Goal: Task Accomplishment & Management: Manage account settings

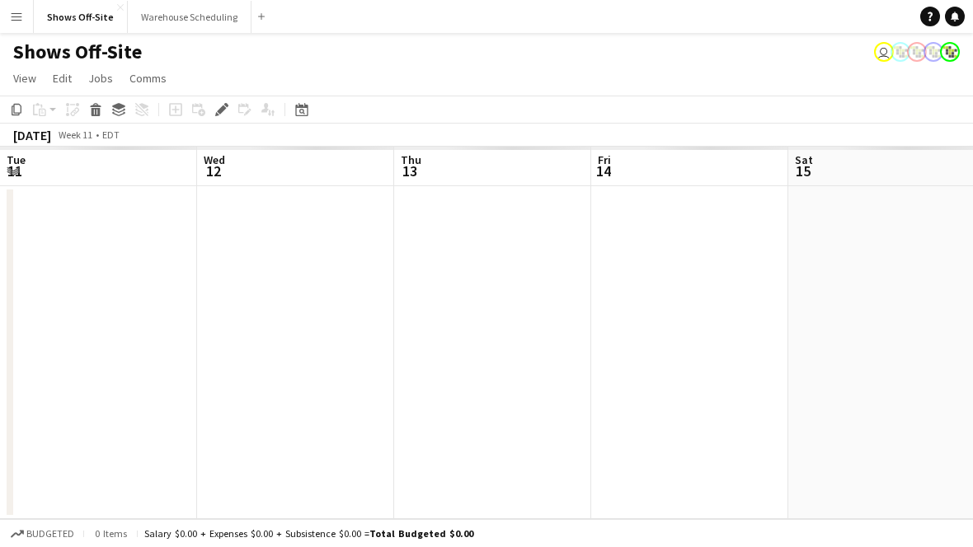
scroll to position [0, 567]
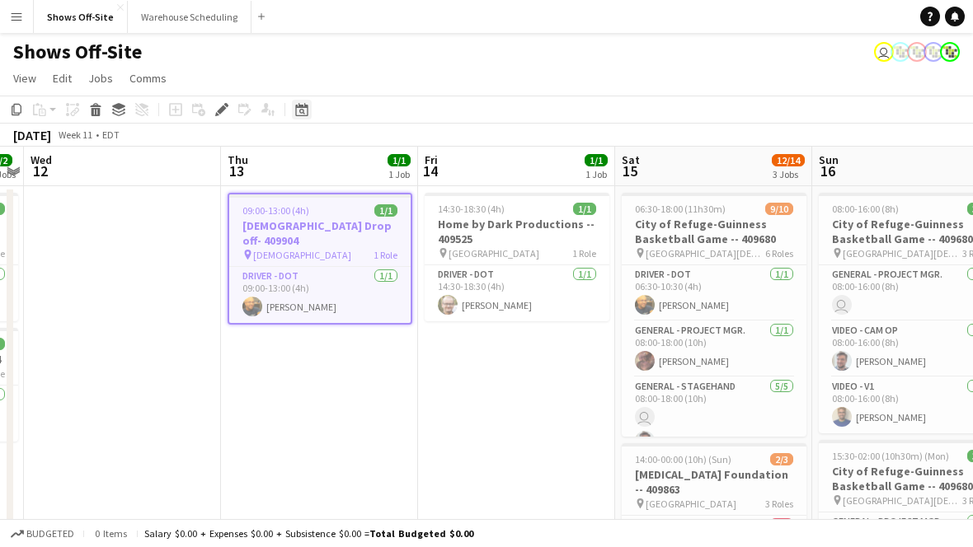
click at [302, 113] on icon "Date picker" at bounding box center [301, 109] width 13 height 13
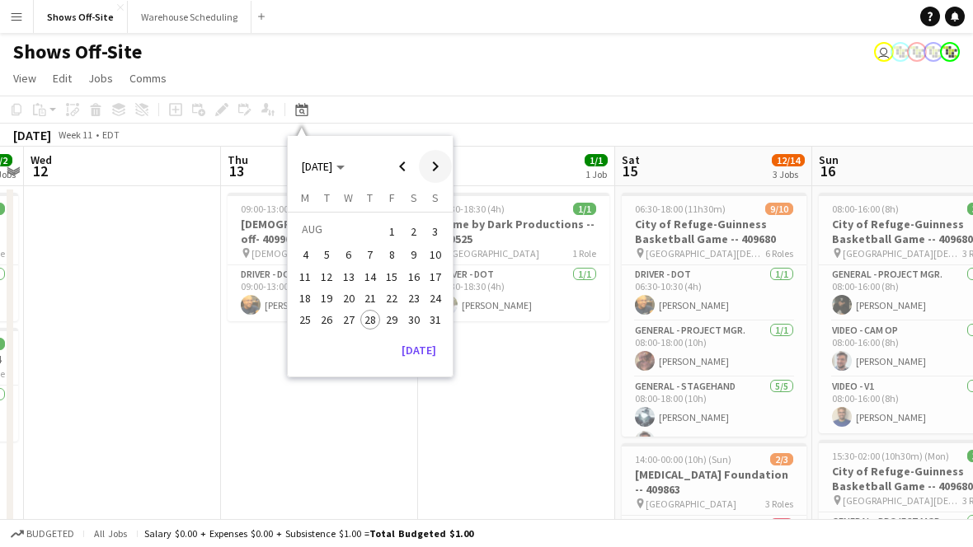
click at [428, 171] on span "Next month" at bounding box center [435, 166] width 33 height 33
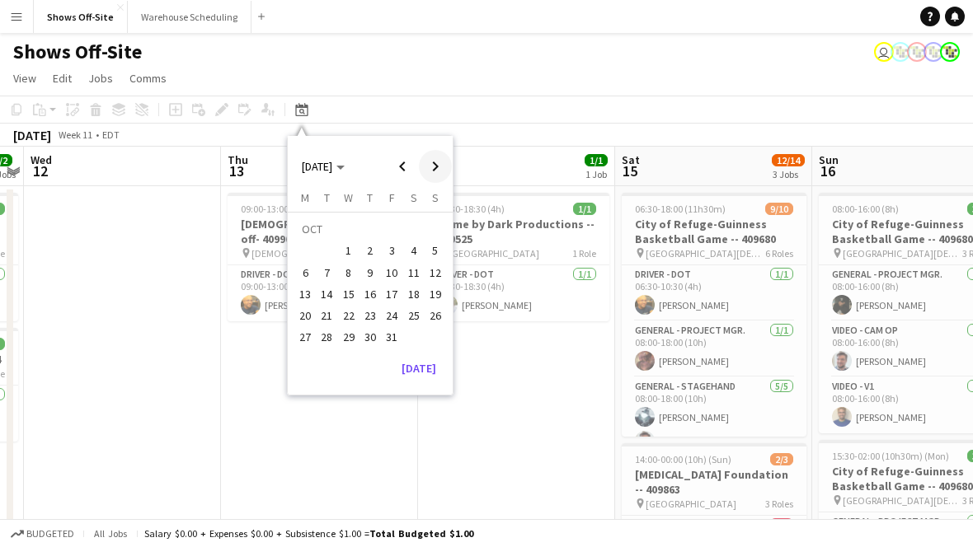
click at [428, 171] on span "Next month" at bounding box center [435, 166] width 33 height 33
click at [345, 277] on span "12" at bounding box center [349, 277] width 20 height 20
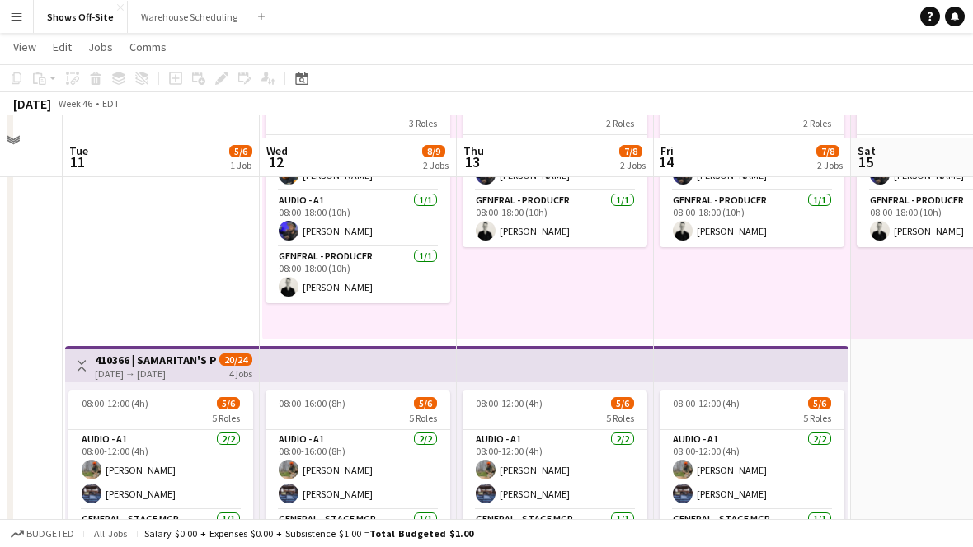
scroll to position [130, 0]
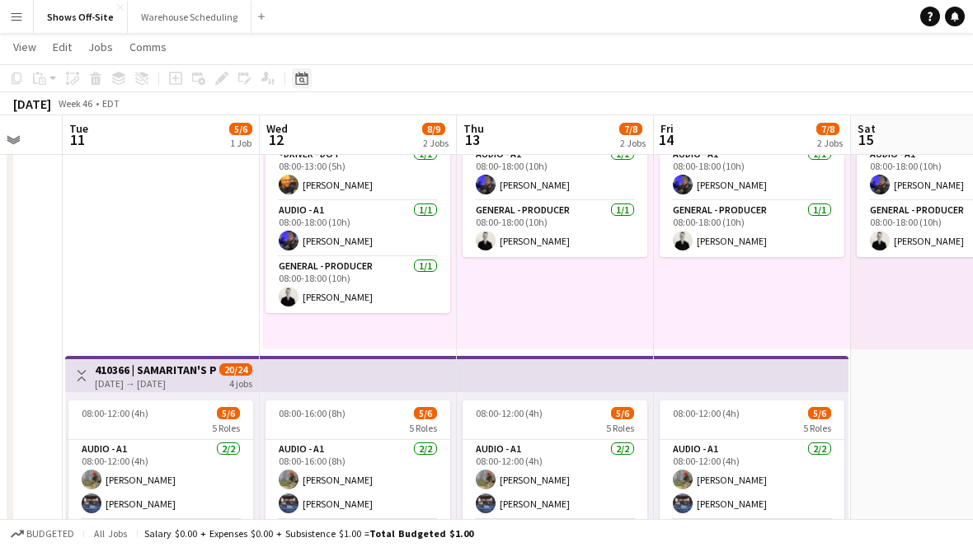
click at [298, 71] on div "Date picker" at bounding box center [302, 78] width 20 height 20
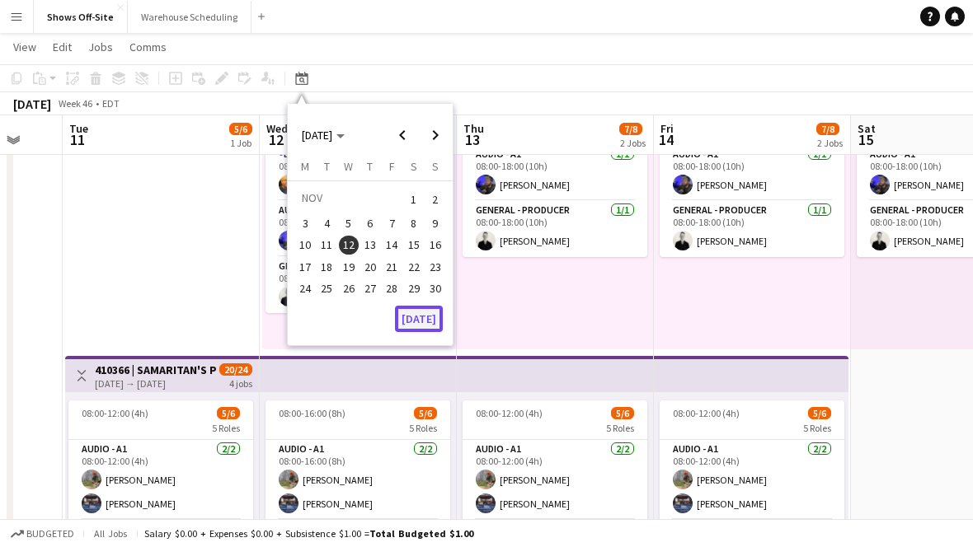
click at [427, 324] on button "[DATE]" at bounding box center [419, 319] width 48 height 26
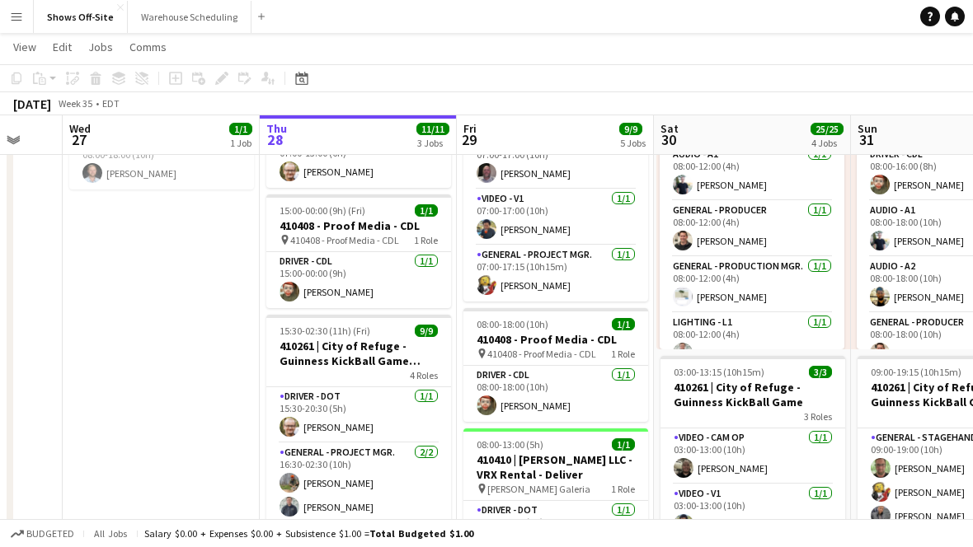
scroll to position [0, 567]
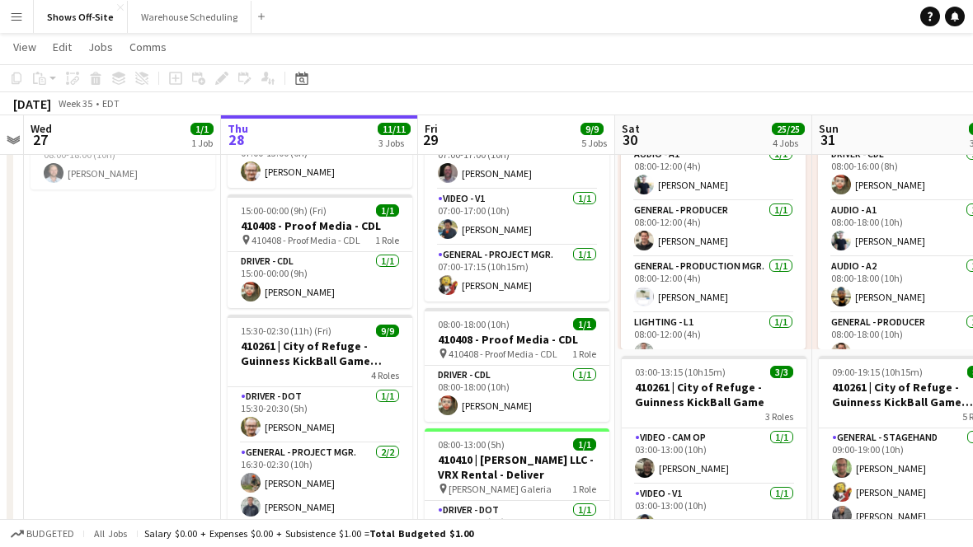
click at [309, 64] on app-toolbar "Copy Paste Paste Command V Paste with crew Command Shift V Paste linked Job [GE…" at bounding box center [486, 78] width 973 height 28
click at [304, 72] on icon at bounding box center [301, 78] width 12 height 13
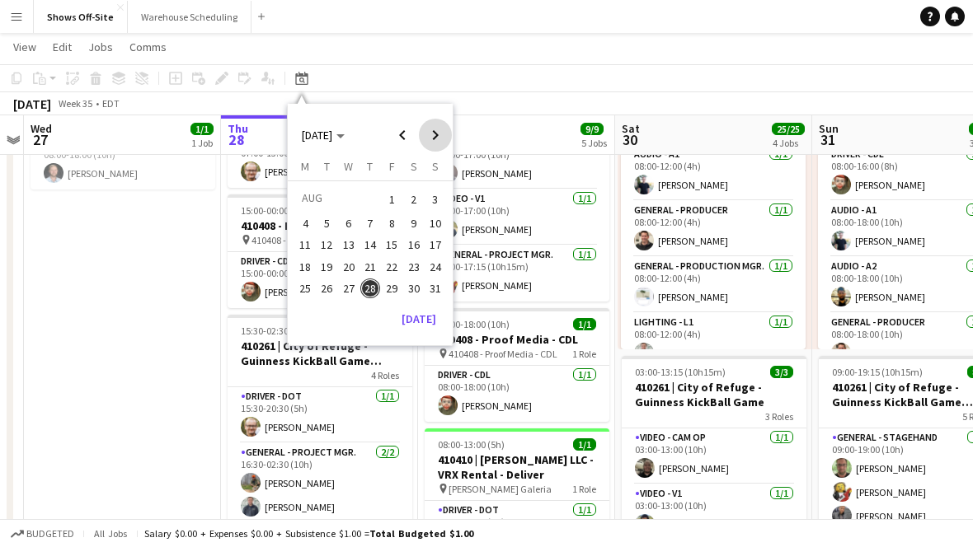
click at [442, 119] on span "Next month" at bounding box center [435, 135] width 33 height 33
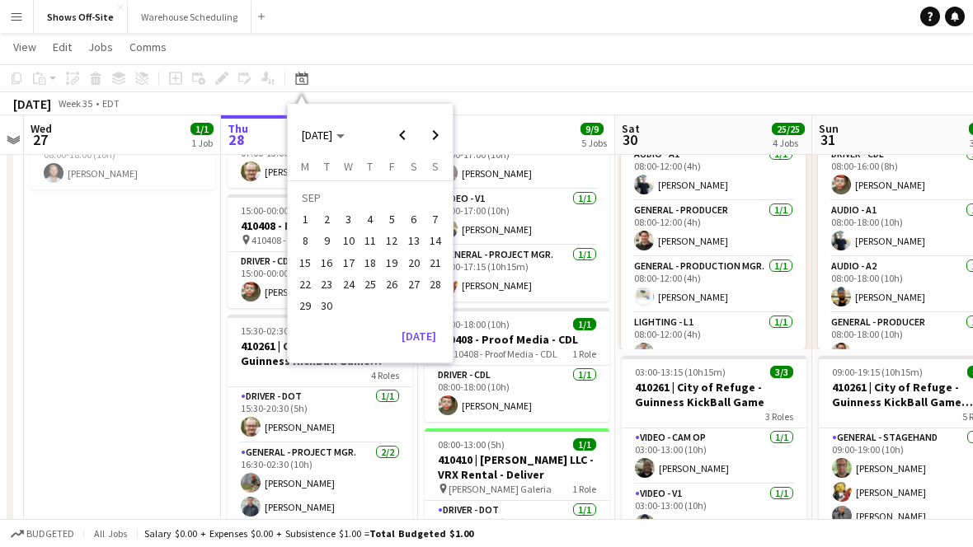
click at [397, 234] on span "12" at bounding box center [392, 242] width 20 height 20
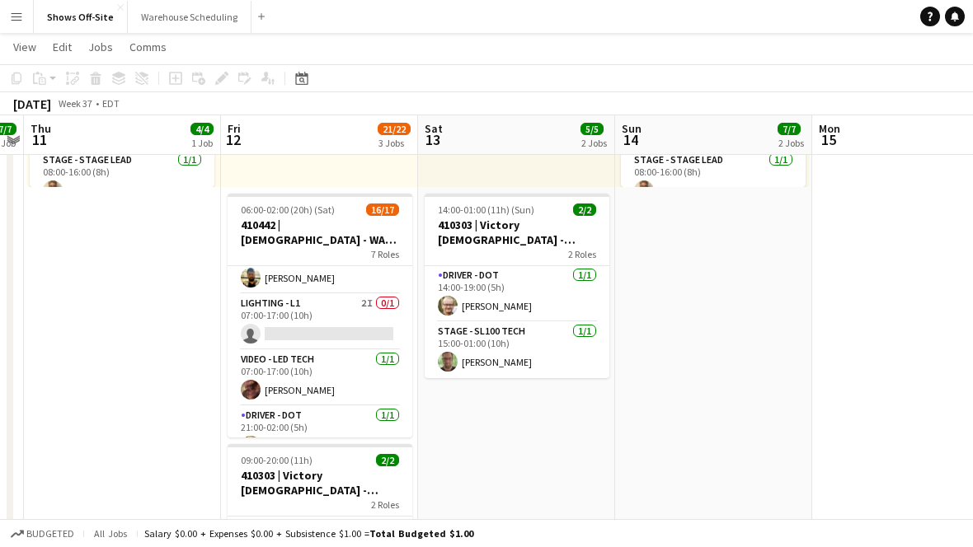
scroll to position [264, 0]
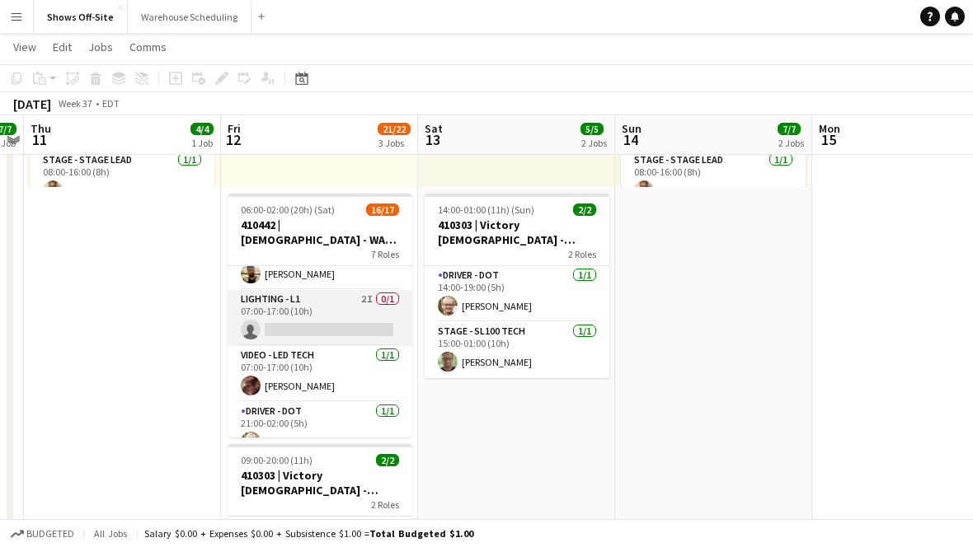
click at [338, 306] on app-card-role "Lighting - L1 2I 0/1 07:00-17:00 (10h) single-neutral-actions" at bounding box center [319, 318] width 185 height 56
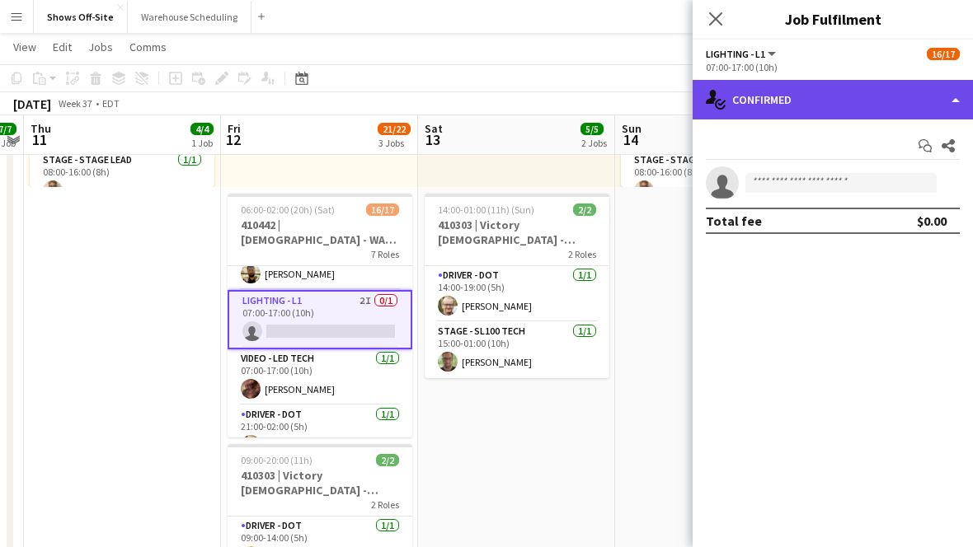
click at [778, 88] on div "single-neutral-actions-check-2 Confirmed" at bounding box center [832, 100] width 280 height 40
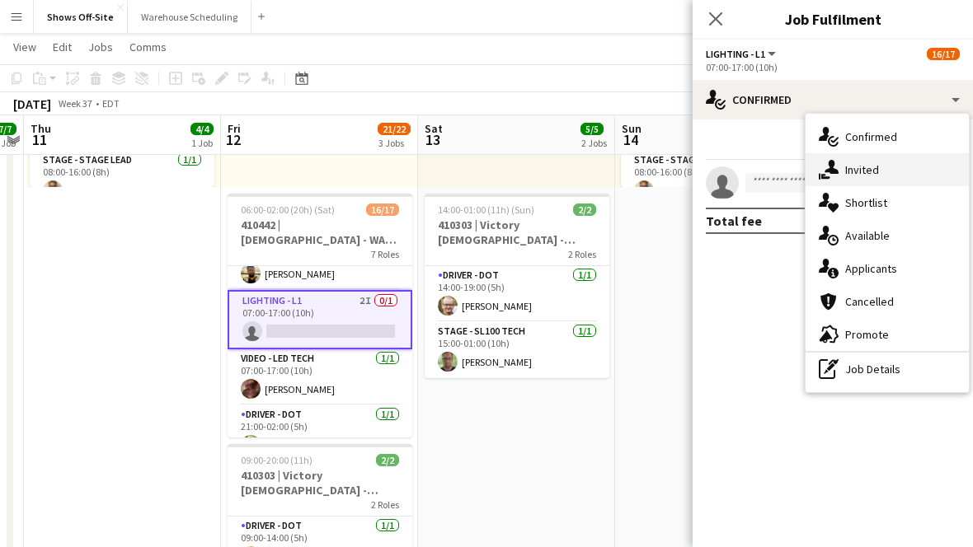
click at [823, 165] on icon "single-neutral-actions-share-1" at bounding box center [828, 170] width 20 height 20
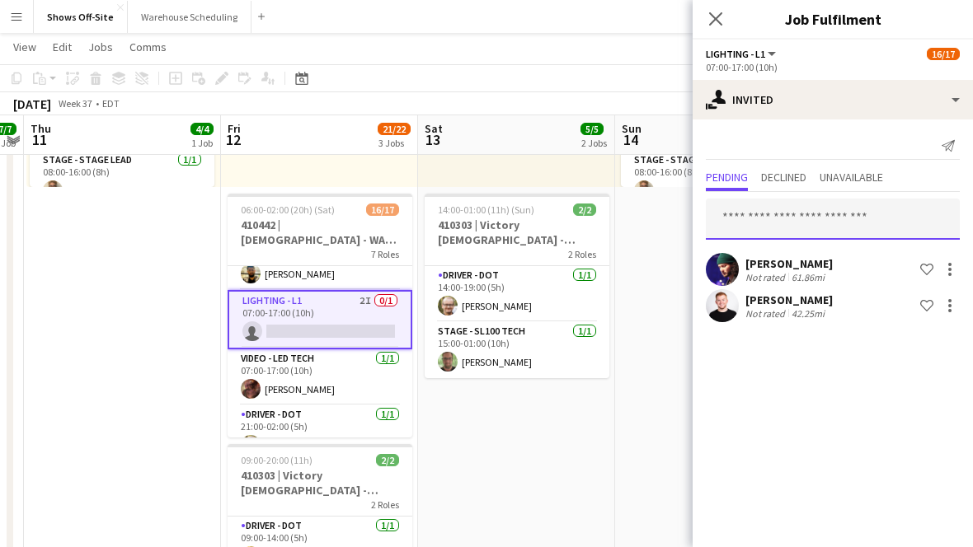
click at [793, 213] on input "text" at bounding box center [833, 219] width 254 height 41
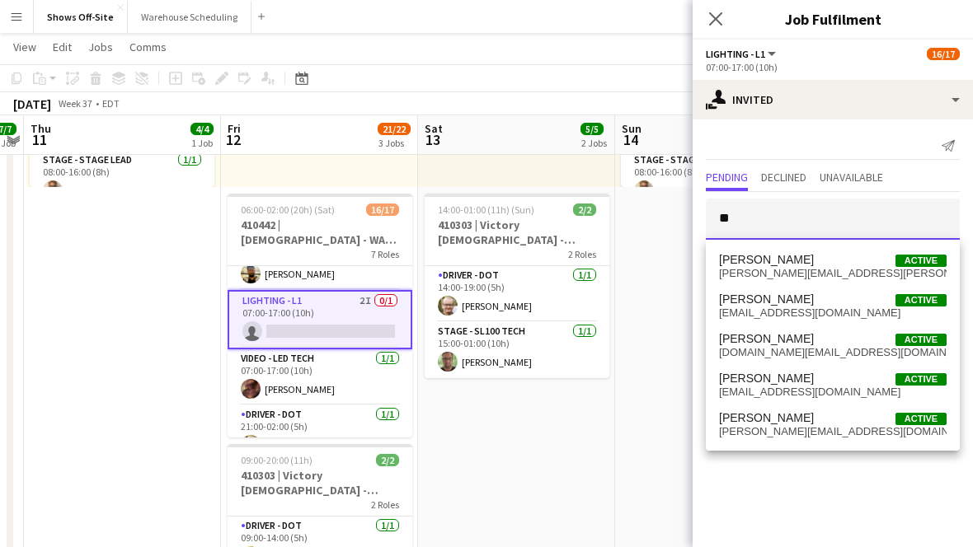
type input "*"
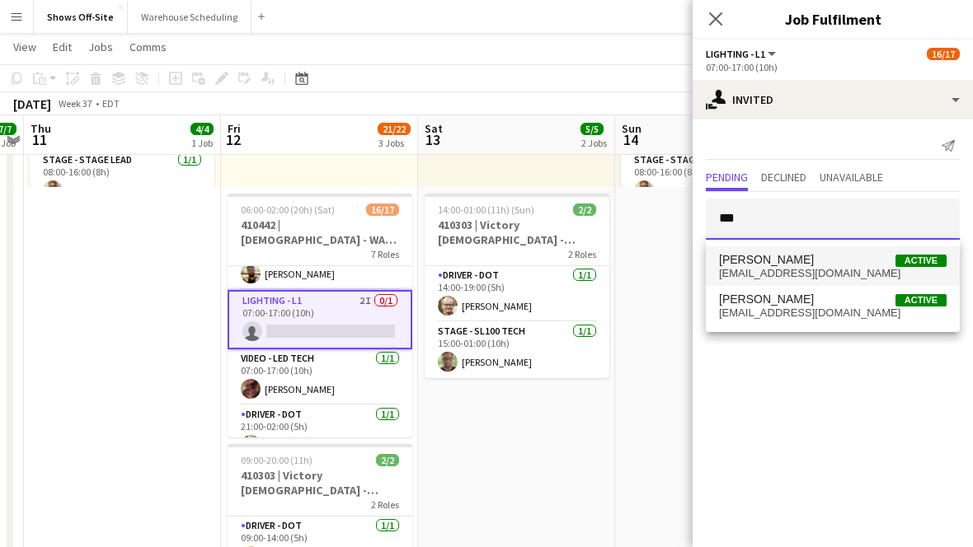
type input "***"
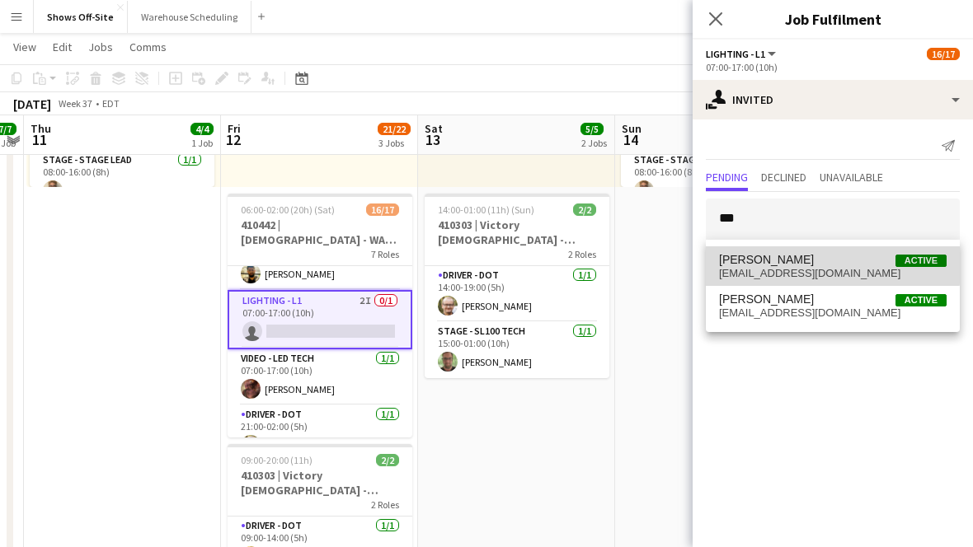
click at [814, 258] on span "[PERSON_NAME]" at bounding box center [766, 260] width 95 height 14
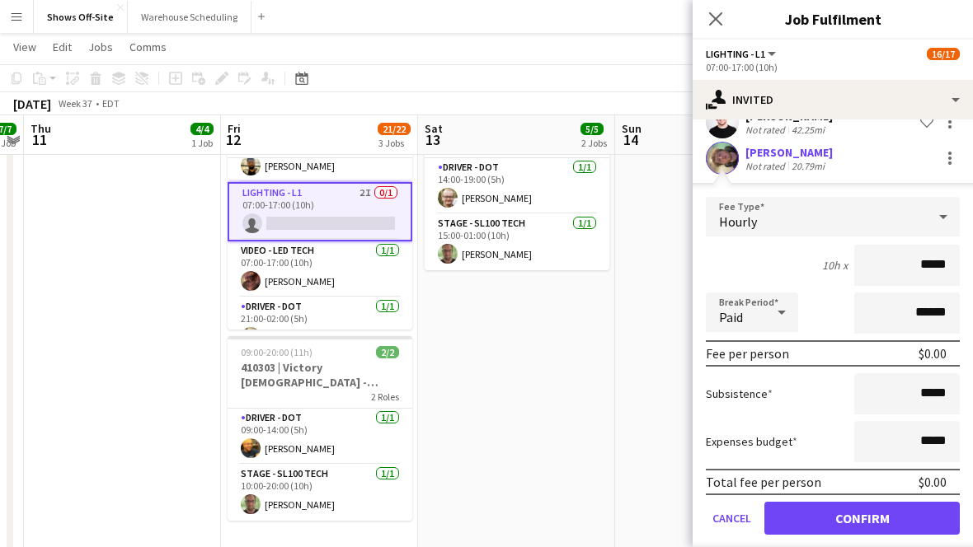
scroll to position [202, 0]
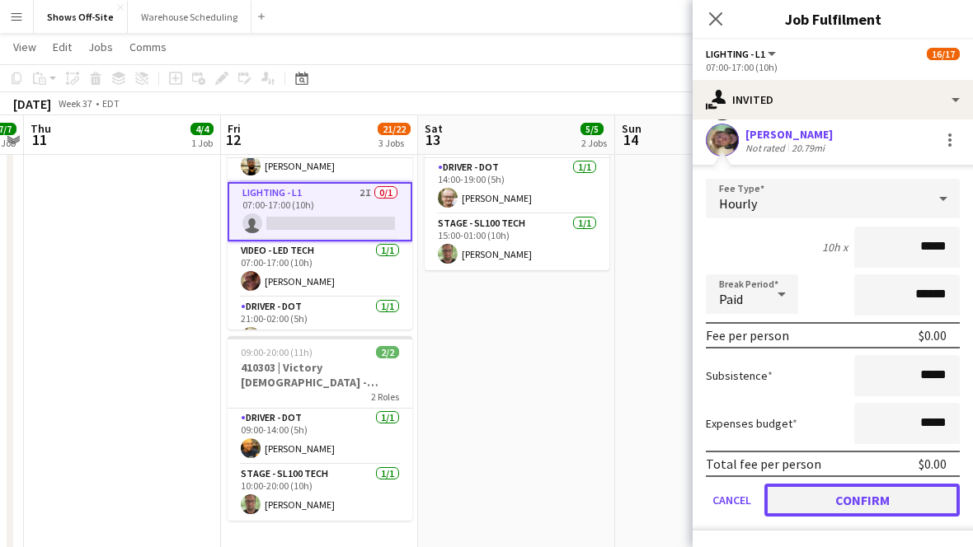
click at [856, 511] on button "Confirm" at bounding box center [861, 500] width 195 height 33
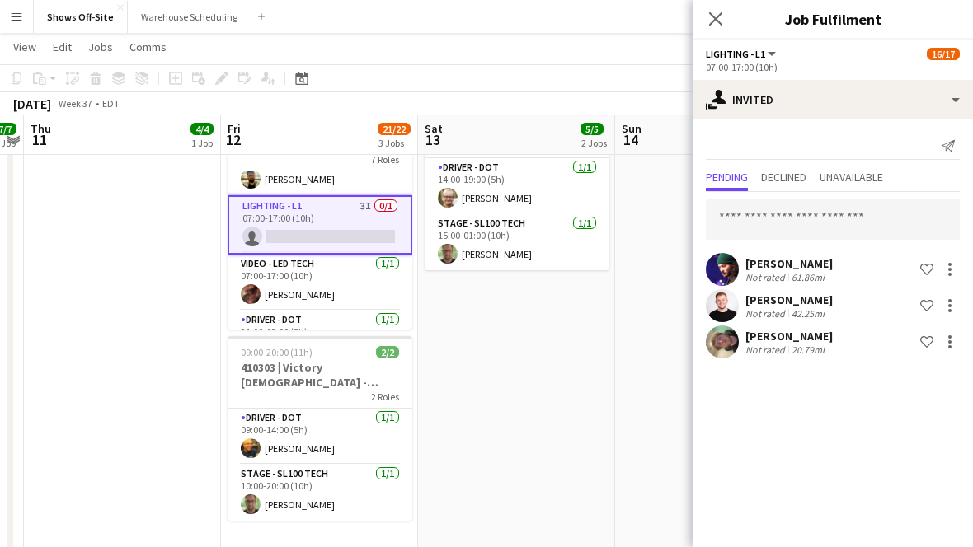
scroll to position [0, 0]
click at [712, 16] on icon at bounding box center [715, 19] width 16 height 16
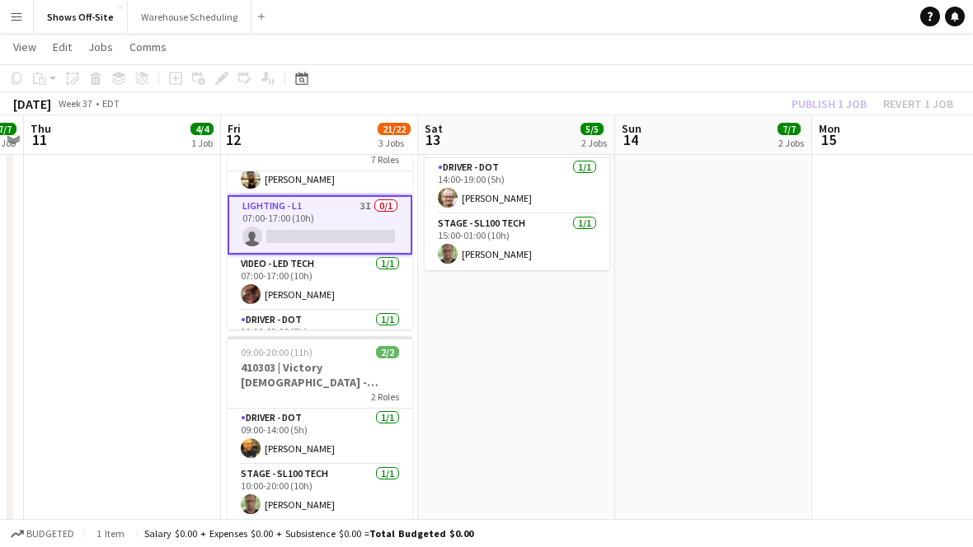
click at [781, 82] on app-toolbar "Copy Paste Paste Command V Paste with crew Command Shift V Paste linked Job [GE…" at bounding box center [486, 78] width 973 height 28
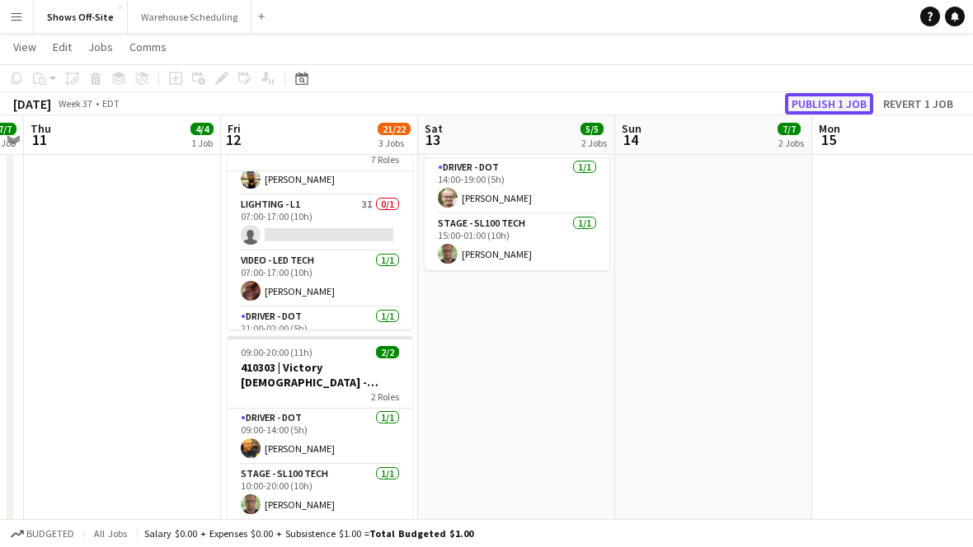
click at [795, 94] on button "Publish 1 job" at bounding box center [829, 103] width 88 height 21
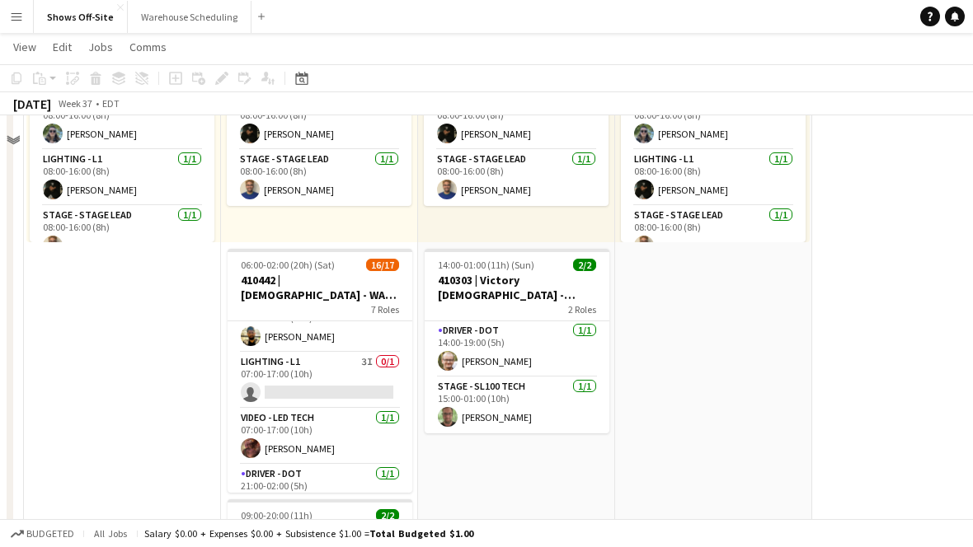
scroll to position [554, 0]
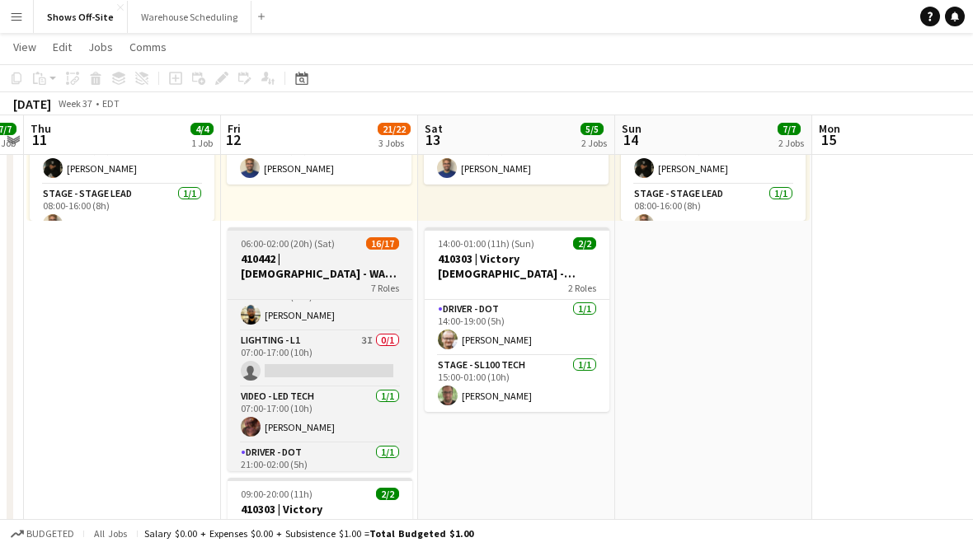
click at [355, 264] on h3 "410442 | [DEMOGRAPHIC_DATA] - WAVE College Ministry 2025" at bounding box center [319, 266] width 185 height 30
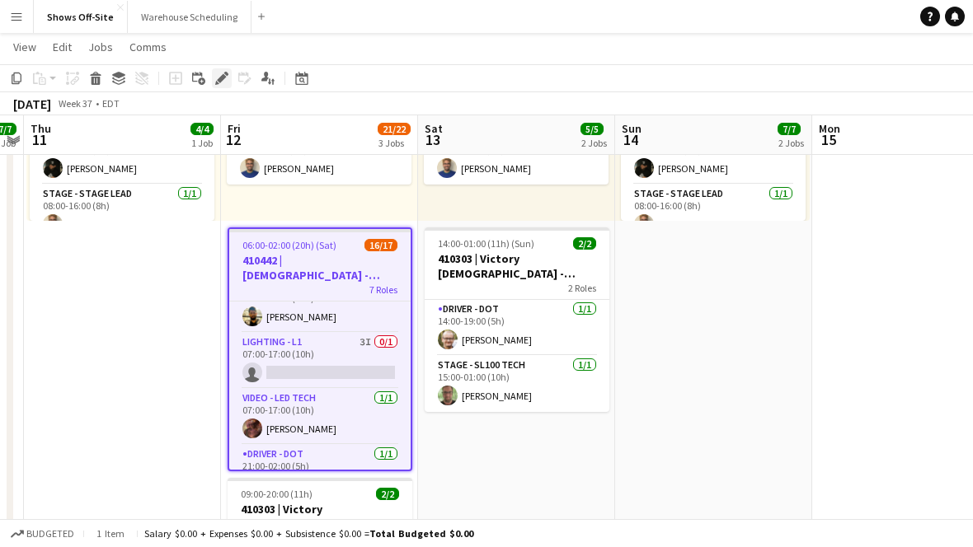
click at [223, 73] on icon "Edit" at bounding box center [221, 78] width 13 height 13
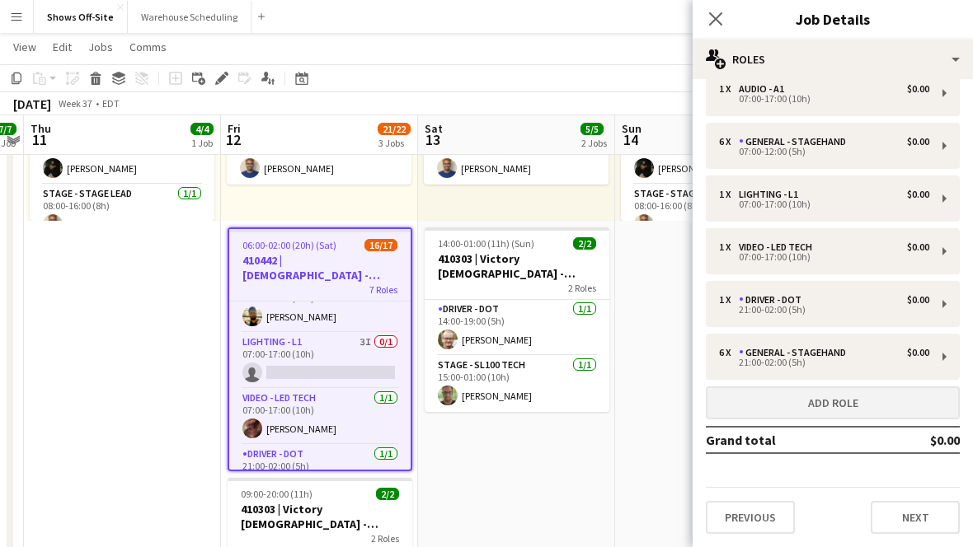
scroll to position [74, 0]
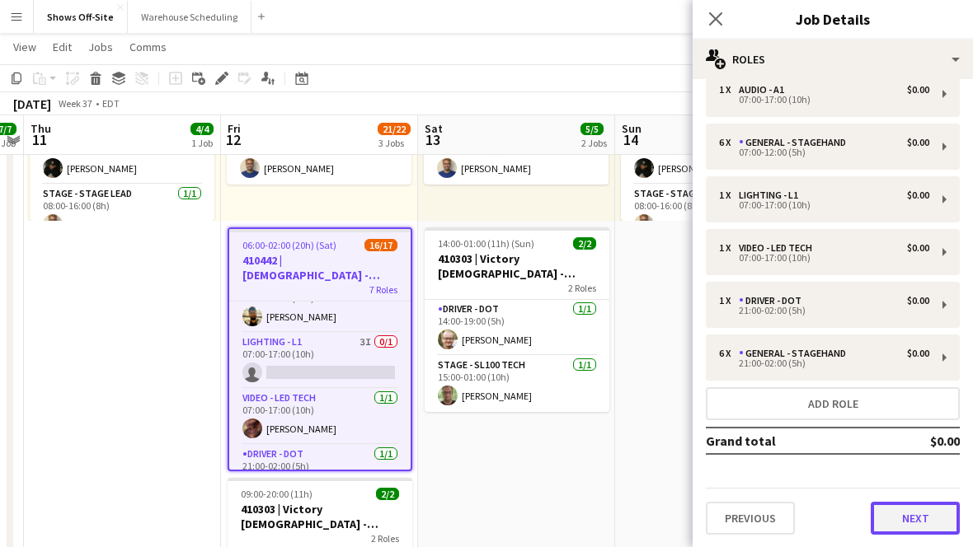
click at [940, 532] on button "Next" at bounding box center [914, 518] width 89 height 33
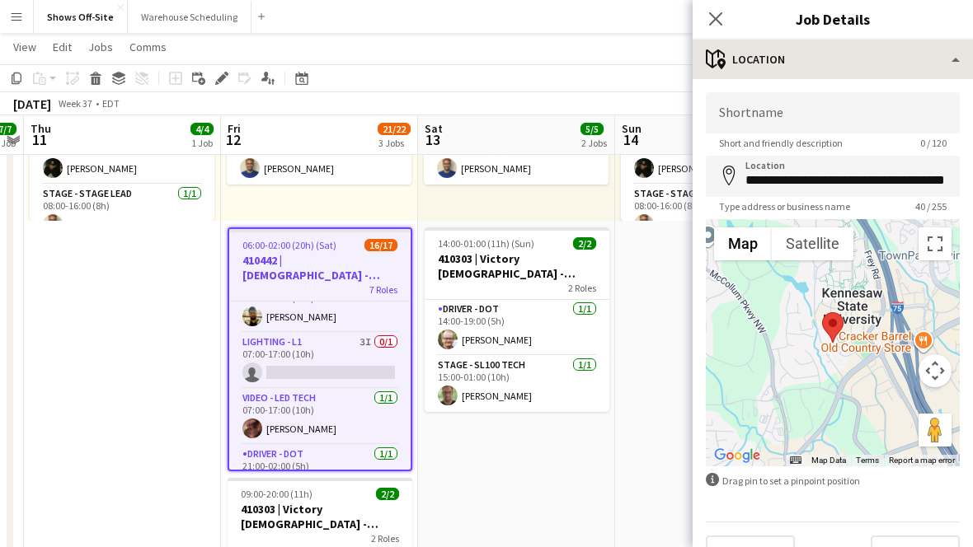
scroll to position [35, 0]
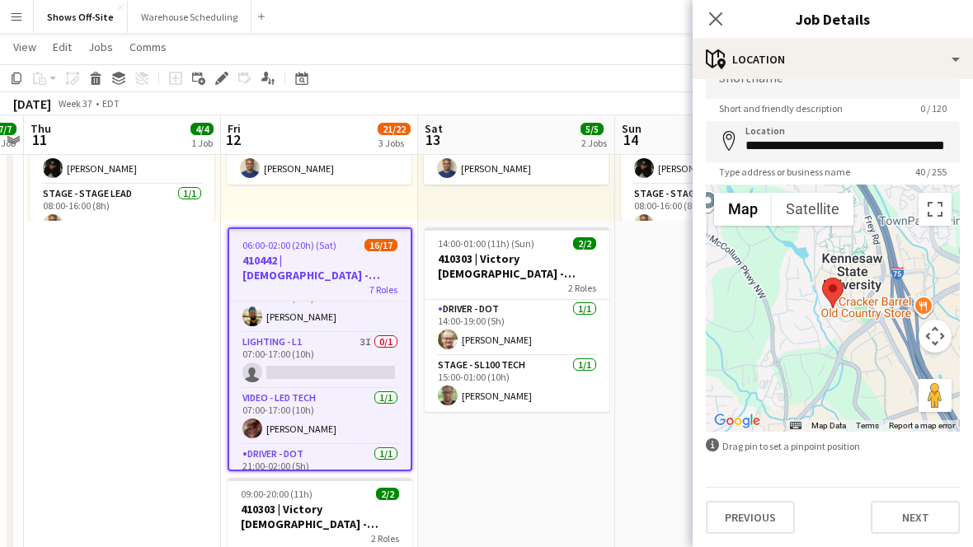
click at [704, 16] on div "Close pop-in" at bounding box center [715, 19] width 46 height 38
click at [709, 8] on app-icon "Close pop-in" at bounding box center [716, 19] width 24 height 24
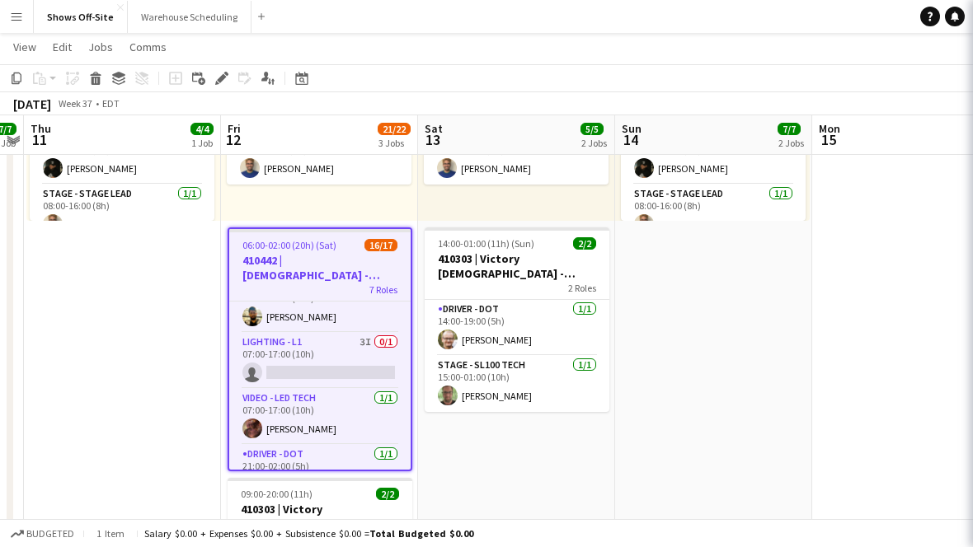
scroll to position [0, 0]
click at [714, 24] on app-navbar "Menu Boards Boards Boards All jobs Status Workforce Workforce My Workforce Recr…" at bounding box center [486, 16] width 973 height 33
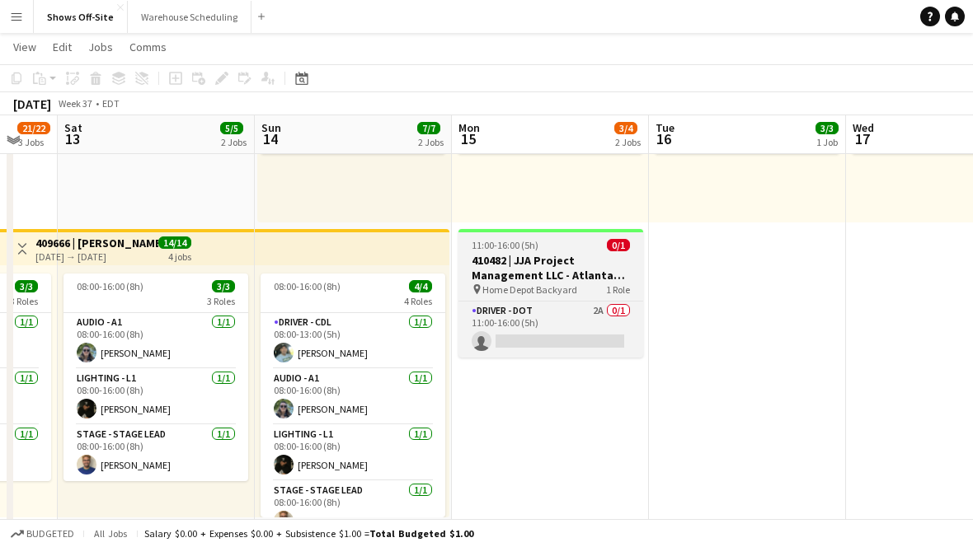
scroll to position [256, 0]
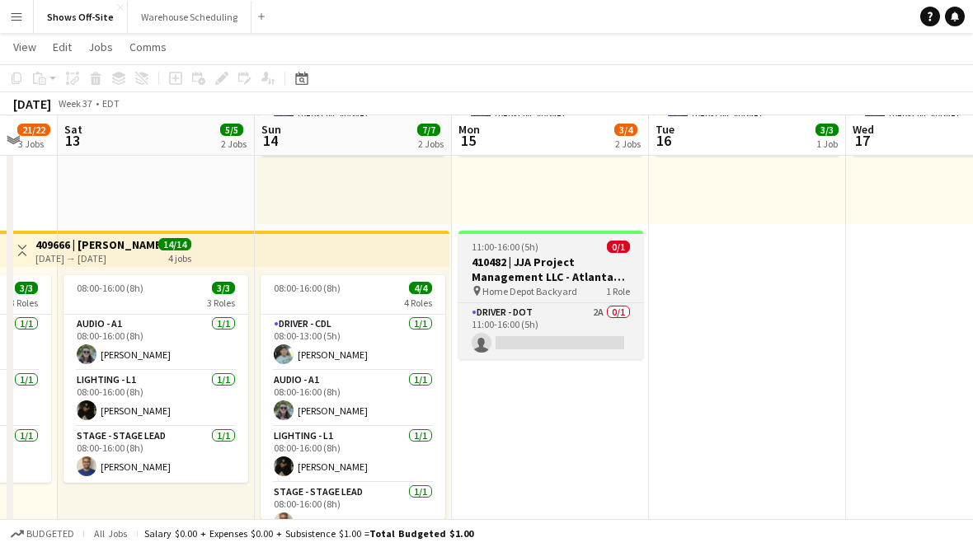
click at [605, 265] on h3 "410482 | JJA Project Management LLC - Atlanta Food & Wine Festival - Home Depot…" at bounding box center [550, 270] width 185 height 30
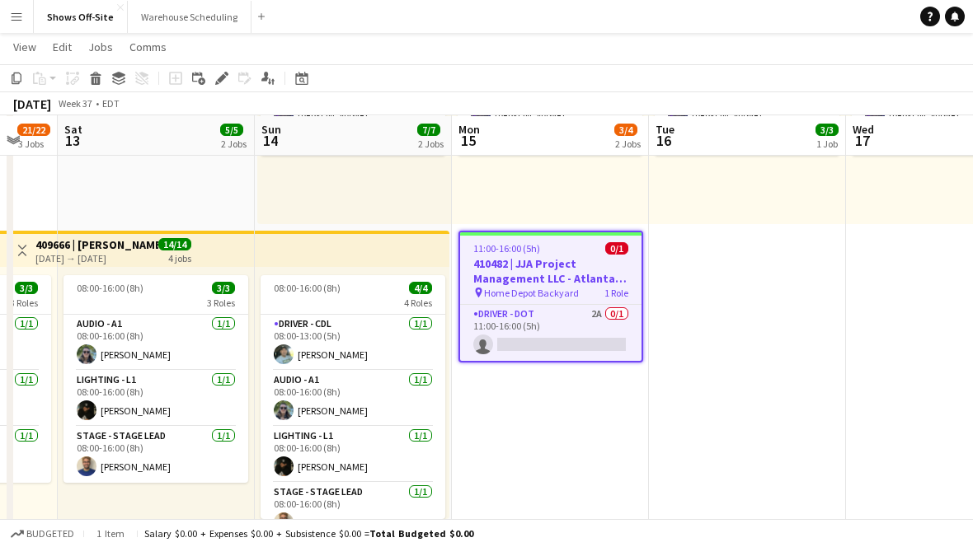
click at [604, 406] on app-date-cell "08:00-16:00 (8h) 3/3 2 Roles Audio - A1 [DATE] 08:00-16:00 (8h) [PERSON_NAME] A…" at bounding box center [550, 511] width 197 height 1165
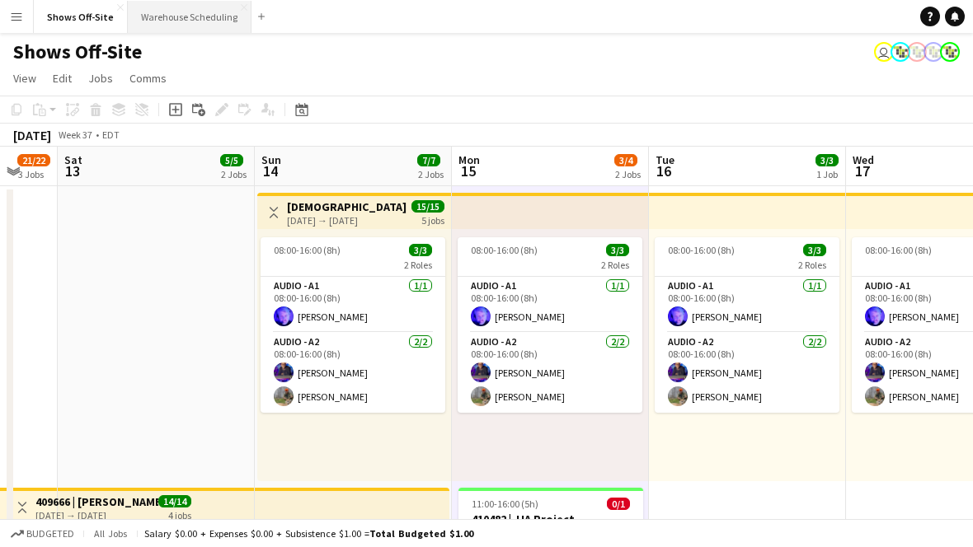
scroll to position [0, 537]
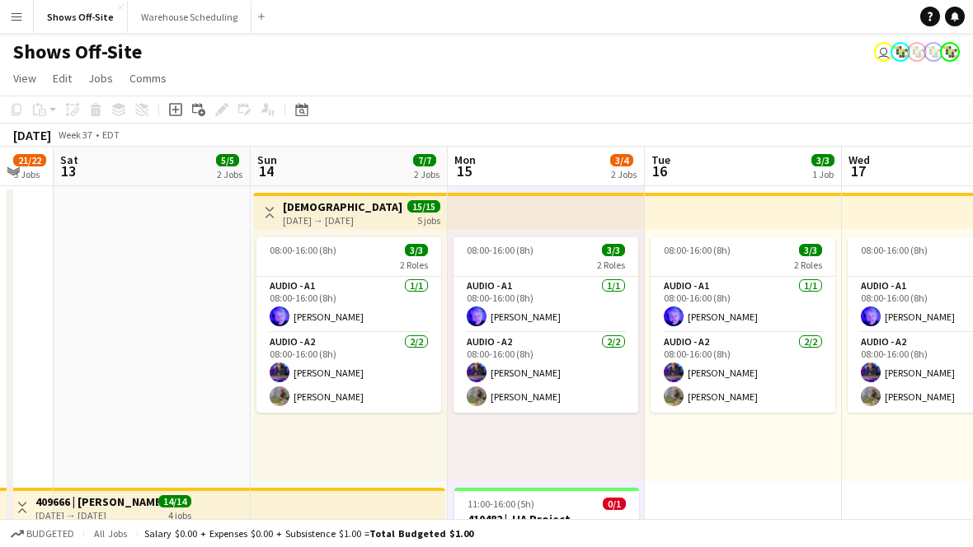
click at [288, 107] on div "Date picker [DATE] [DATE] [DATE] M [DATE] T [DATE] W [DATE] T [DATE] F [DATE] S…" at bounding box center [296, 110] width 37 height 20
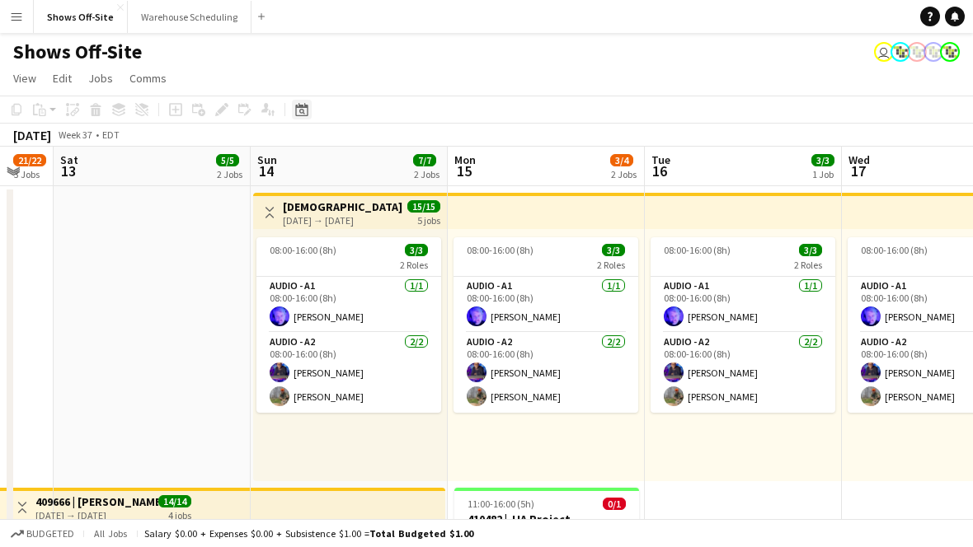
click at [293, 107] on div "Date picker" at bounding box center [302, 110] width 20 height 20
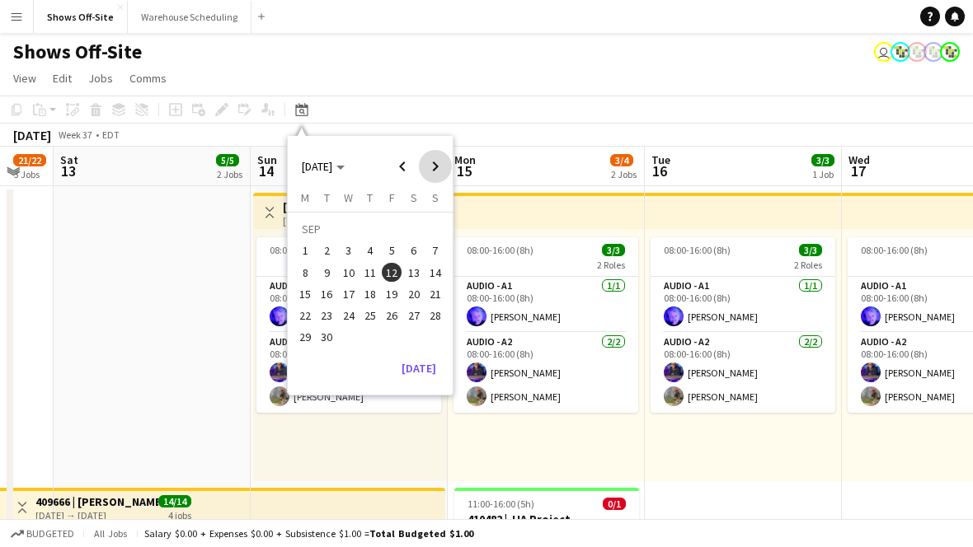
click at [435, 162] on span "Next month" at bounding box center [435, 166] width 33 height 33
click at [399, 162] on span "Previous month" at bounding box center [402, 166] width 33 height 33
click at [310, 317] on span "22" at bounding box center [305, 316] width 20 height 20
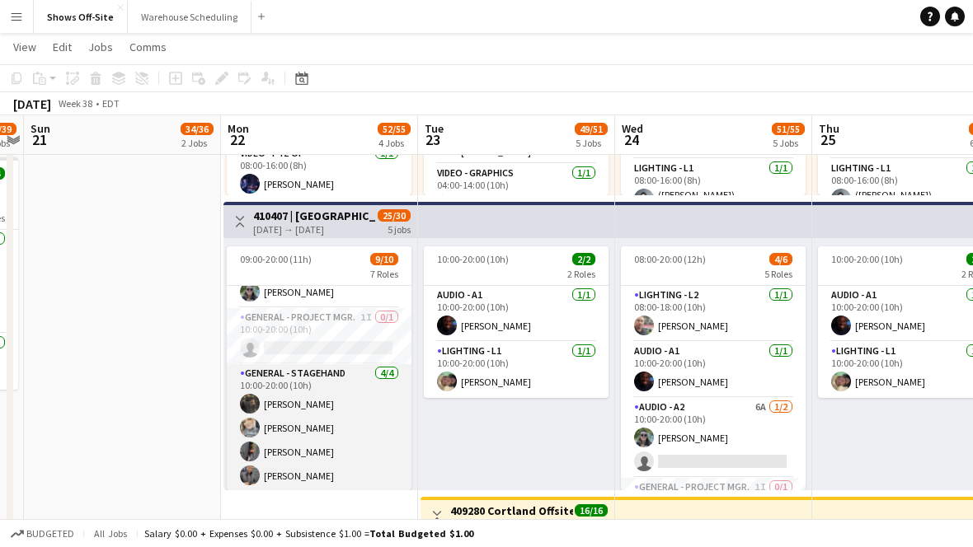
scroll to position [0, 568]
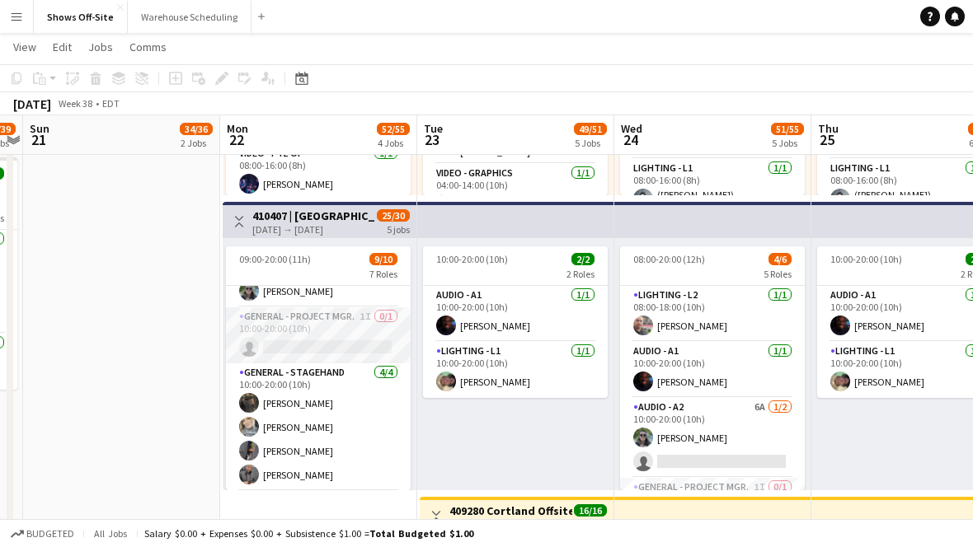
click at [307, 328] on app-card-role "General - Project Mgr. 1I 0/1 10:00-20:00 (10h) single-neutral-actions" at bounding box center [318, 335] width 185 height 56
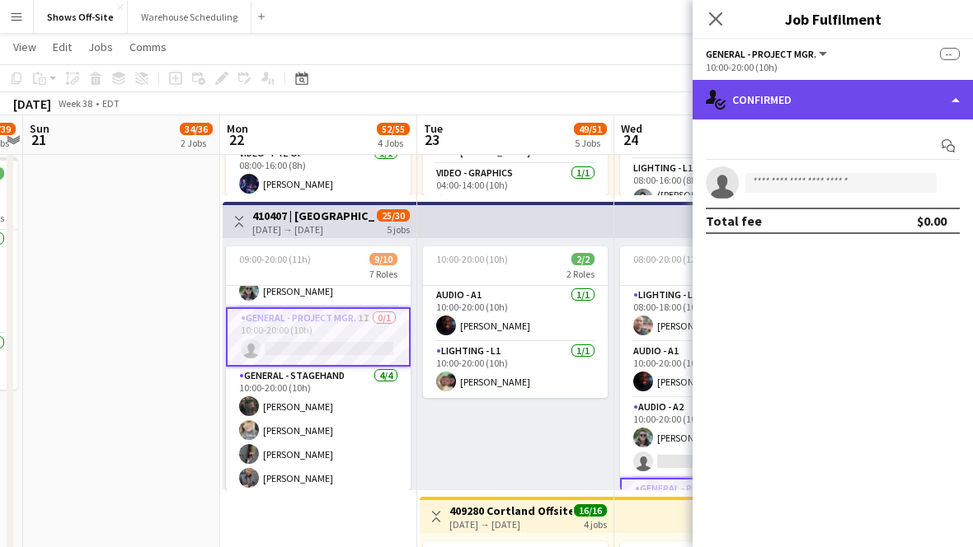
click at [806, 112] on div "single-neutral-actions-check-2 Confirmed" at bounding box center [832, 100] width 280 height 40
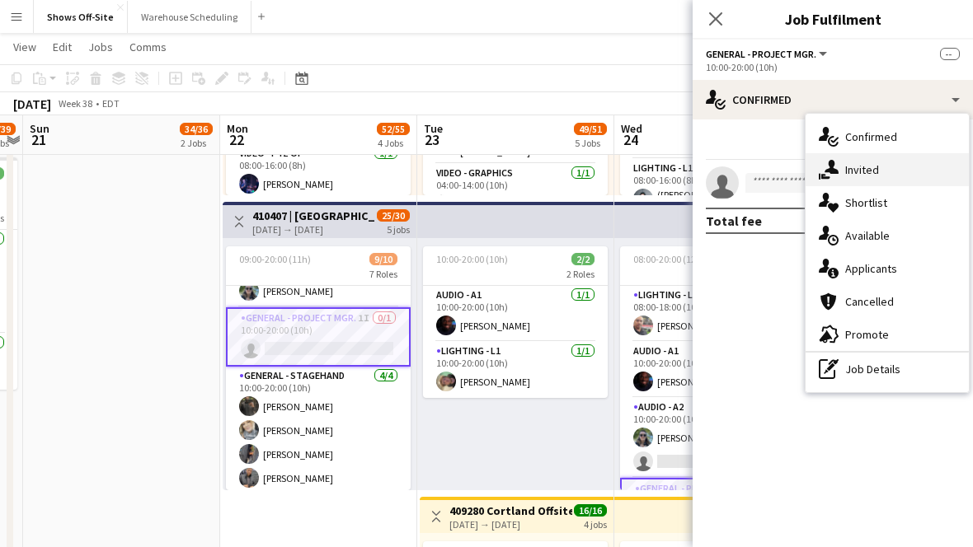
click at [828, 167] on icon "single-neutral-actions-share-1" at bounding box center [828, 170] width 20 height 20
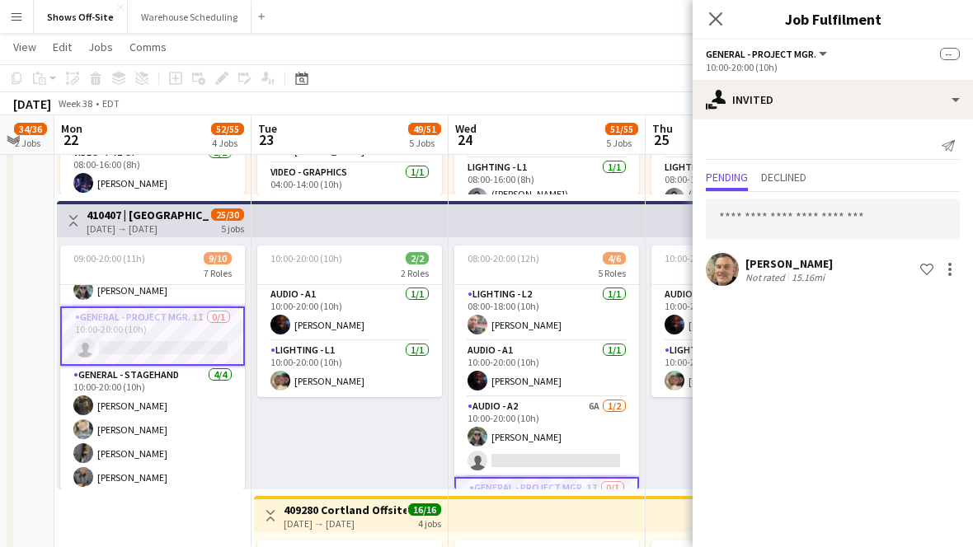
scroll to position [0, 338]
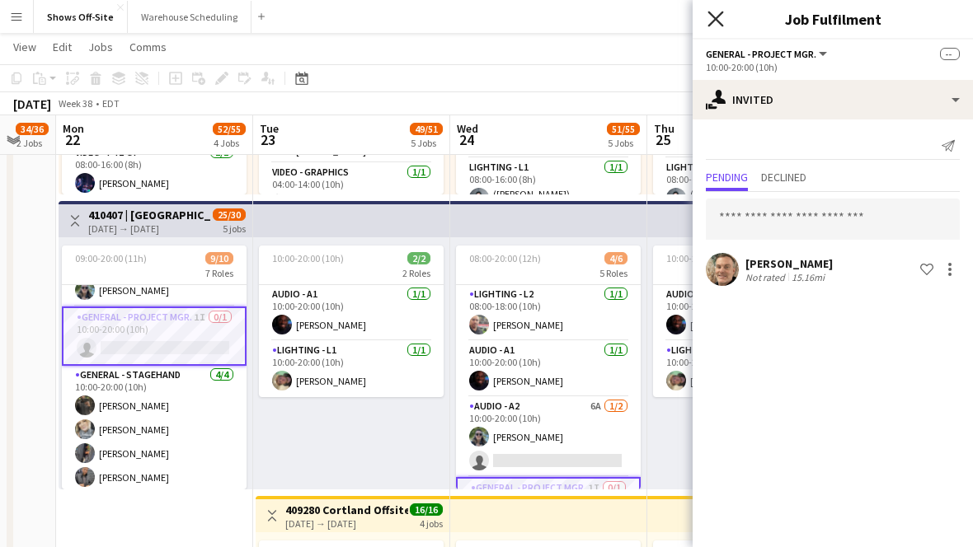
click at [712, 25] on icon "Close pop-in" at bounding box center [715, 19] width 16 height 16
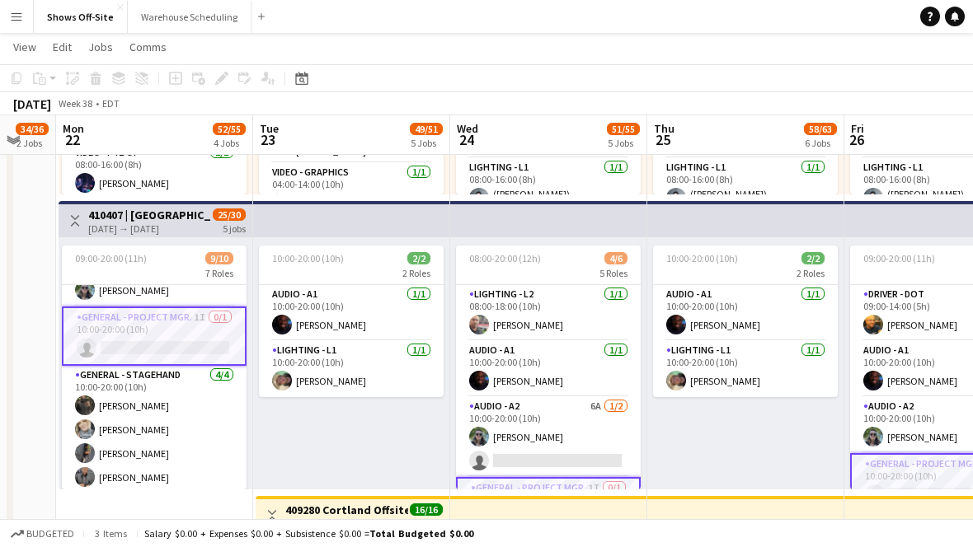
click at [712, 25] on app-navbar "Menu Boards Boards Boards All jobs Status Workforce Workforce My Workforce Recr…" at bounding box center [486, 16] width 973 height 33
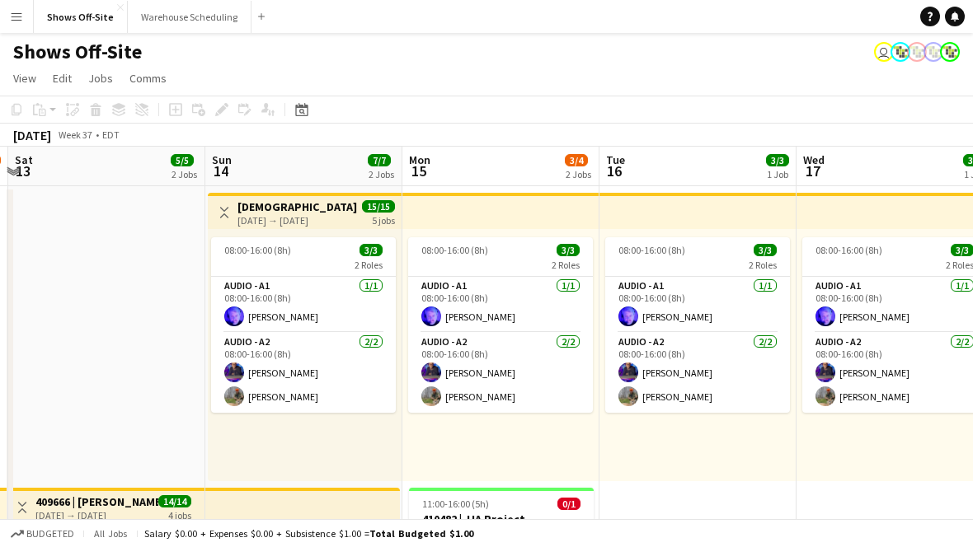
scroll to position [0, 385]
click at [289, 110] on div "Date picker [DATE] [DATE] [DATE] M [DATE] T [DATE] W [DATE] T [DATE] F [DATE] S…" at bounding box center [296, 110] width 37 height 20
click at [303, 119] on div "Date picker" at bounding box center [302, 110] width 20 height 20
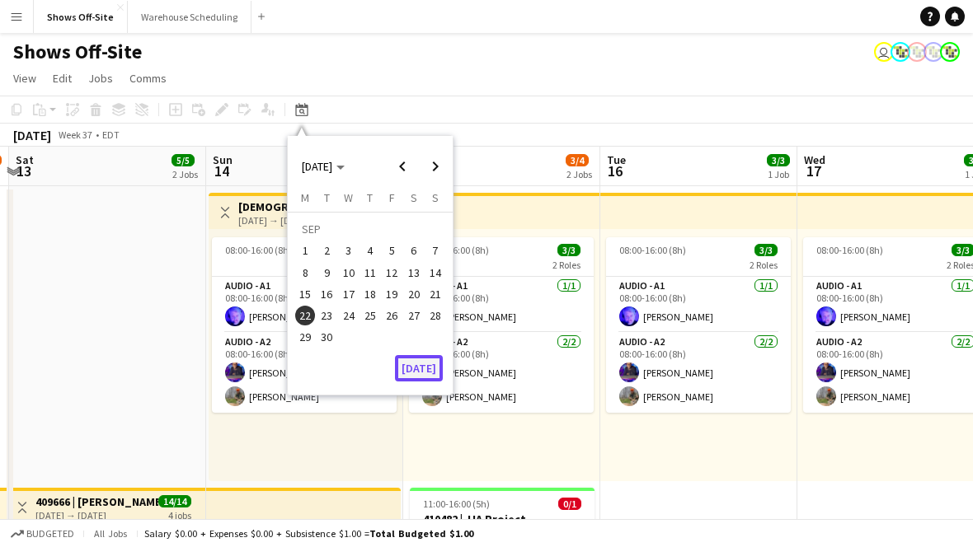
click at [414, 368] on button "[DATE]" at bounding box center [419, 368] width 48 height 26
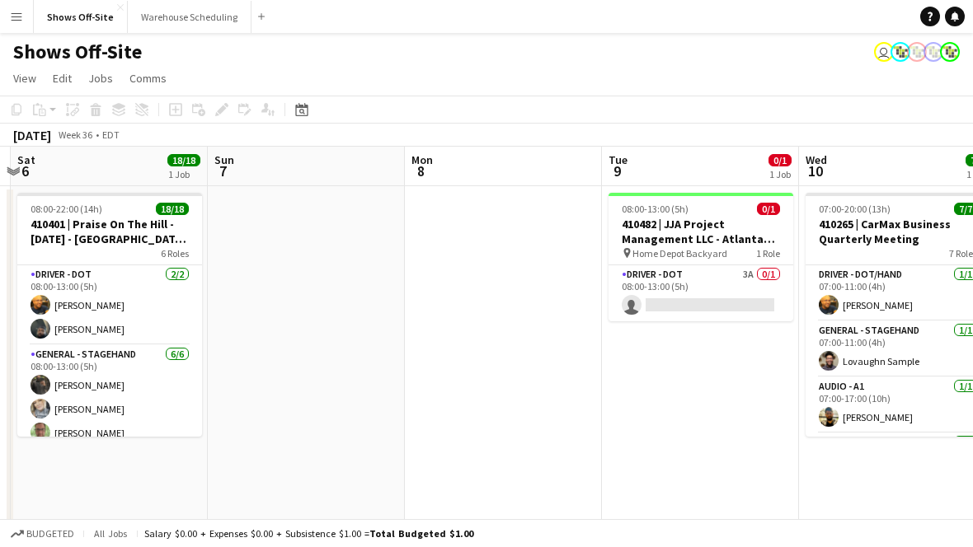
scroll to position [0, 578]
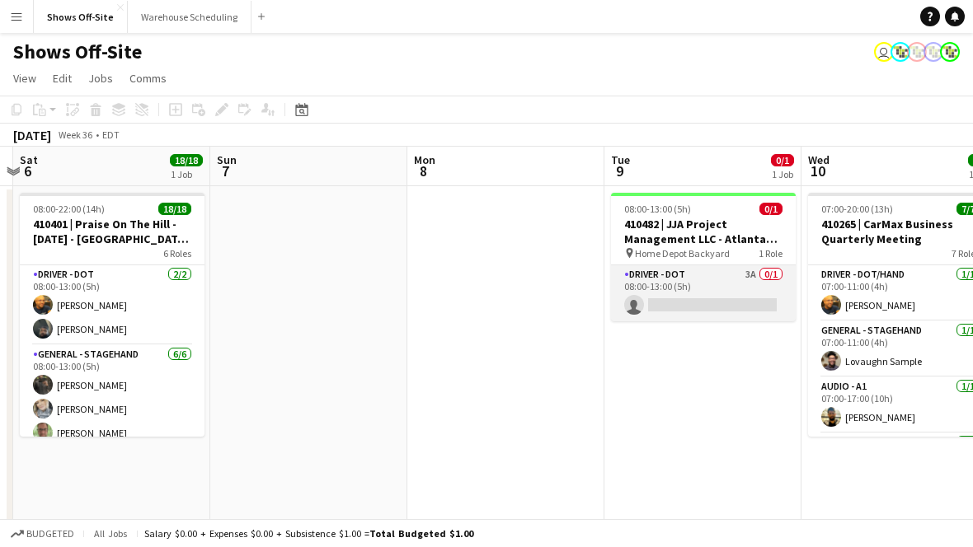
click at [698, 294] on app-card-role "Driver - DOT 3A 0/1 08:00-13:00 (5h) single-neutral-actions" at bounding box center [703, 293] width 185 height 56
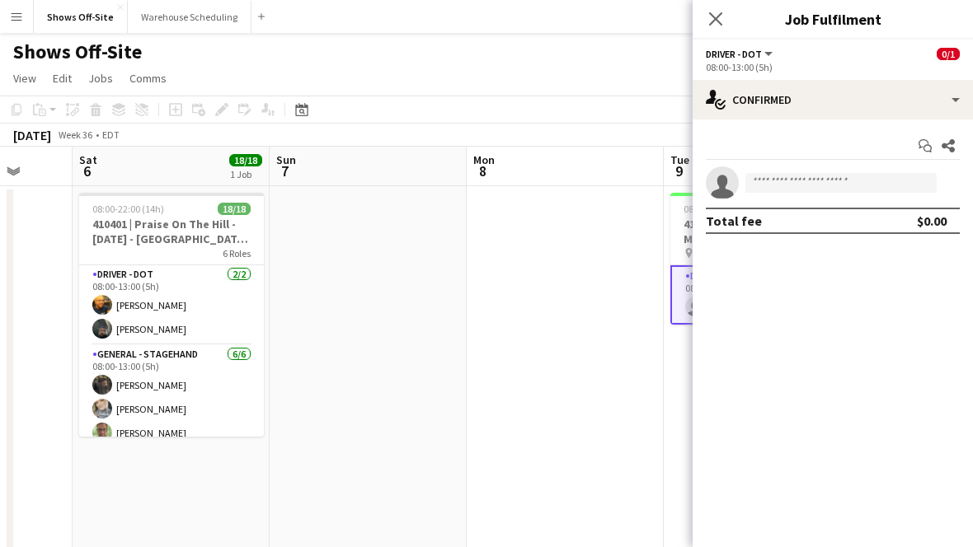
scroll to position [0, 560]
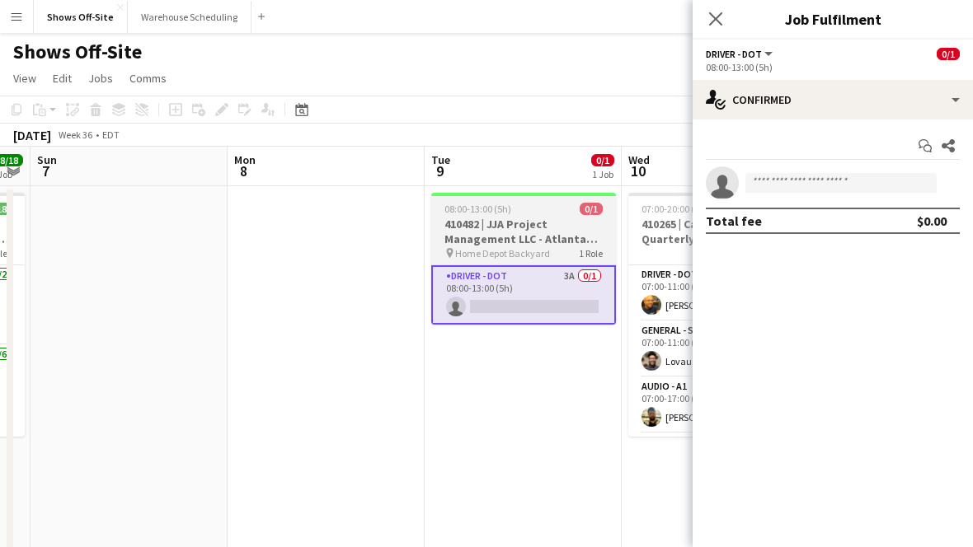
click at [550, 240] on h3 "410482 | JJA Project Management LLC - Atlanta Food & Wine Festival - Home Depot…" at bounding box center [523, 232] width 185 height 30
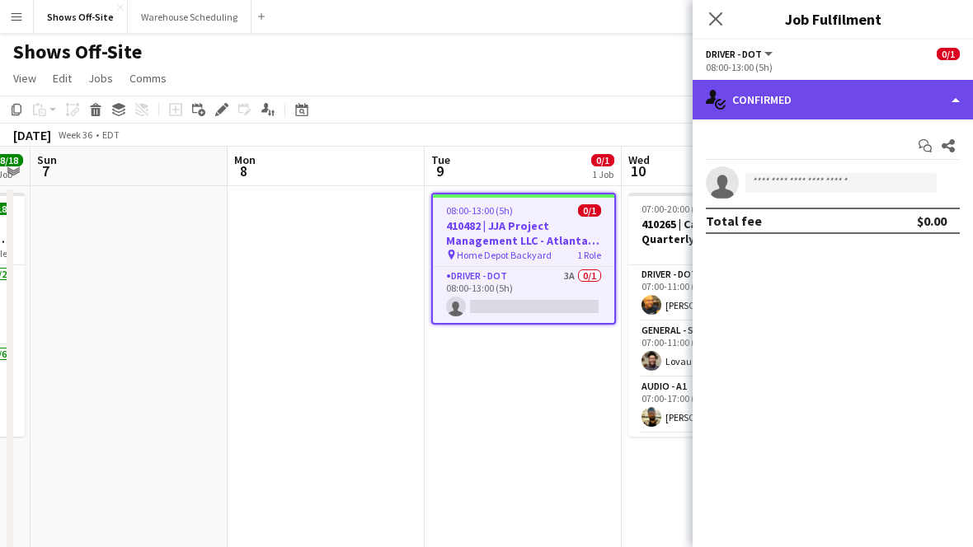
click at [809, 111] on div "single-neutral-actions-check-2 Confirmed" at bounding box center [832, 100] width 280 height 40
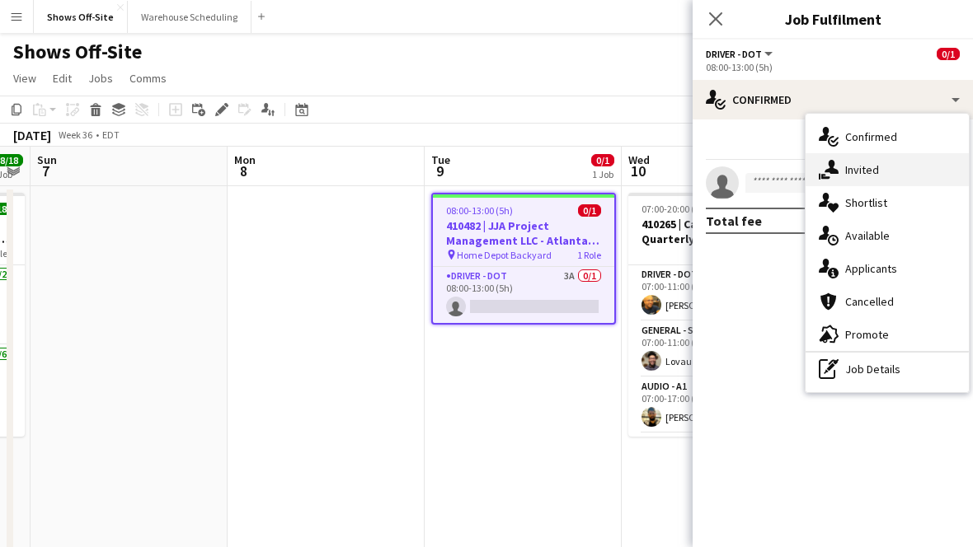
click at [847, 168] on div "single-neutral-actions-share-1 Invited" at bounding box center [886, 169] width 163 height 33
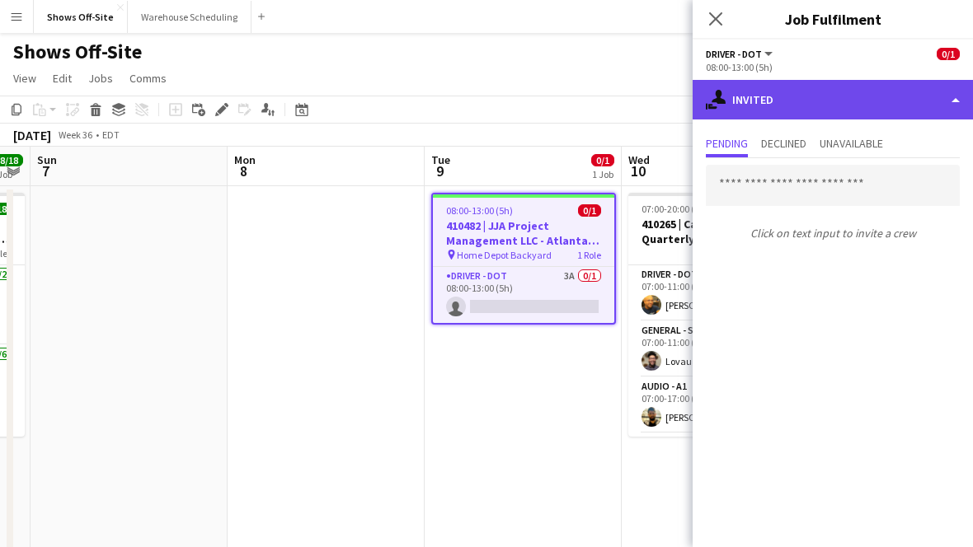
click at [815, 101] on div "single-neutral-actions-share-1 Invited" at bounding box center [832, 100] width 280 height 40
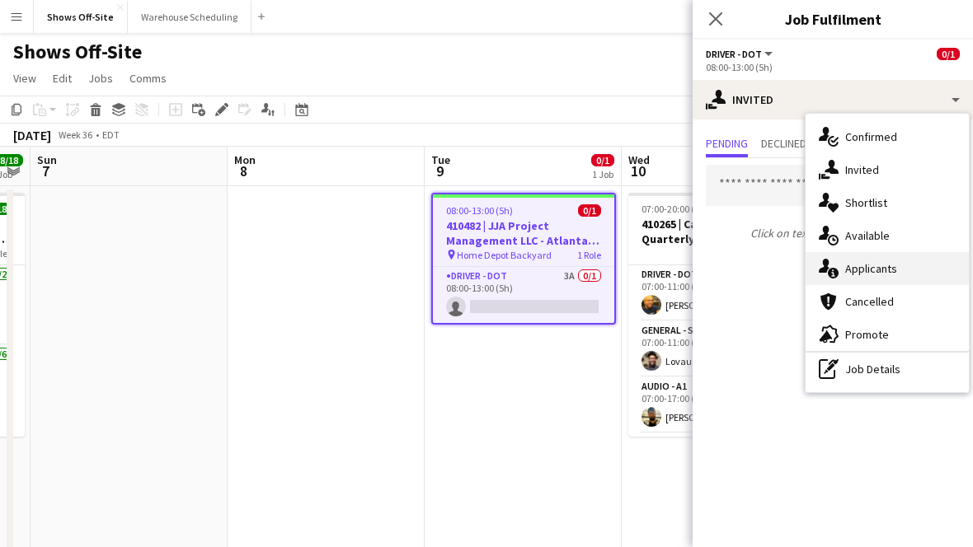
click at [865, 274] on div "single-neutral-actions-information Applicants" at bounding box center [886, 268] width 163 height 33
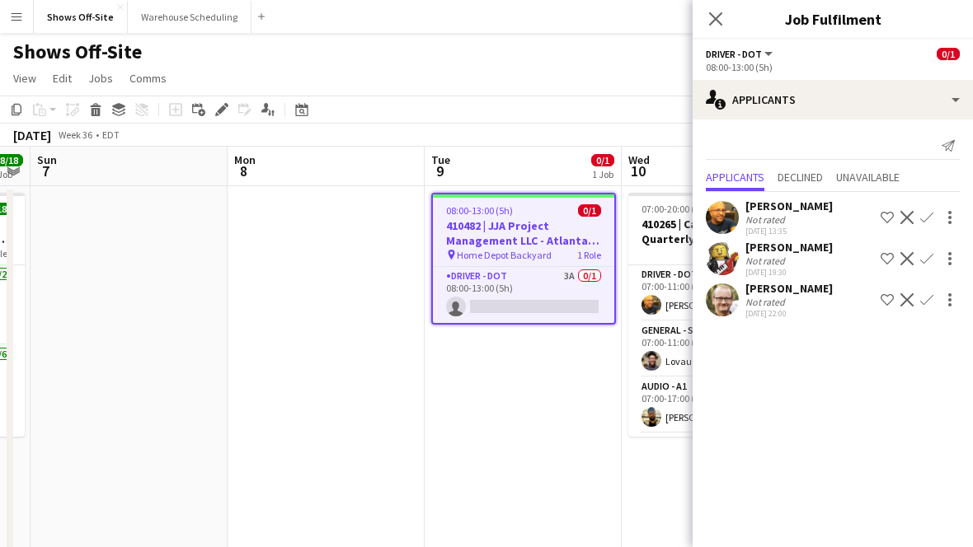
click at [930, 216] on app-icon "Confirm" at bounding box center [926, 217] width 13 height 13
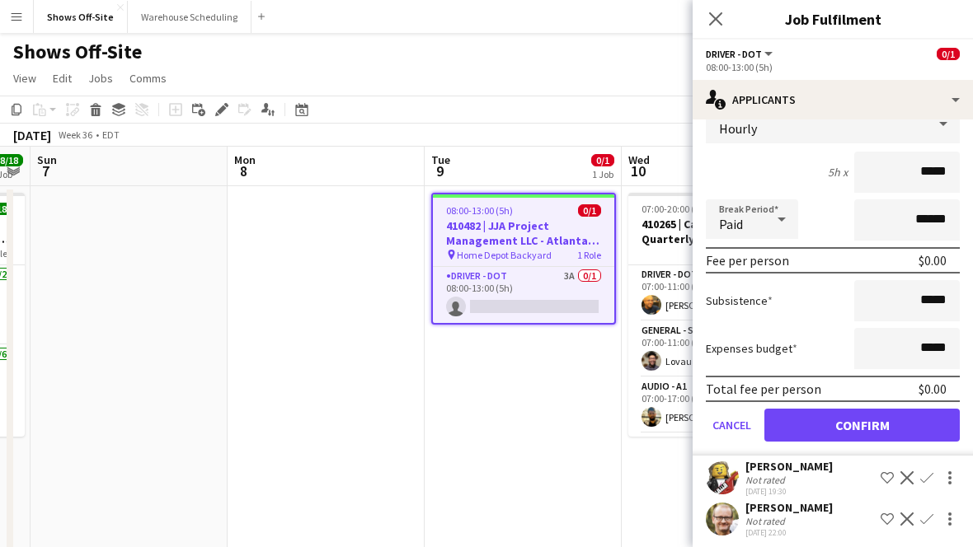
scroll to position [162, 0]
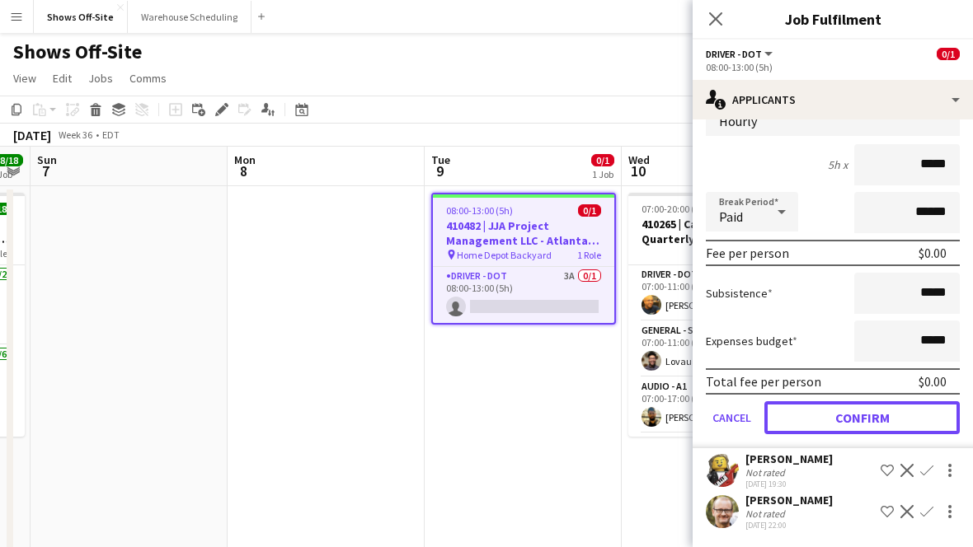
click at [844, 408] on button "Confirm" at bounding box center [861, 417] width 195 height 33
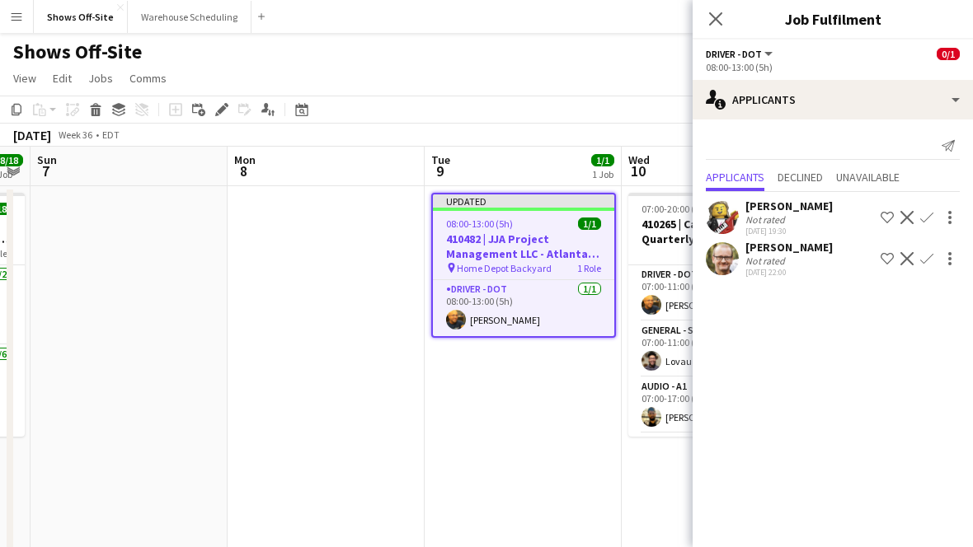
scroll to position [0, 0]
click at [725, 16] on div "Close pop-in" at bounding box center [715, 19] width 46 height 38
click at [714, 16] on icon at bounding box center [715, 19] width 16 height 16
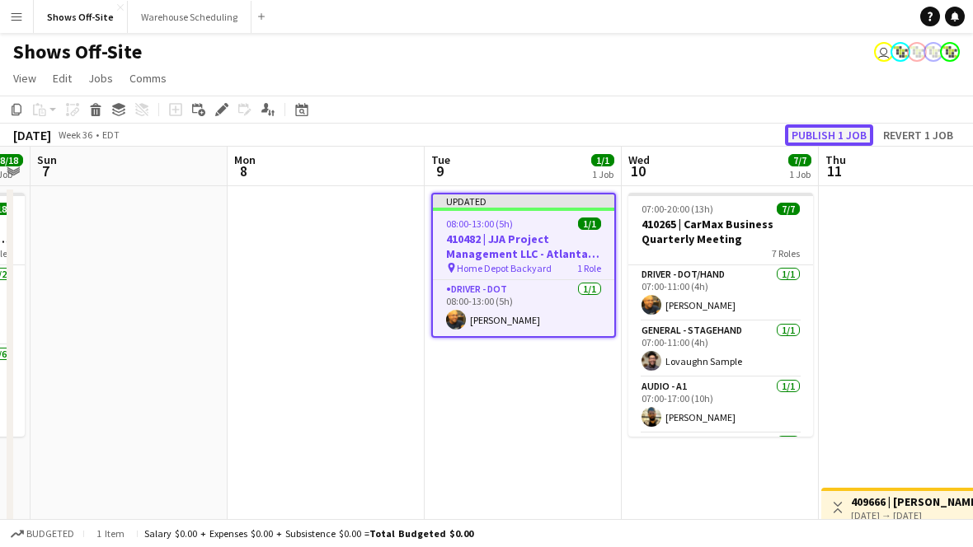
click at [835, 130] on button "Publish 1 job" at bounding box center [829, 134] width 88 height 21
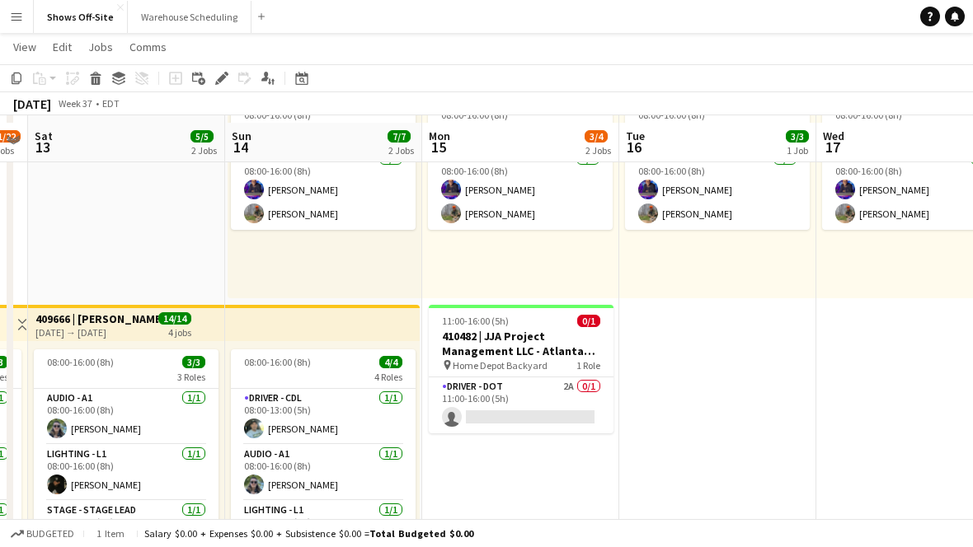
scroll to position [204, 0]
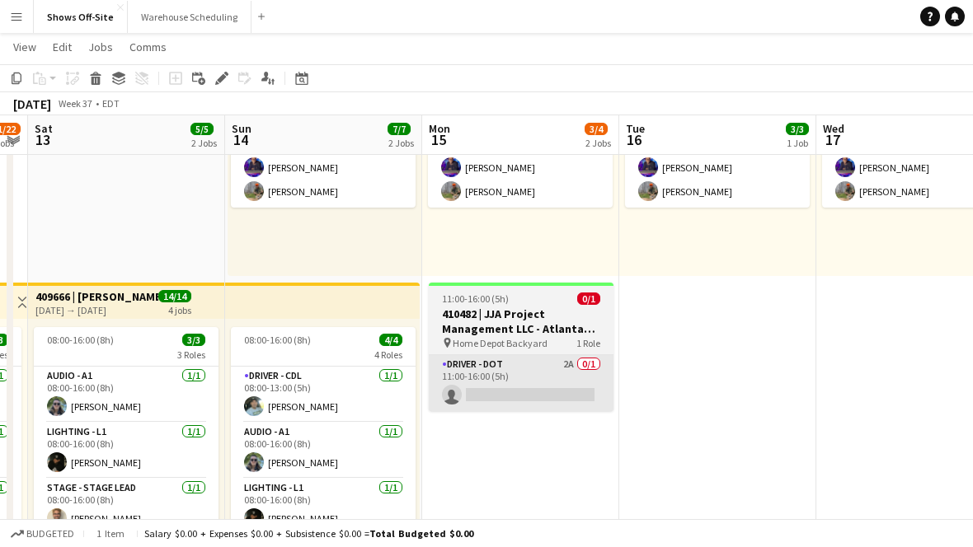
click at [504, 382] on app-card-role "Driver - DOT 2A 0/1 11:00-16:00 (5h) single-neutral-actions" at bounding box center [521, 383] width 185 height 56
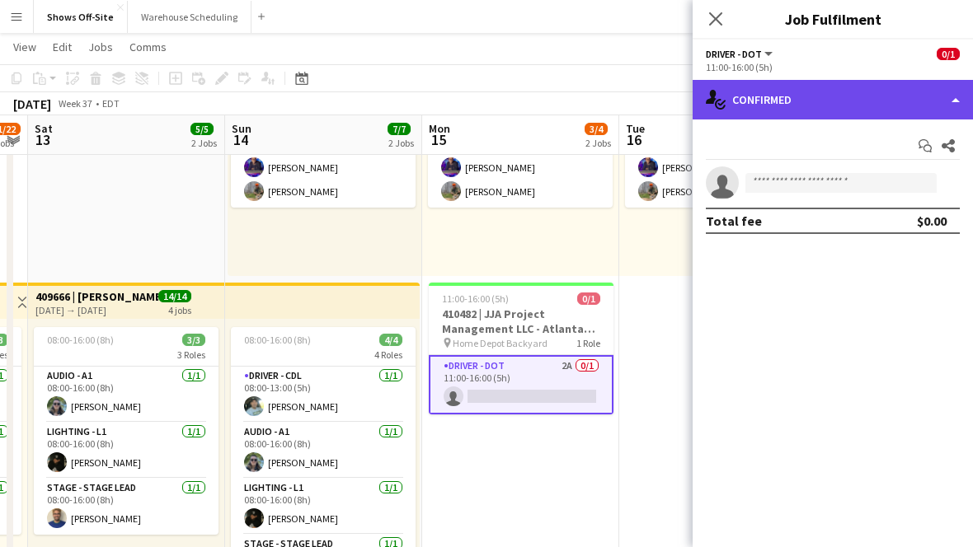
click at [775, 108] on div "single-neutral-actions-check-2 Confirmed" at bounding box center [832, 100] width 280 height 40
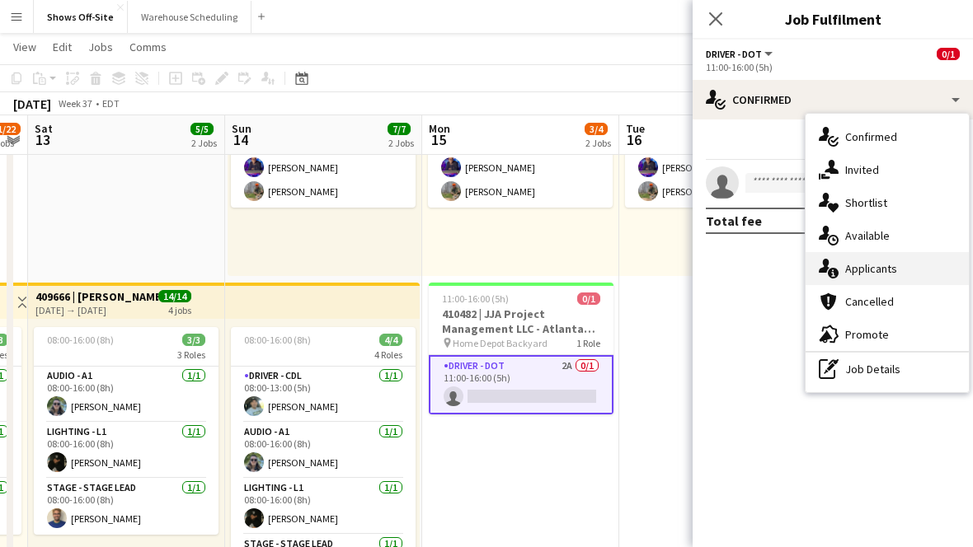
click at [901, 270] on div "single-neutral-actions-information Applicants" at bounding box center [886, 268] width 163 height 33
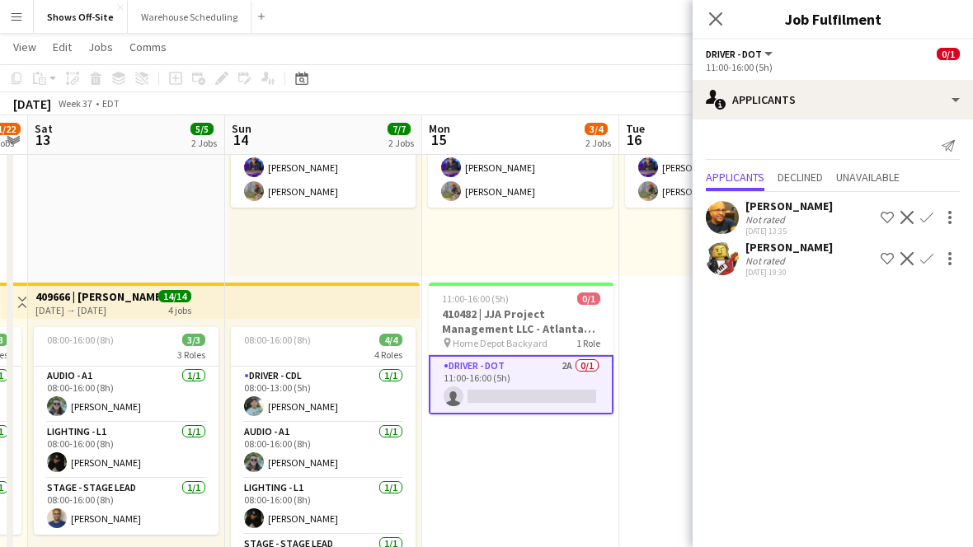
click at [928, 216] on app-icon "Confirm" at bounding box center [926, 217] width 13 height 13
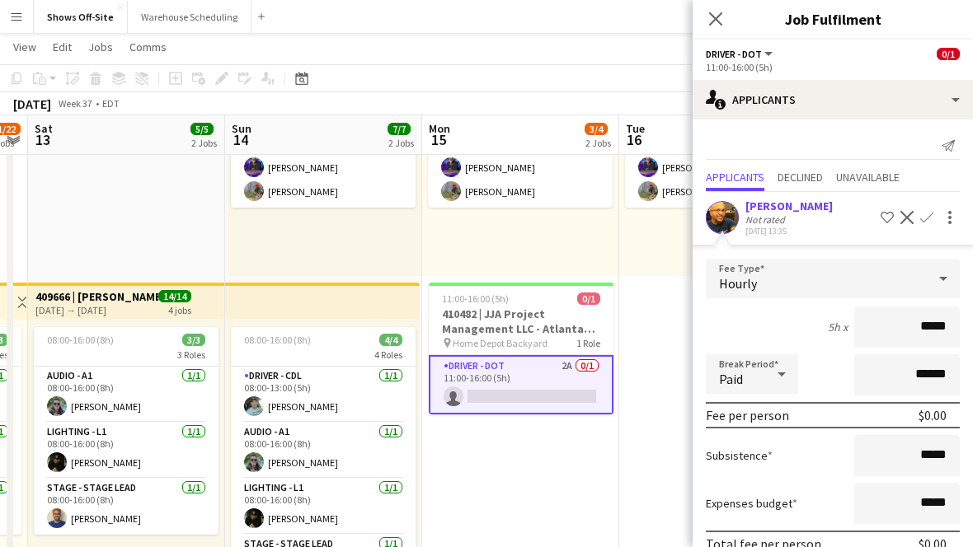
scroll to position [121, 0]
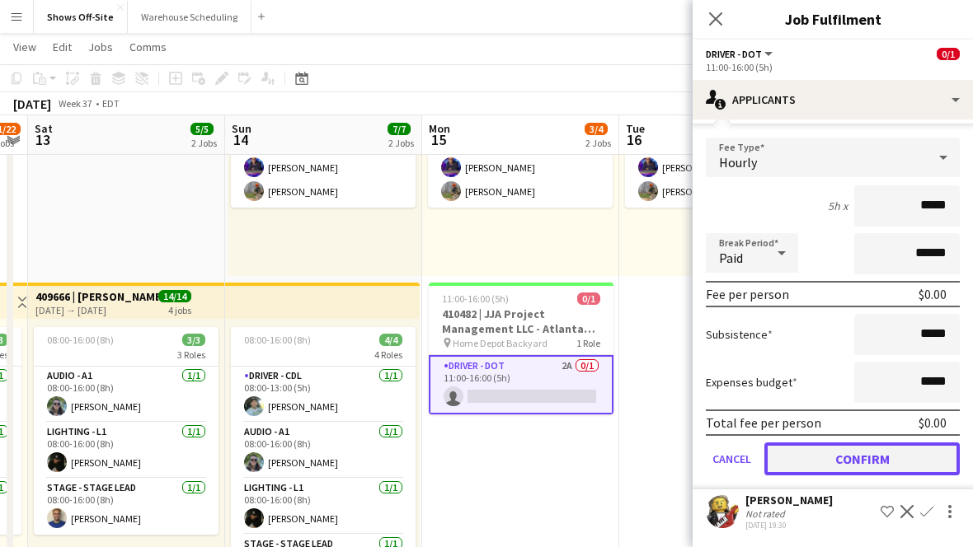
click at [840, 450] on button "Confirm" at bounding box center [861, 459] width 195 height 33
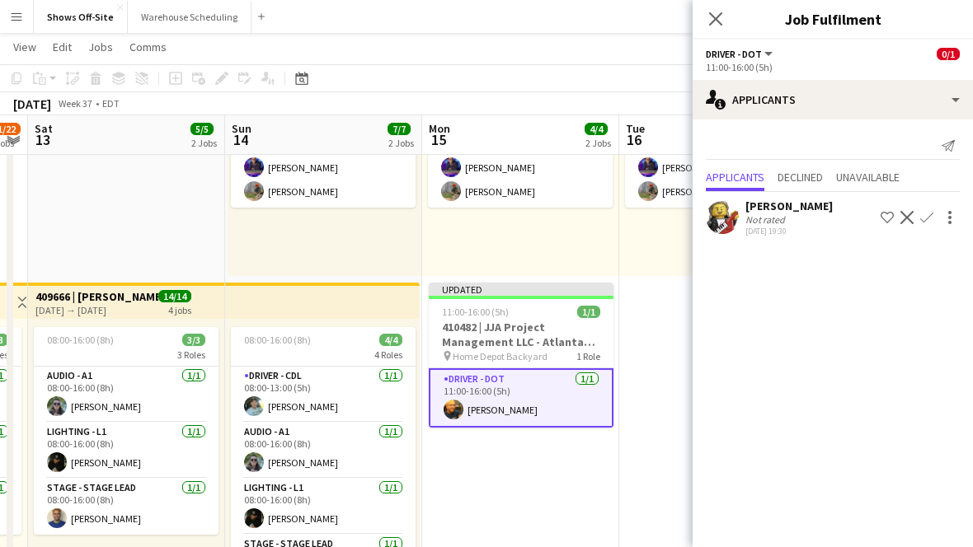
scroll to position [0, 0]
click at [715, 13] on icon "Close pop-in" at bounding box center [715, 18] width 13 height 13
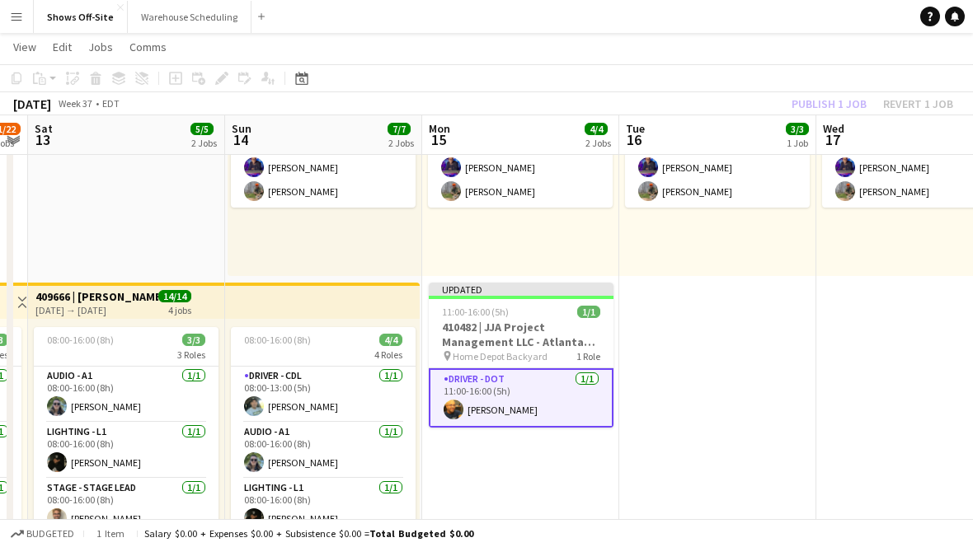
click at [817, 100] on div "Publish 1 job Revert 1 job" at bounding box center [871, 103] width 201 height 21
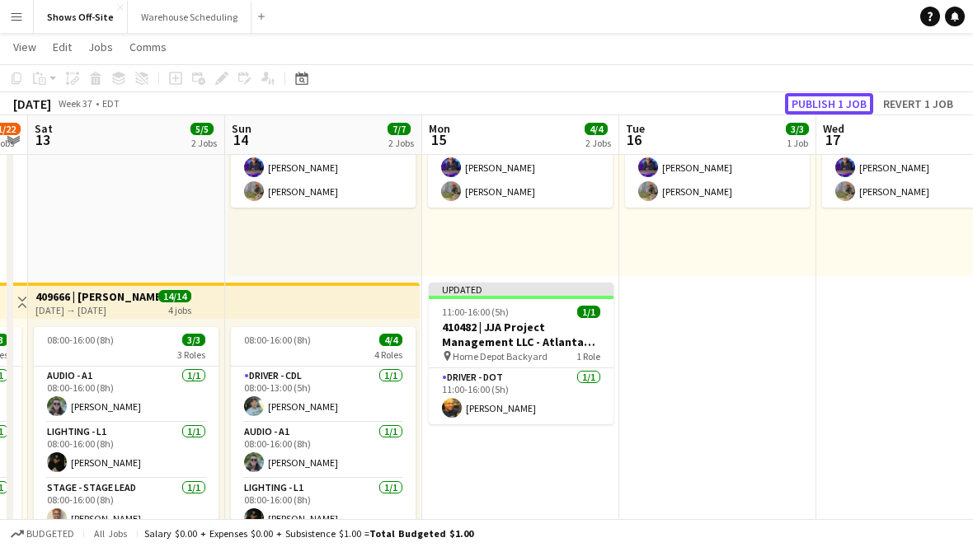
click at [817, 100] on button "Publish 1 job" at bounding box center [829, 103] width 88 height 21
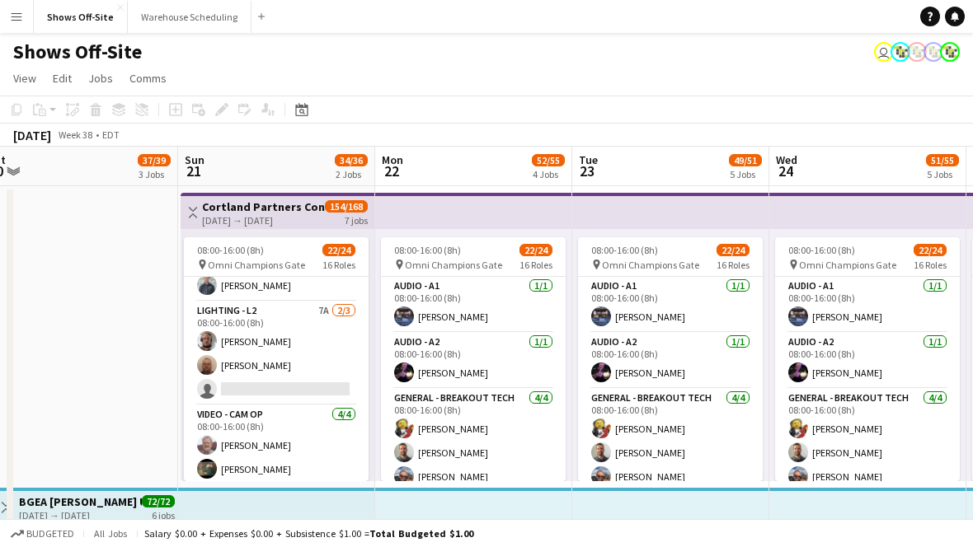
scroll to position [500, 0]
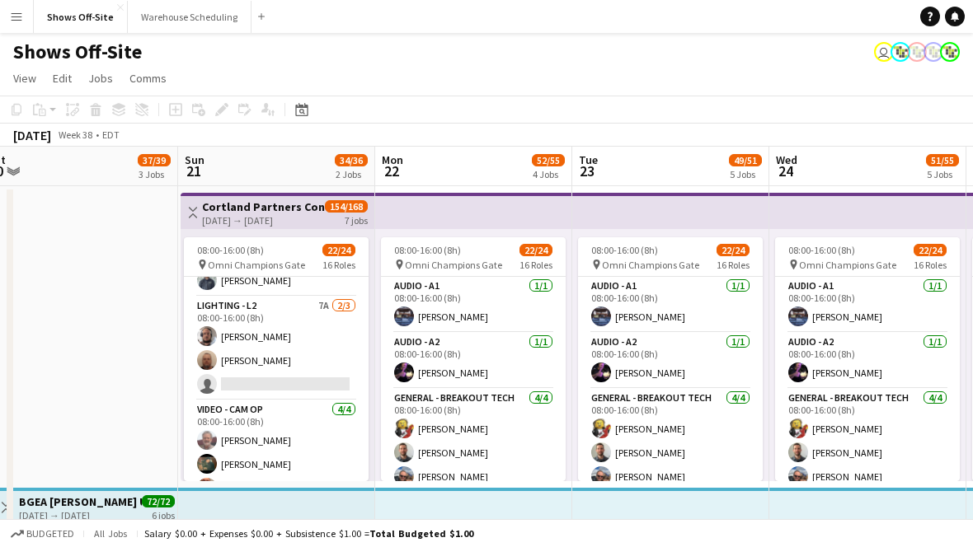
click at [331, 338] on app-card-role "Lighting - L2 7A [DATE] 08:00-16:00 (8h) [PERSON_NAME] [PERSON_NAME] single-neu…" at bounding box center [276, 349] width 185 height 104
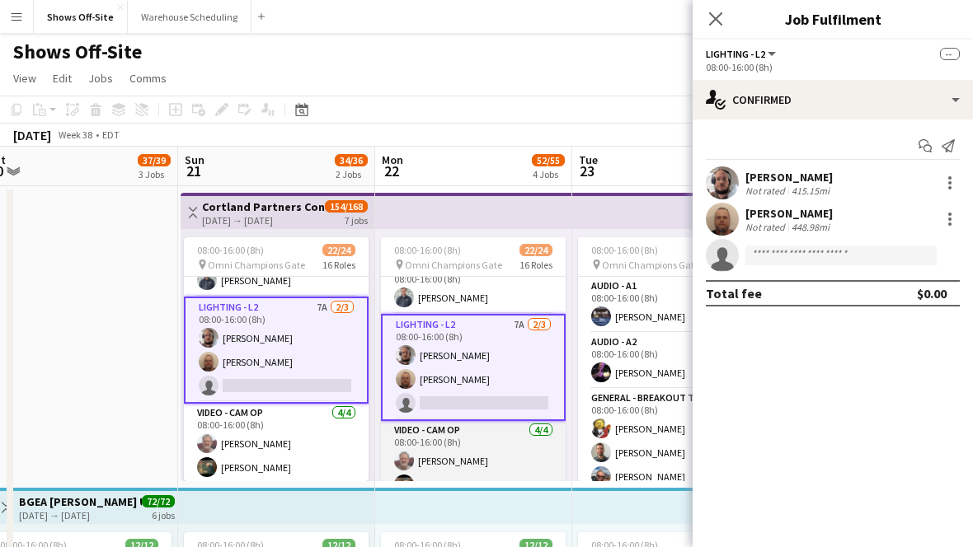
scroll to position [479, 0]
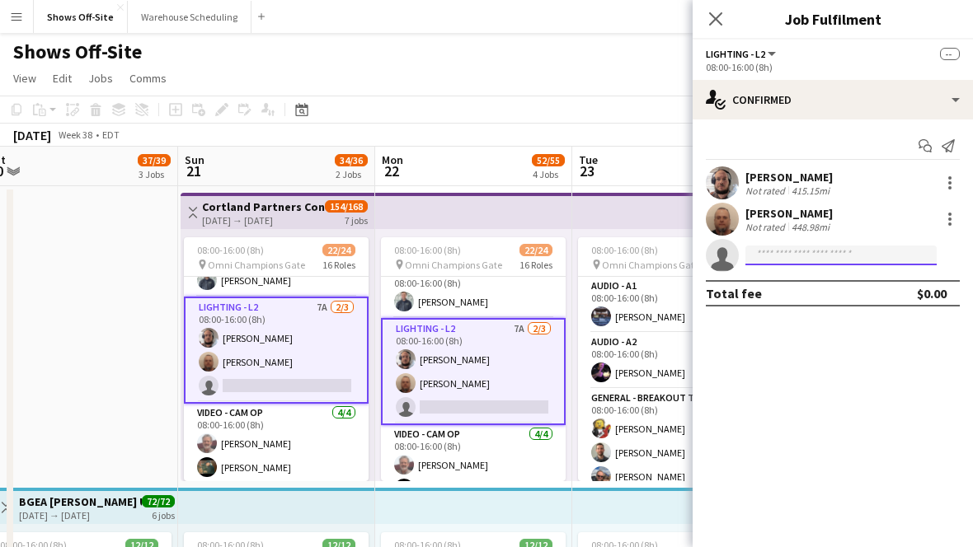
click at [804, 252] on input at bounding box center [840, 256] width 191 height 20
drag, startPoint x: 846, startPoint y: 259, endPoint x: 723, endPoint y: 257, distance: 123.6
click at [722, 258] on app-invite-slot "single-neutral-actions *****" at bounding box center [832, 255] width 280 height 33
type input "*"
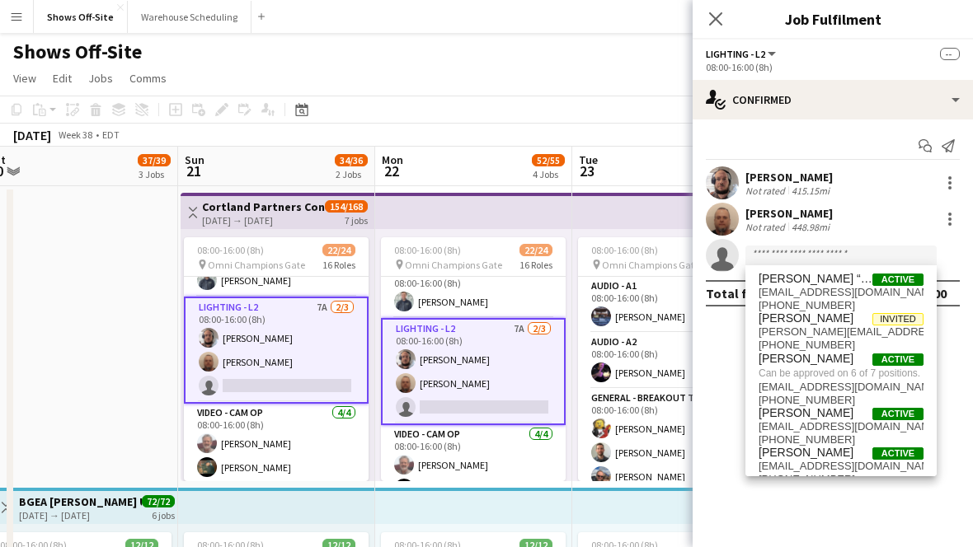
click at [714, 21] on icon at bounding box center [715, 18] width 13 height 13
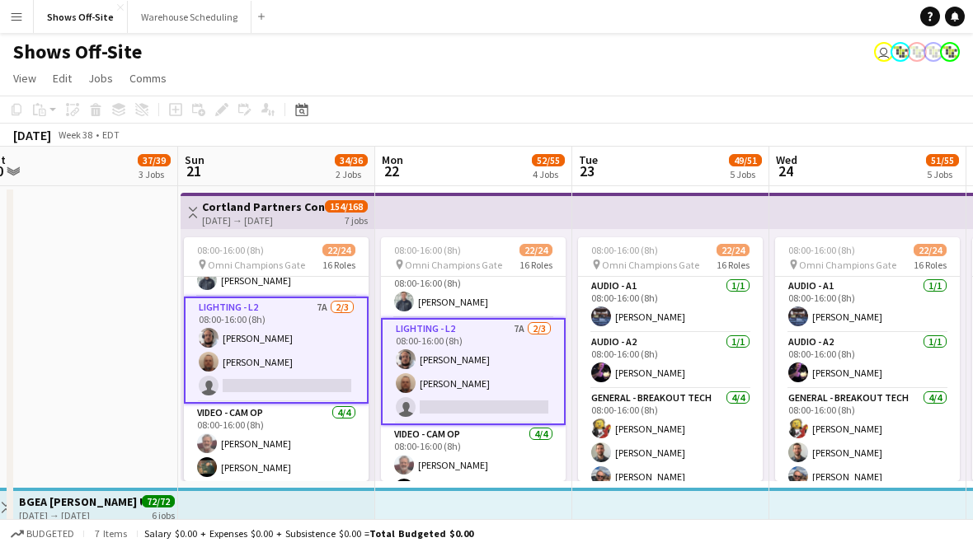
click at [604, 106] on app-toolbar "Copy Paste Paste Command V Paste with crew Command Shift V Paste linked Job [GE…" at bounding box center [486, 110] width 973 height 28
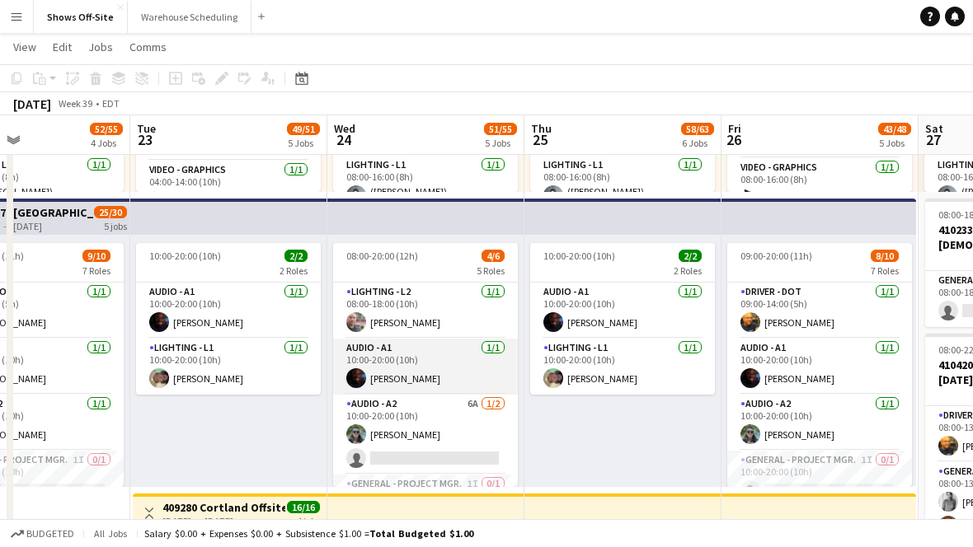
scroll to position [100, 0]
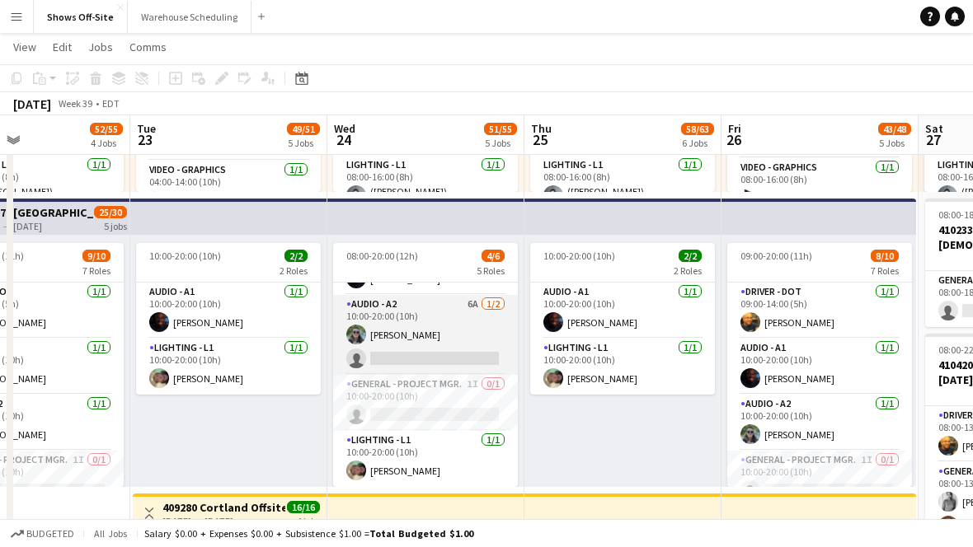
click at [494, 325] on app-card-role "Audio - A2 6A [DATE] 10:00-20:00 (10h) [PERSON_NAME] single-neutral-actions" at bounding box center [425, 335] width 185 height 80
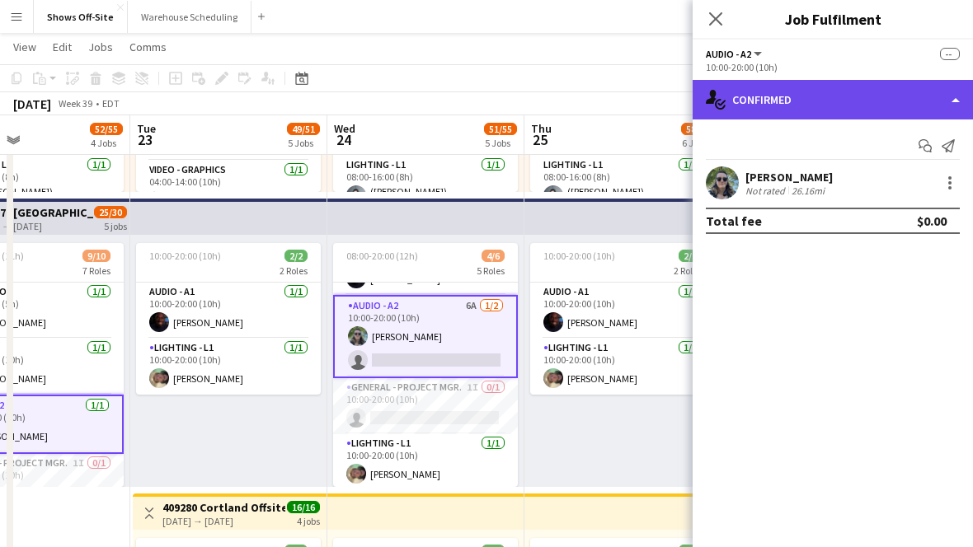
click at [837, 110] on div "single-neutral-actions-check-2 Confirmed" at bounding box center [832, 100] width 280 height 40
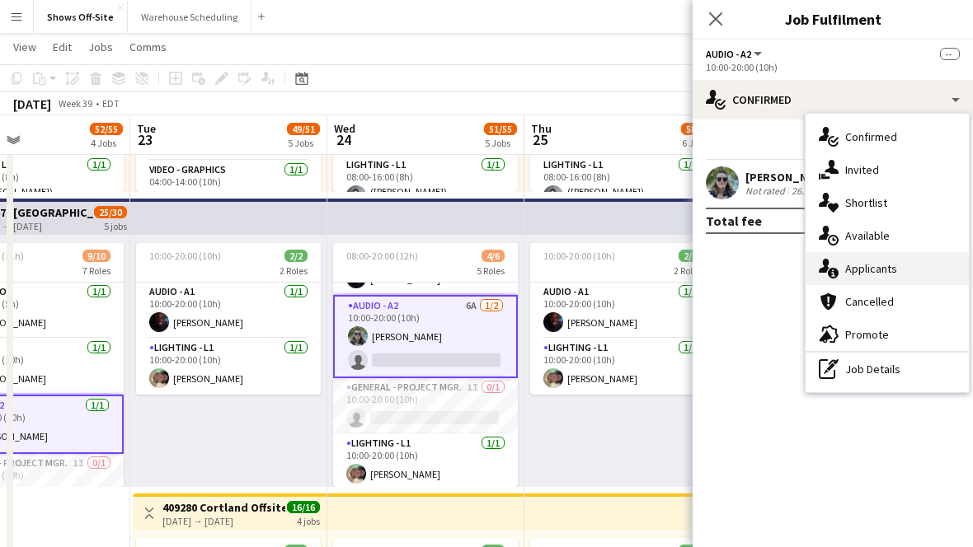
click at [865, 266] on div "single-neutral-actions-information Applicants" at bounding box center [886, 268] width 163 height 33
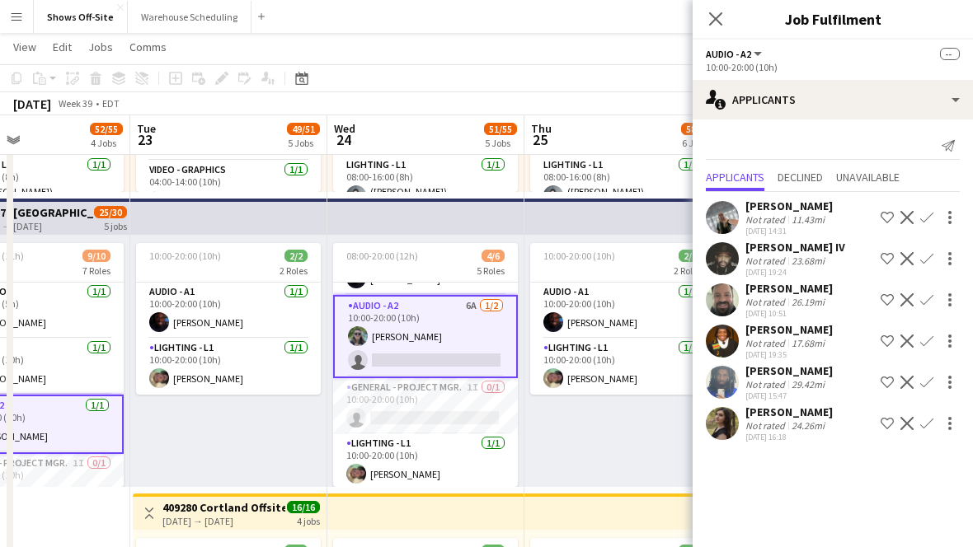
click at [706, 27] on app-icon "Close pop-in" at bounding box center [716, 19] width 20 height 20
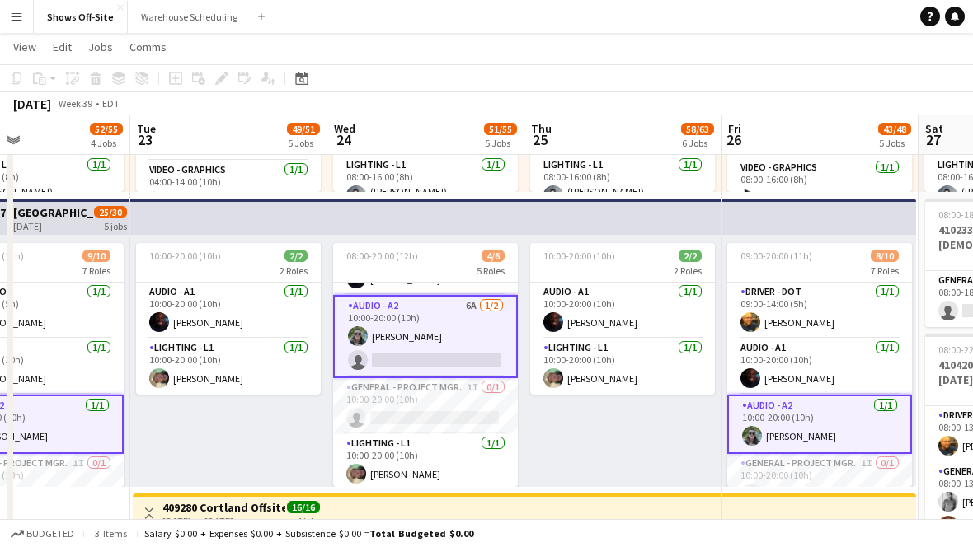
click at [590, 408] on div "10:00-20:00 (10h) 2/2 2 Roles Audio - A1 [DATE] 10:00-20:00 (10h) [PERSON_NAME]…" at bounding box center [622, 361] width 197 height 252
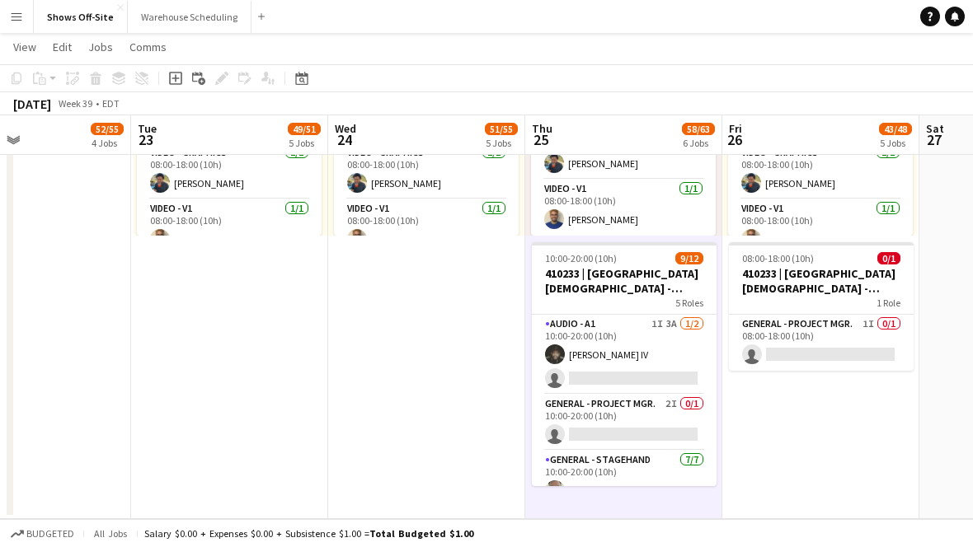
scroll to position [1422, 0]
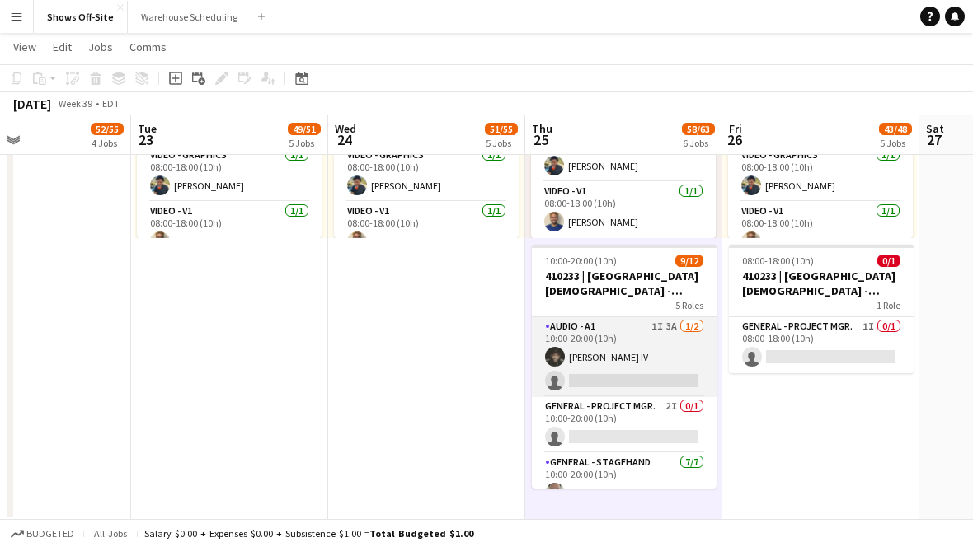
click at [604, 372] on app-card-role "Audio - A1 1I 3A [DATE] 10:00-20:00 (10h) [PERSON_NAME] IV single-neutral-actio…" at bounding box center [624, 357] width 185 height 80
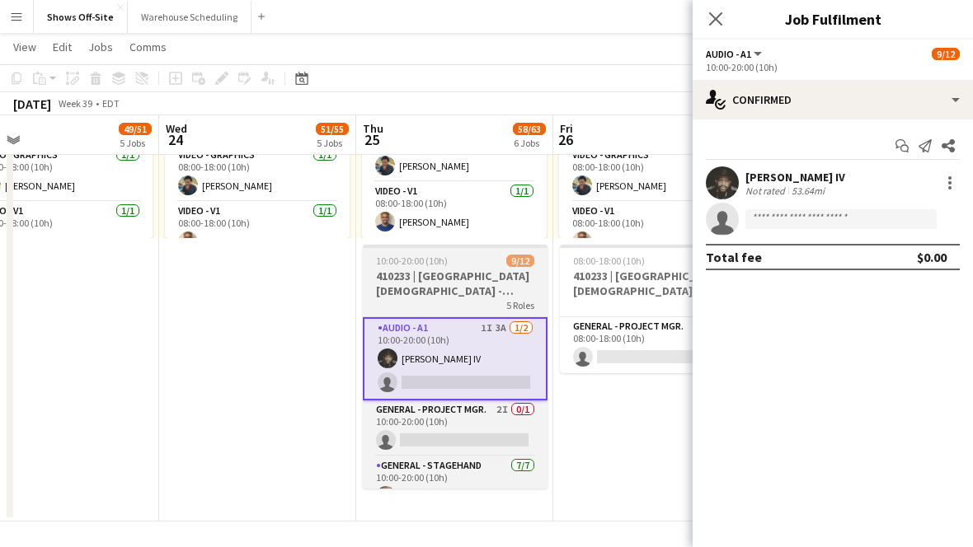
scroll to position [0, 651]
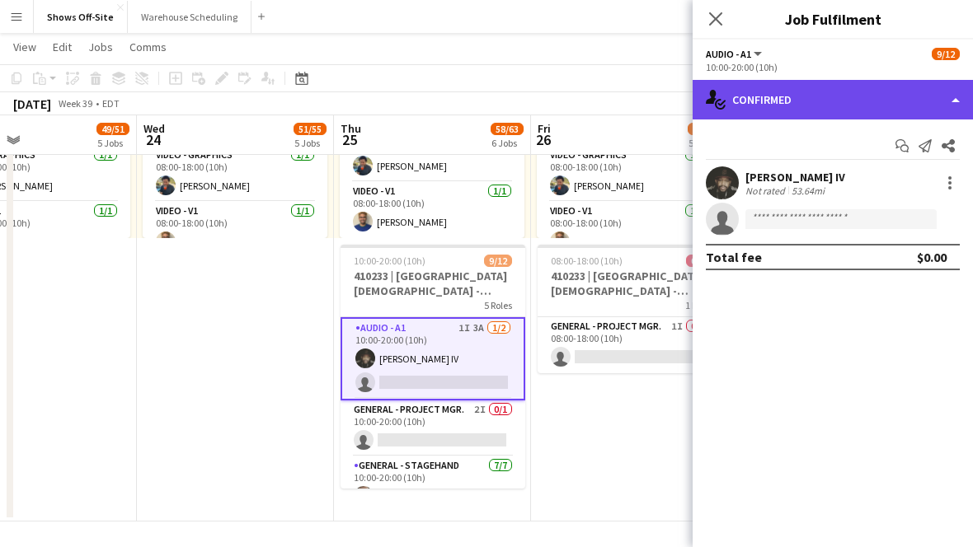
click at [816, 96] on div "single-neutral-actions-check-2 Confirmed" at bounding box center [832, 100] width 280 height 40
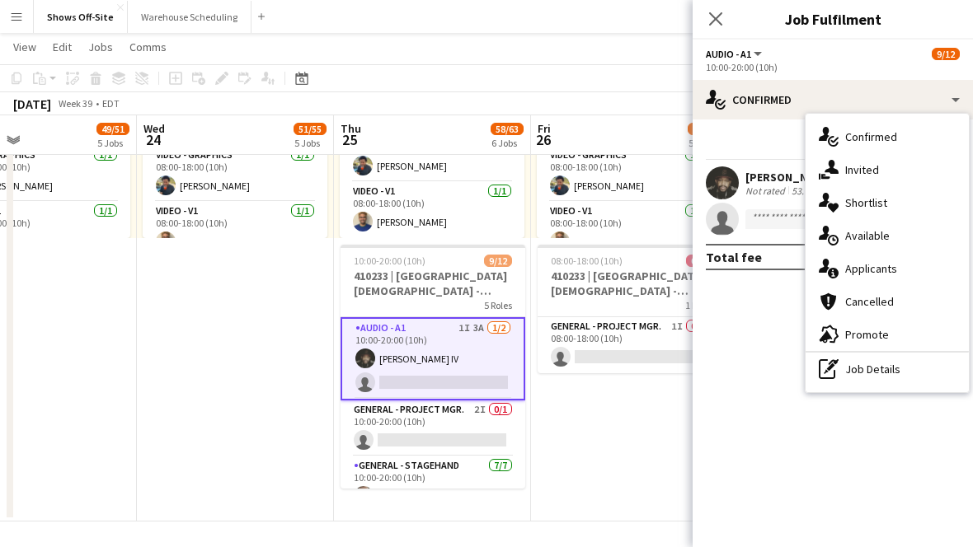
click at [866, 266] on div "single-neutral-actions-information Applicants" at bounding box center [886, 268] width 163 height 33
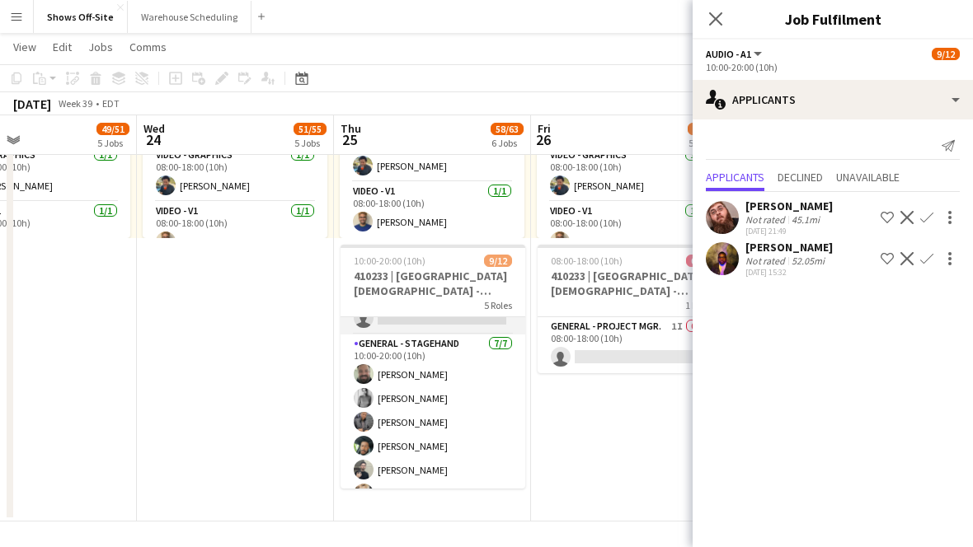
scroll to position [279, 0]
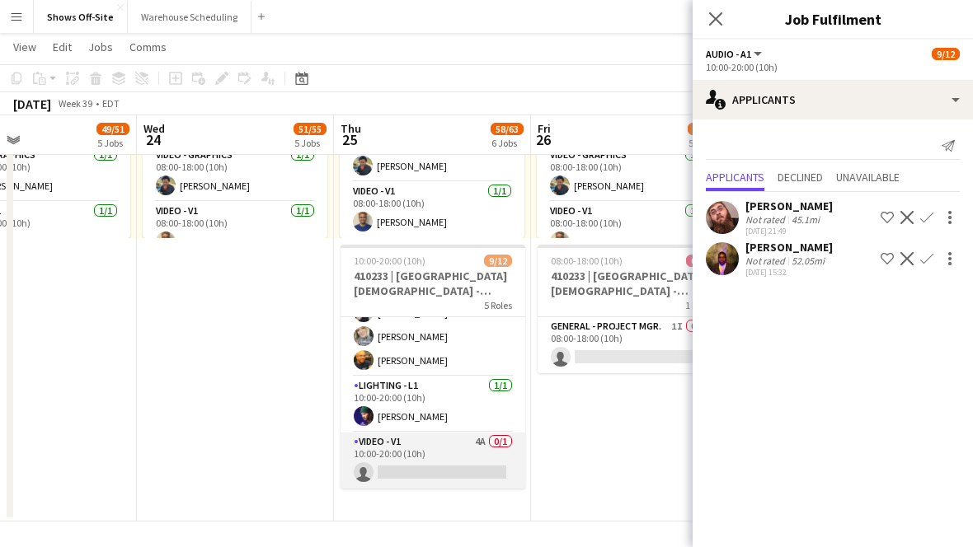
click at [433, 443] on app-card-role "Video - V1 4A 0/1 10:00-20:00 (10h) single-neutral-actions" at bounding box center [432, 461] width 185 height 56
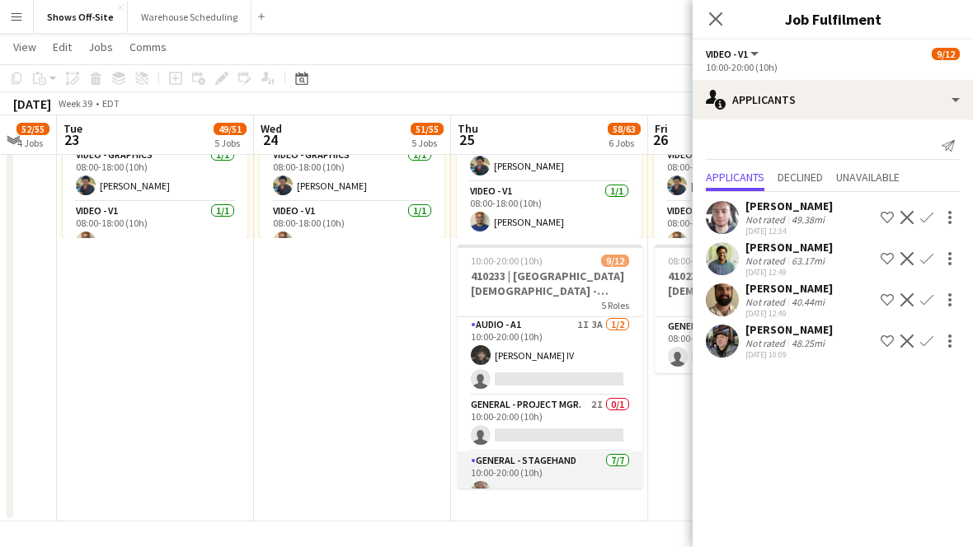
scroll to position [0, 0]
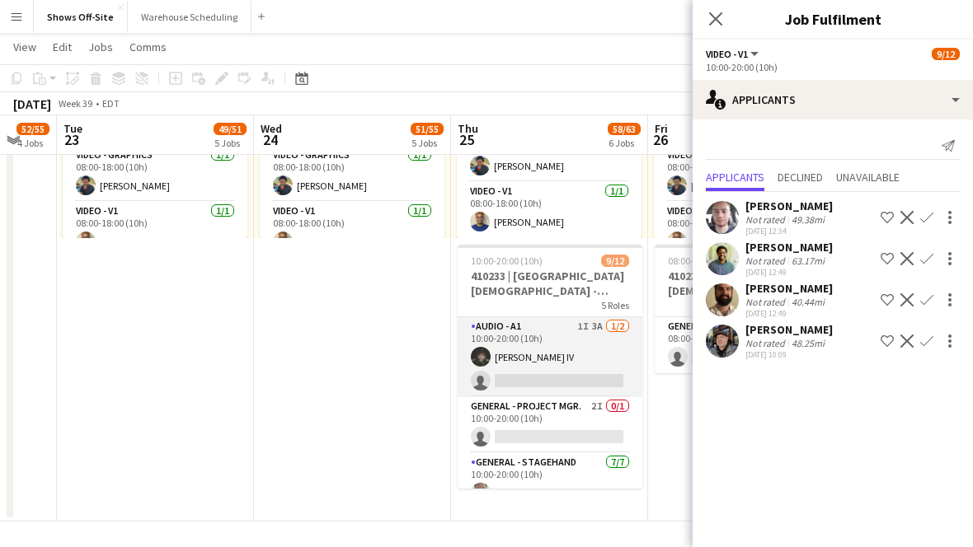
click at [525, 352] on app-card-role "Audio - A1 1I 3A [DATE] 10:00-20:00 (10h) [PERSON_NAME] IV single-neutral-actio…" at bounding box center [549, 357] width 185 height 80
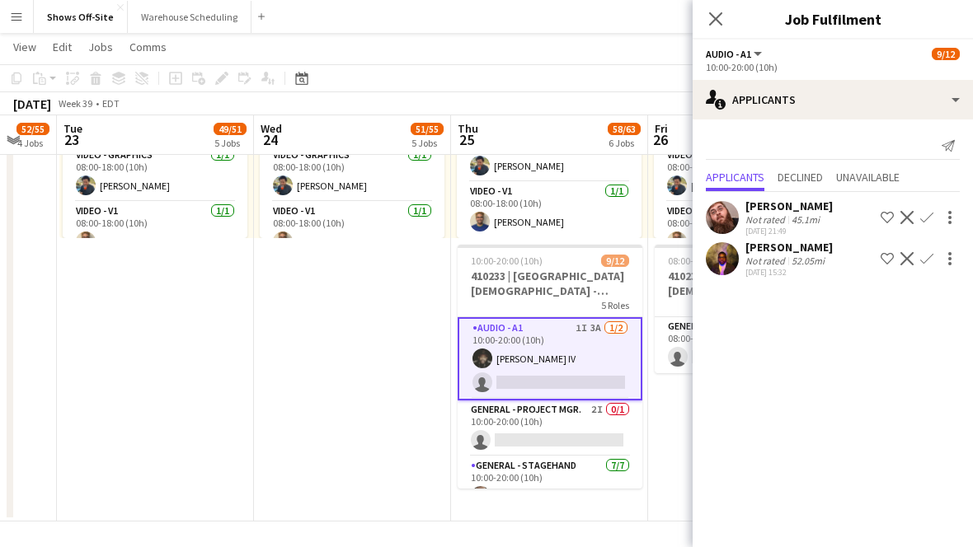
click at [923, 218] on app-icon "Confirm" at bounding box center [926, 217] width 13 height 13
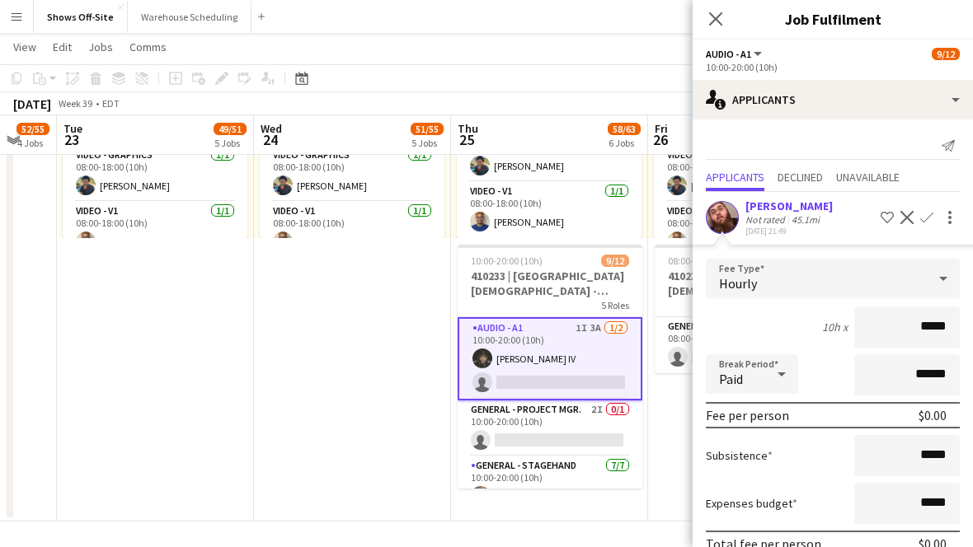
scroll to position [121, 0]
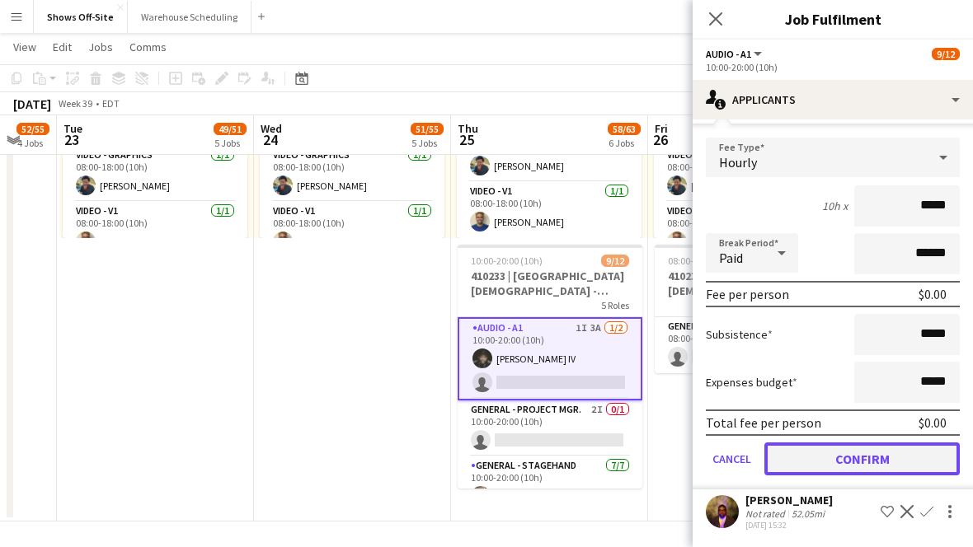
click at [832, 462] on button "Confirm" at bounding box center [861, 459] width 195 height 33
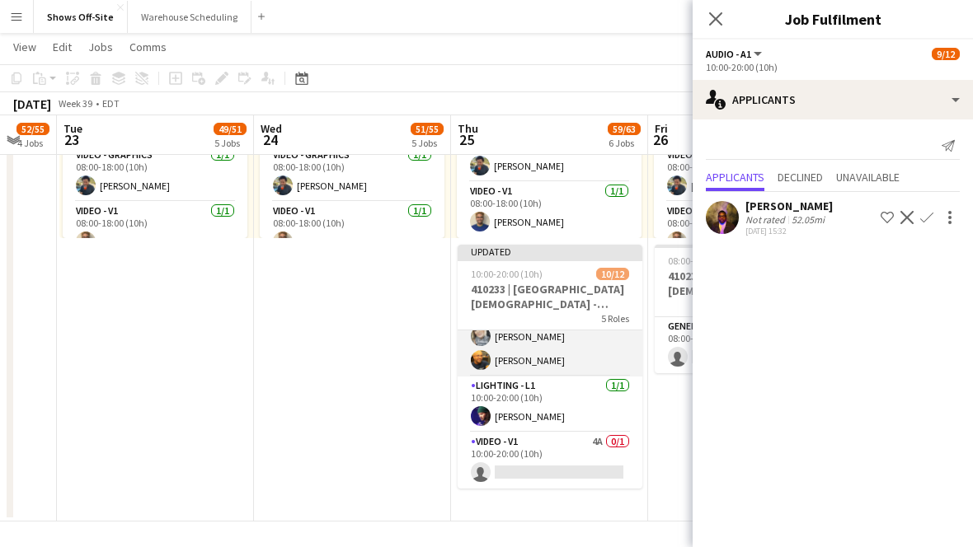
scroll to position [1424, 0]
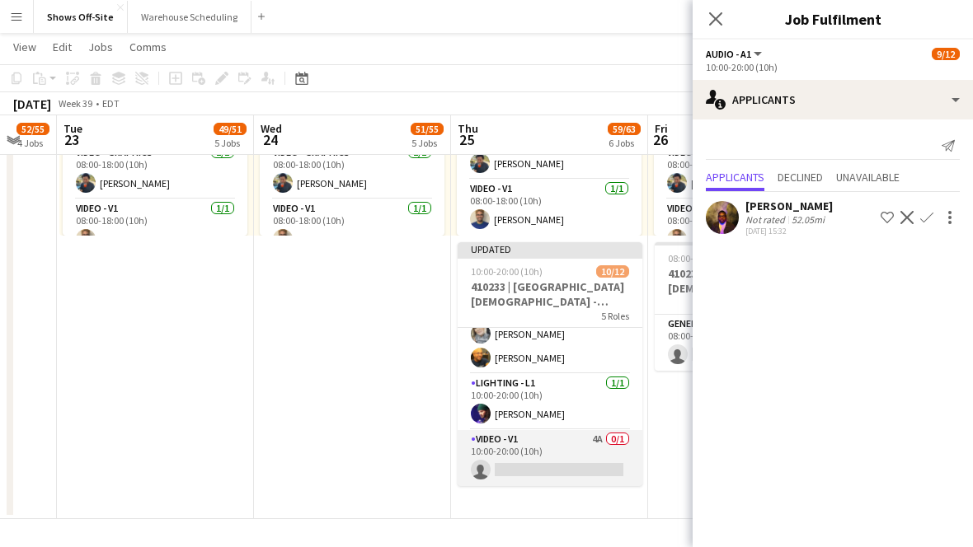
click at [518, 449] on app-card-role "Video - V1 4A 0/1 10:00-20:00 (10h) single-neutral-actions" at bounding box center [549, 458] width 185 height 56
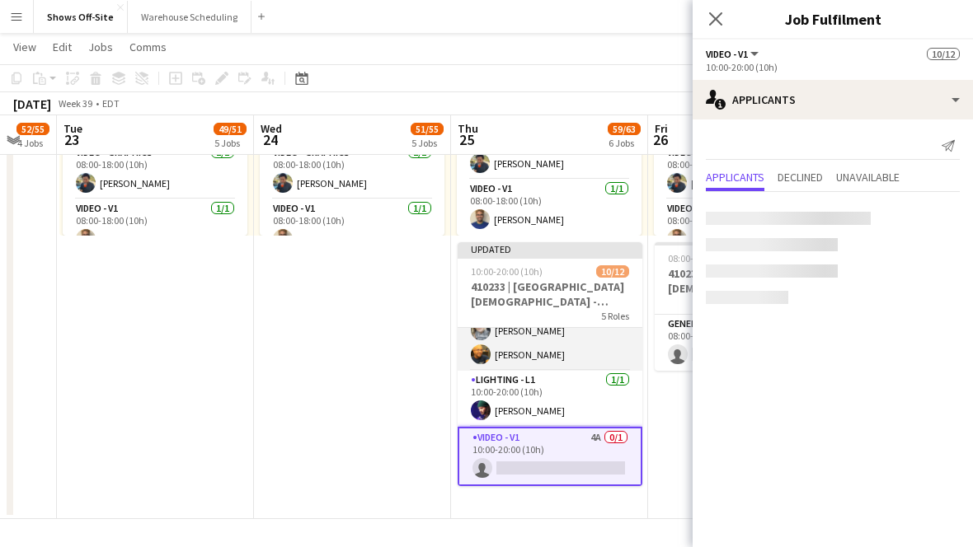
scroll to position [289, 0]
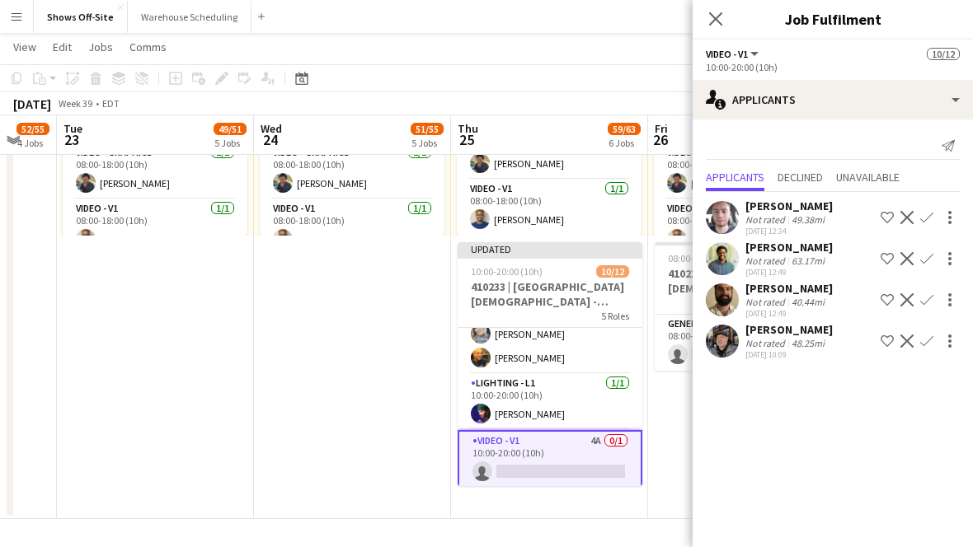
click at [930, 263] on app-icon "Confirm" at bounding box center [926, 258] width 13 height 13
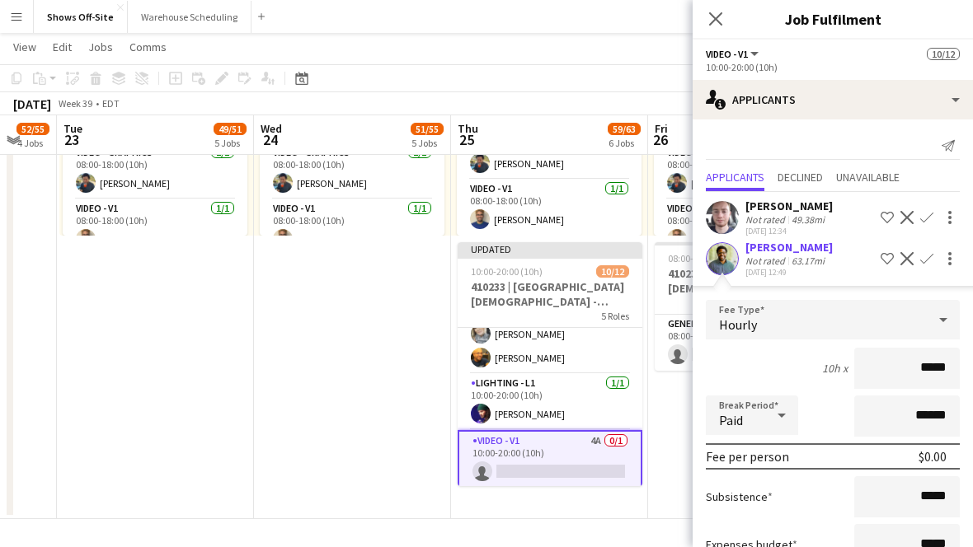
scroll to position [204, 0]
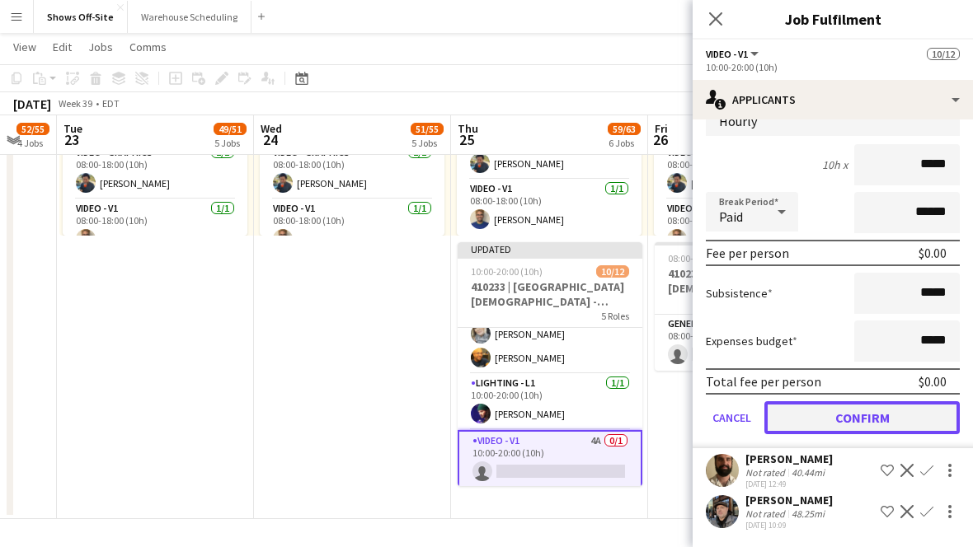
click at [884, 428] on button "Confirm" at bounding box center [861, 417] width 195 height 33
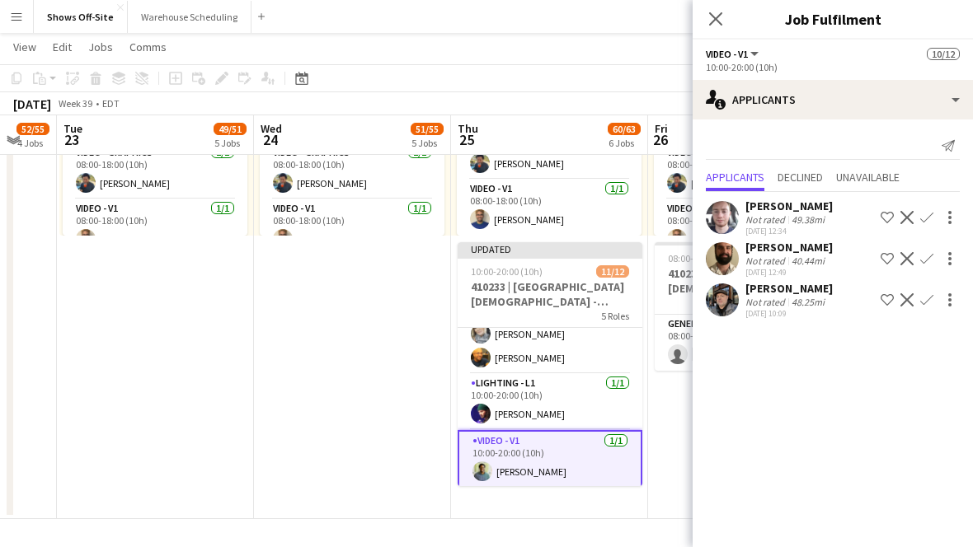
scroll to position [0, 0]
click at [714, 22] on icon "Close pop-in" at bounding box center [715, 19] width 16 height 16
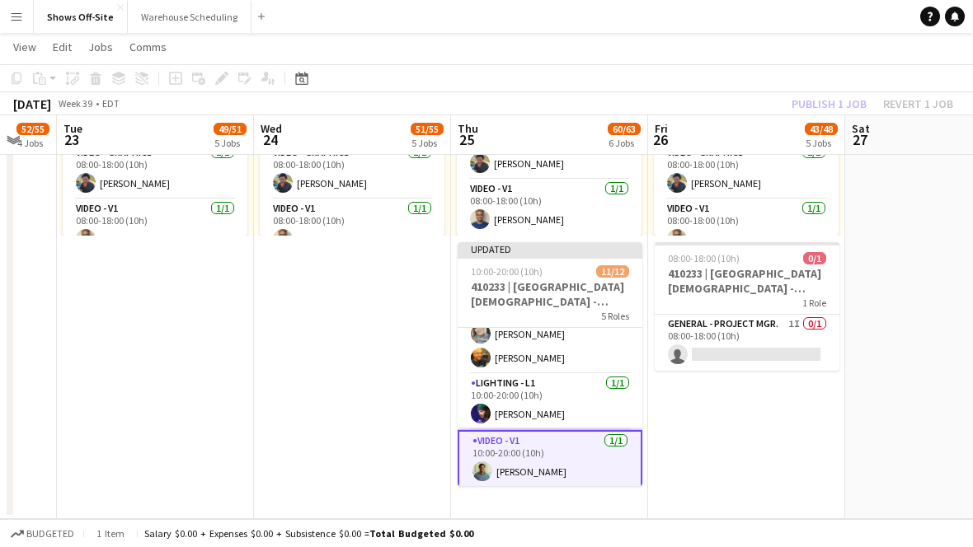
click at [810, 83] on app-toolbar "Copy Paste Paste Command V Paste with crew Command Shift V Paste linked Job [GE…" at bounding box center [486, 78] width 973 height 28
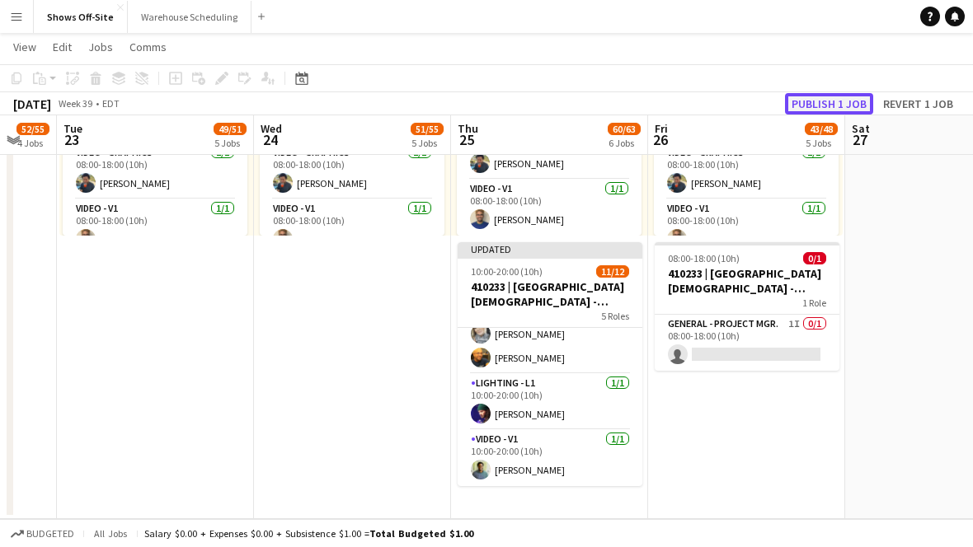
click at [821, 104] on button "Publish 1 job" at bounding box center [829, 103] width 88 height 21
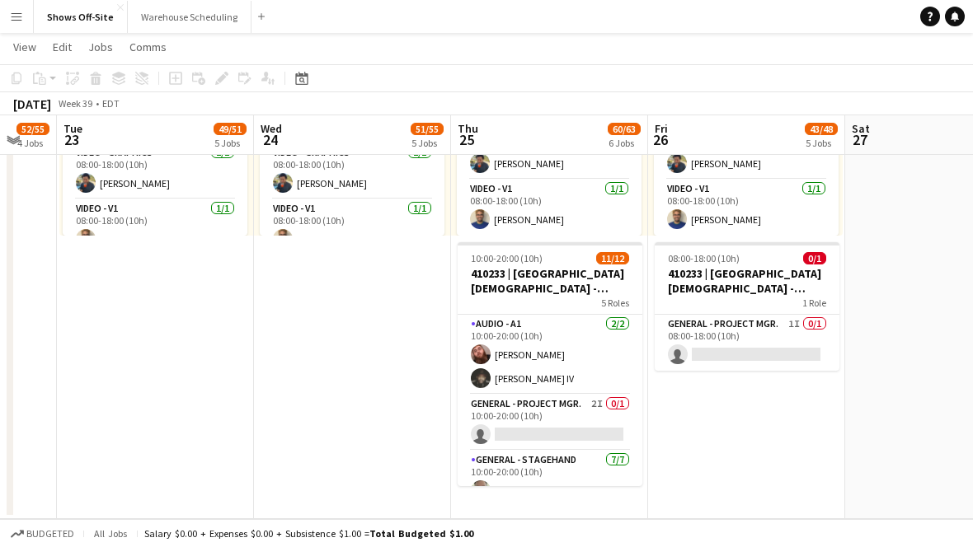
scroll to position [1424, 0]
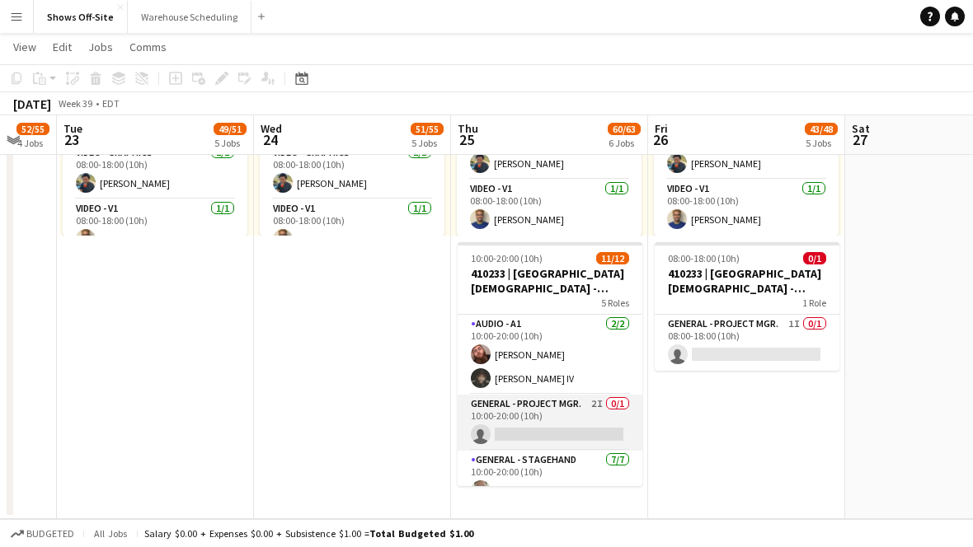
click at [573, 415] on app-card-role "General - Project Mgr. 2I 0/1 10:00-20:00 (10h) single-neutral-actions" at bounding box center [549, 423] width 185 height 56
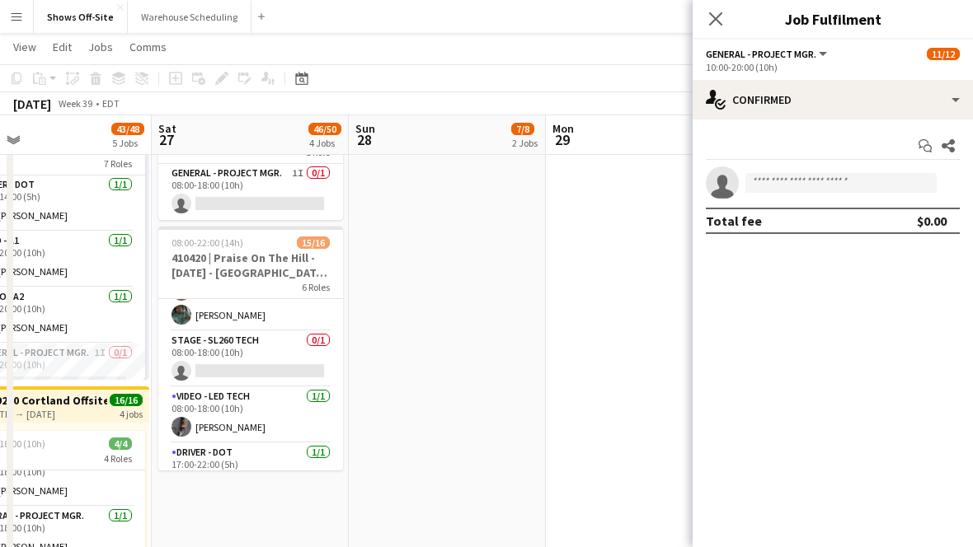
scroll to position [209, 0]
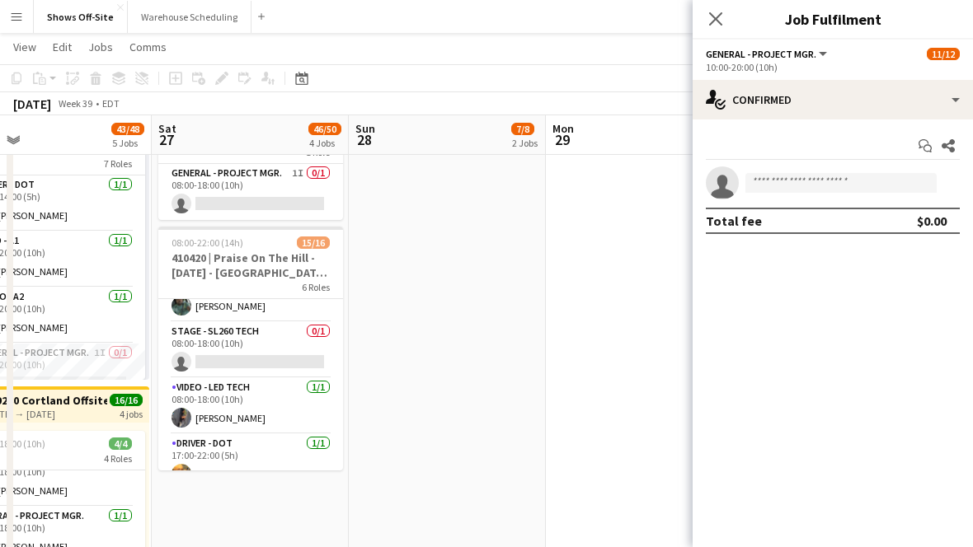
click at [427, 250] on app-date-cell "08:00-18:00 (10h) 0/1 410233 | [GEOGRAPHIC_DATA][DEMOGRAPHIC_DATA] - Frequency …" at bounding box center [447, 79] width 197 height 1759
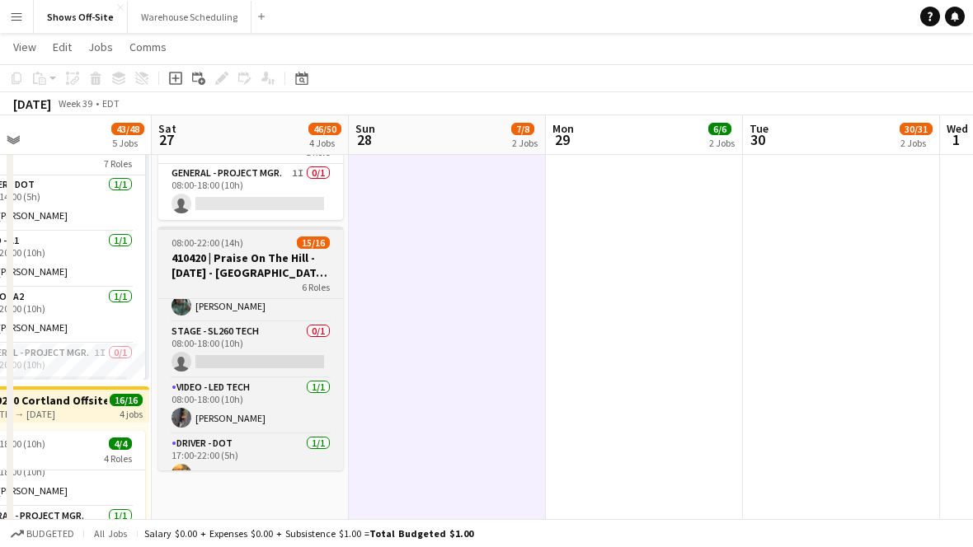
click at [302, 242] on span "15/16" at bounding box center [313, 243] width 33 height 12
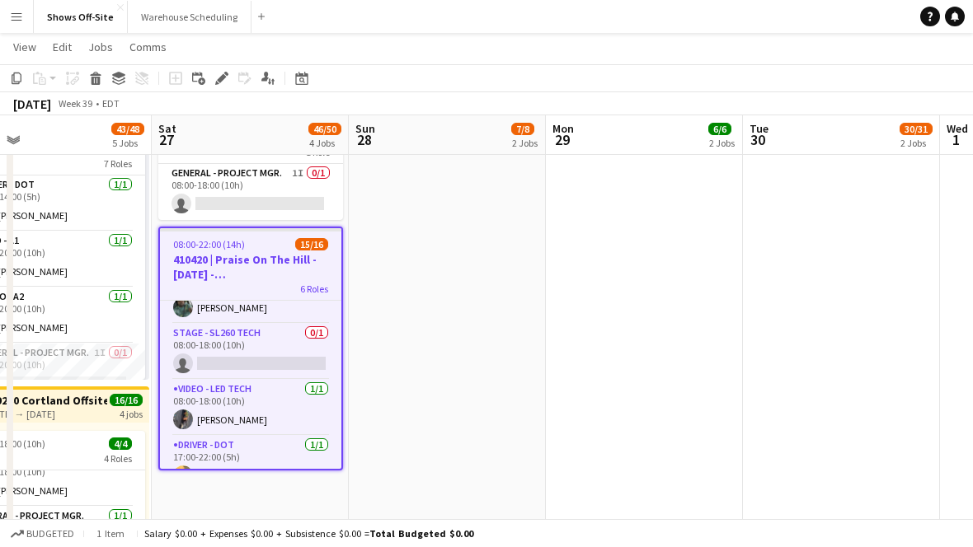
click at [396, 331] on app-date-cell "08:00-18:00 (10h) 0/1 410233 | [GEOGRAPHIC_DATA][DEMOGRAPHIC_DATA] - Frequency …" at bounding box center [447, 79] width 197 height 1759
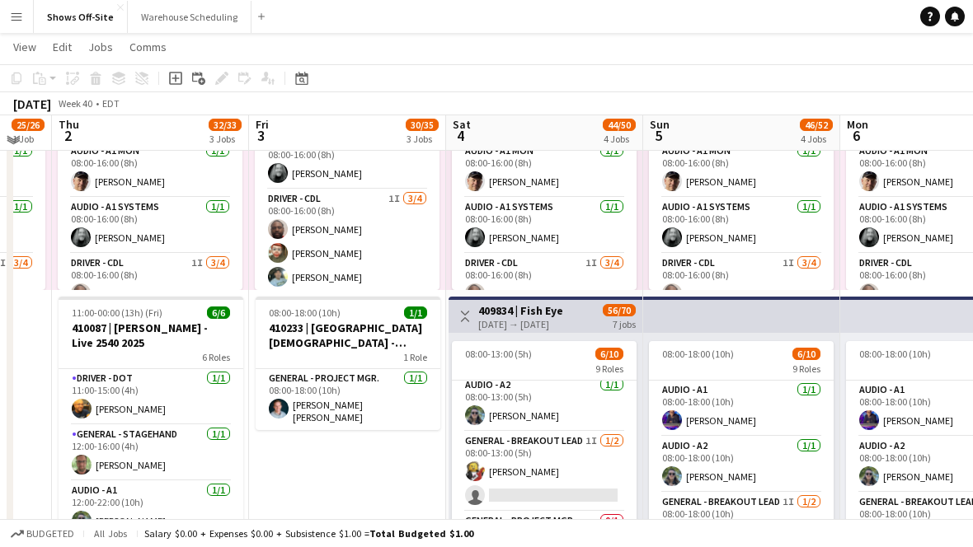
scroll to position [0, 0]
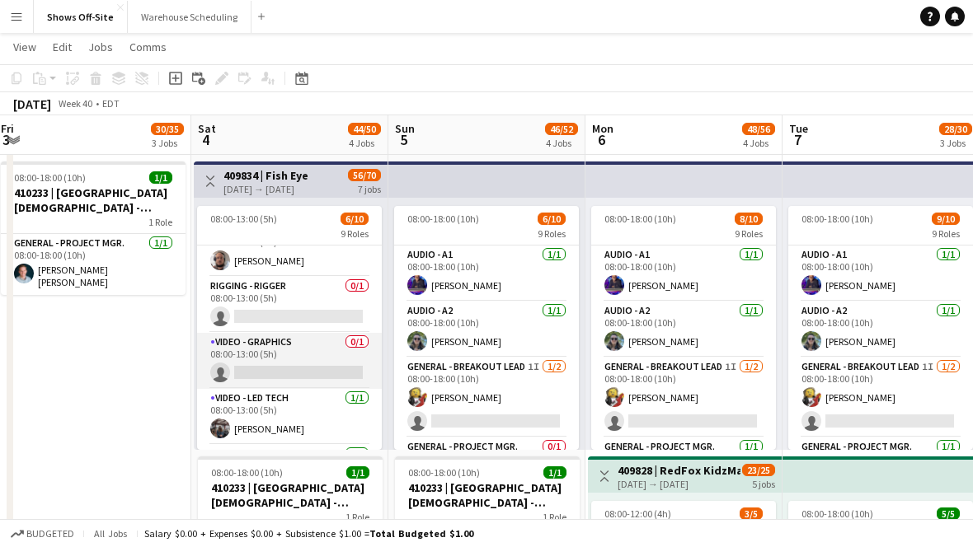
click at [315, 344] on app-card-role "Video - Graphics 0/1 08:00-13:00 (5h) single-neutral-actions" at bounding box center [289, 361] width 185 height 56
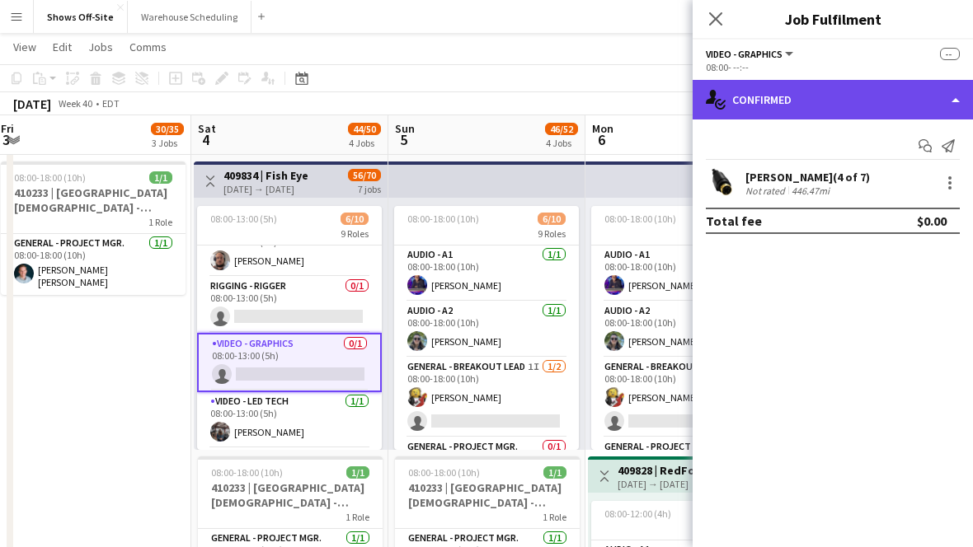
click at [826, 96] on div "single-neutral-actions-check-2 Confirmed" at bounding box center [832, 100] width 280 height 40
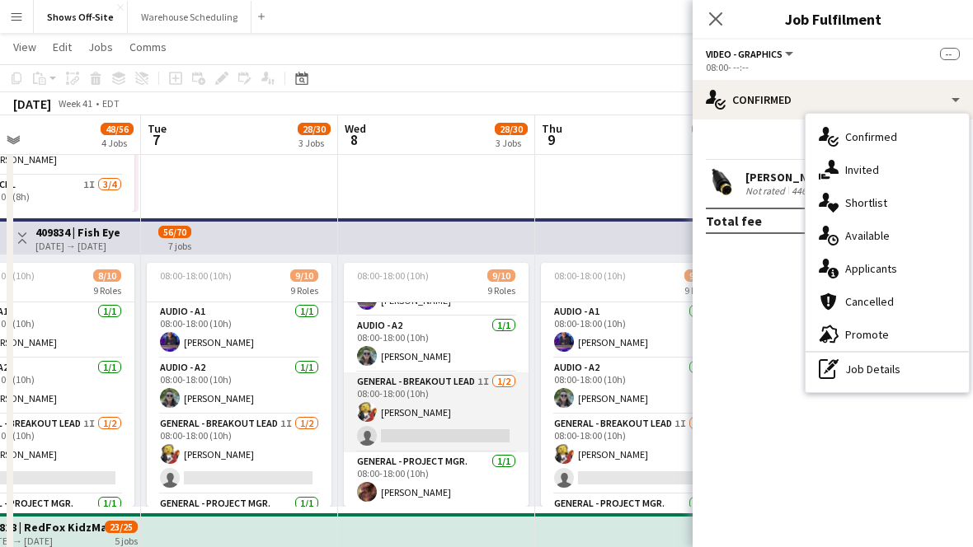
click at [420, 393] on app-card-role "General - Breakout Lead 1I [DATE] 08:00-18:00 (10h) [PERSON_NAME] single-neutra…" at bounding box center [436, 413] width 185 height 80
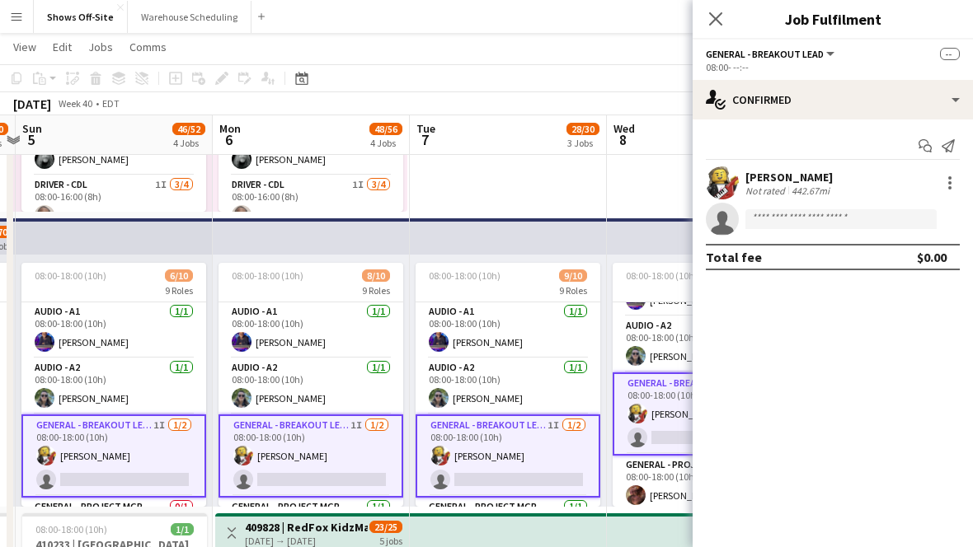
click at [299, 89] on app-toolbar "Copy Paste Paste Command V Paste with crew Command Shift V Paste linked Job [GE…" at bounding box center [486, 78] width 973 height 28
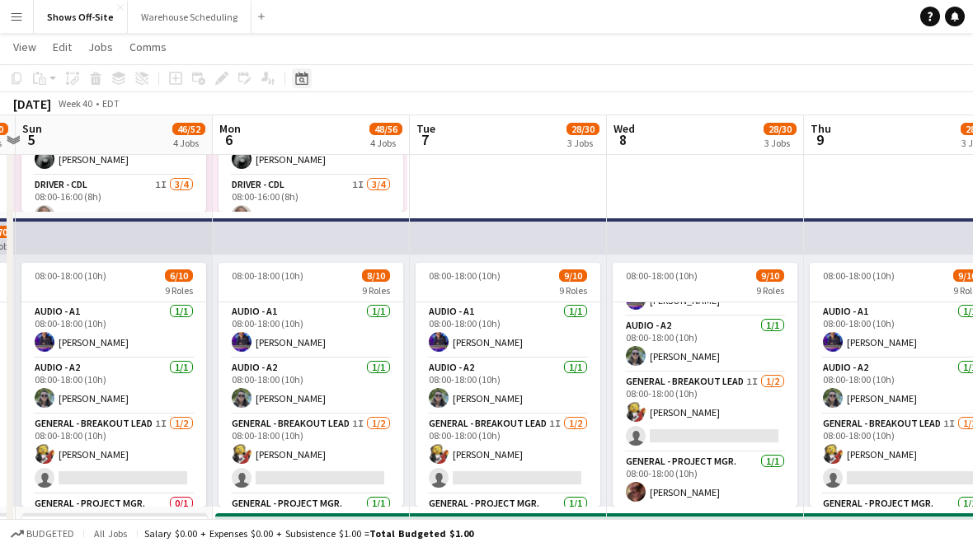
click at [307, 69] on div "Date picker" at bounding box center [302, 78] width 20 height 20
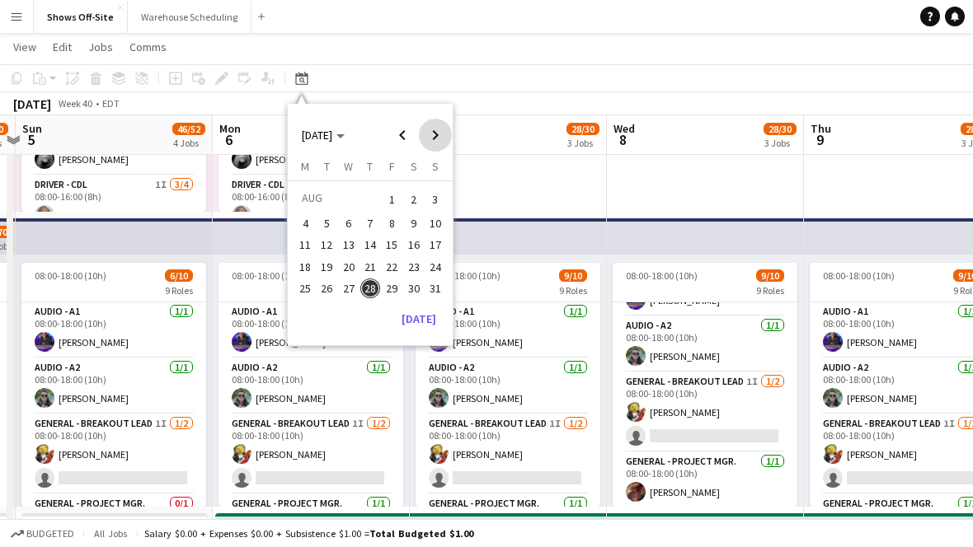
click at [433, 126] on span "Next month" at bounding box center [435, 135] width 33 height 33
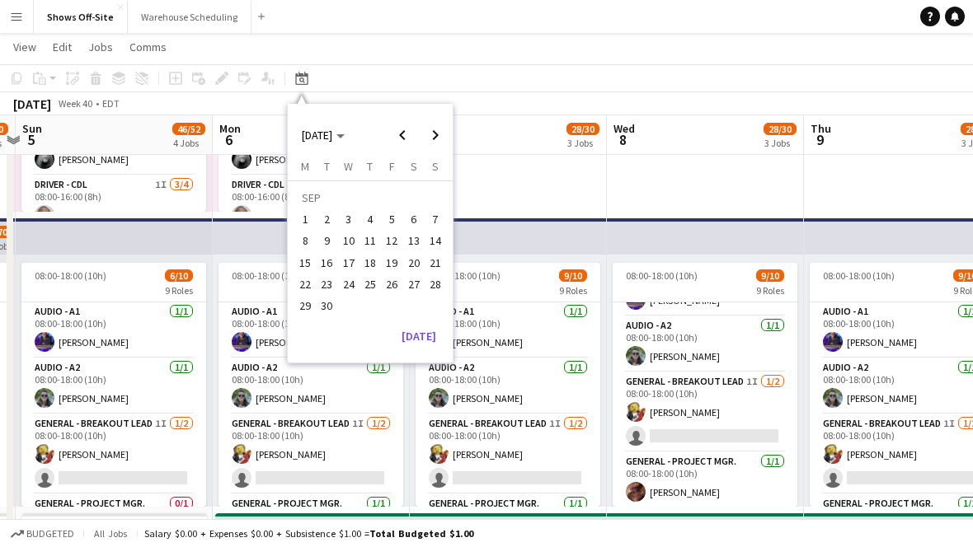
click at [389, 242] on span "12" at bounding box center [392, 242] width 20 height 20
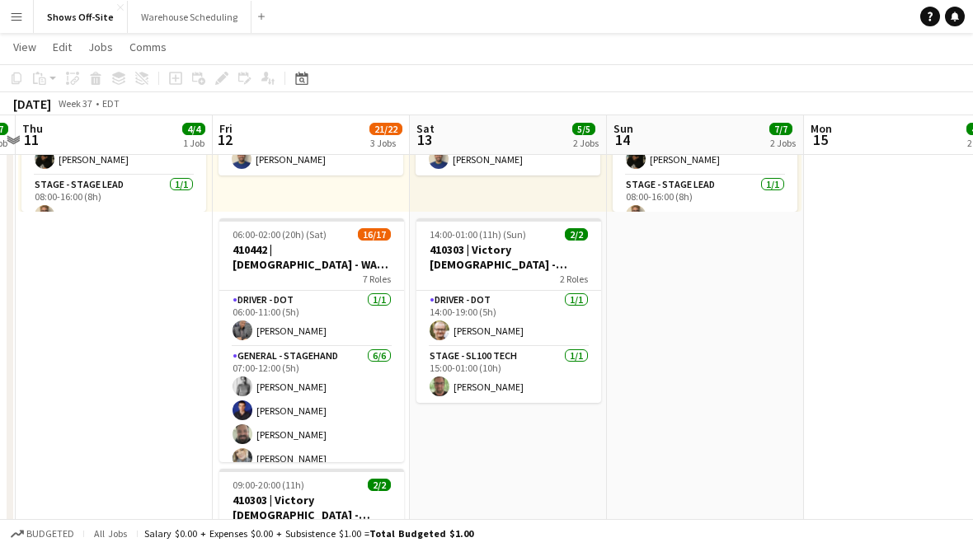
scroll to position [0, 567]
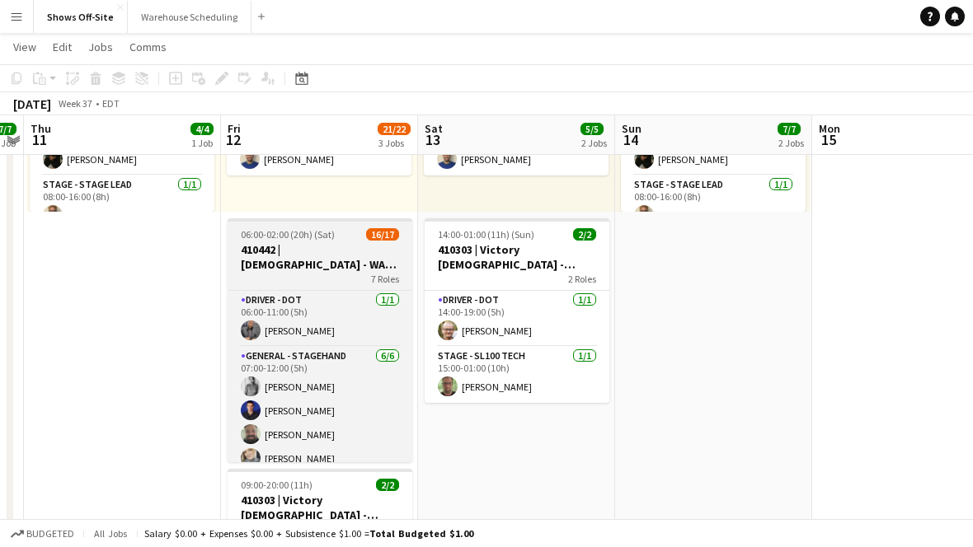
click at [387, 242] on h3 "410442 | [DEMOGRAPHIC_DATA] - WAVE College Ministry 2025" at bounding box center [319, 257] width 185 height 30
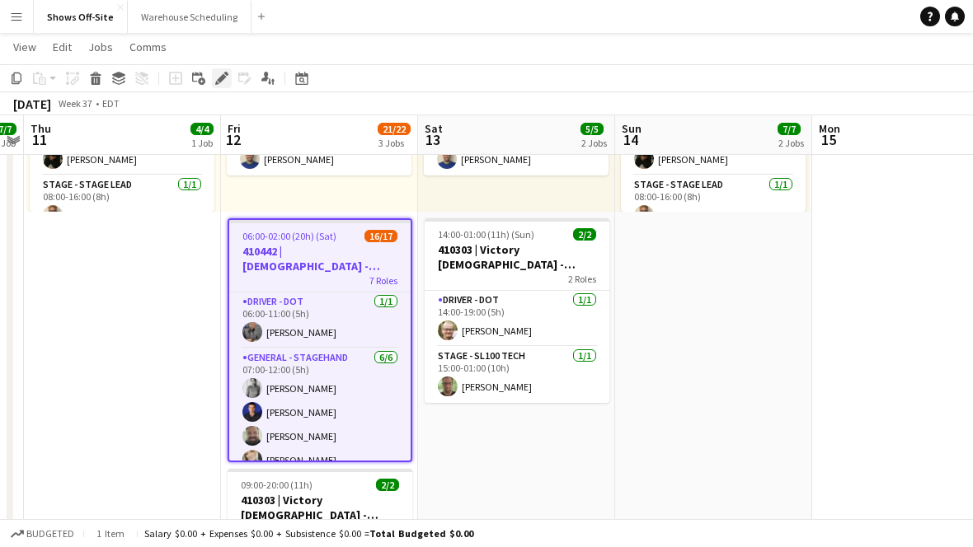
click at [224, 77] on icon at bounding box center [221, 78] width 9 height 9
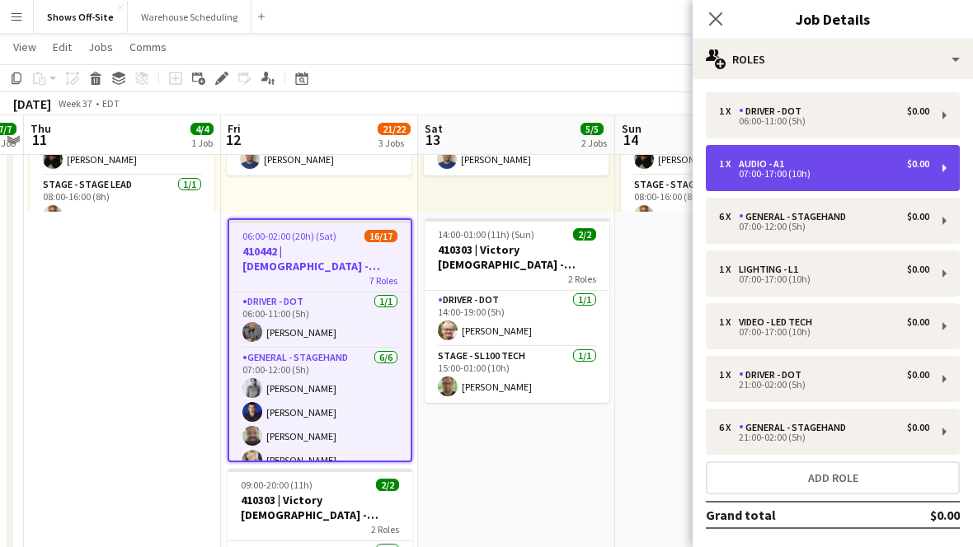
click at [802, 176] on div "07:00-17:00 (10h)" at bounding box center [824, 174] width 210 height 8
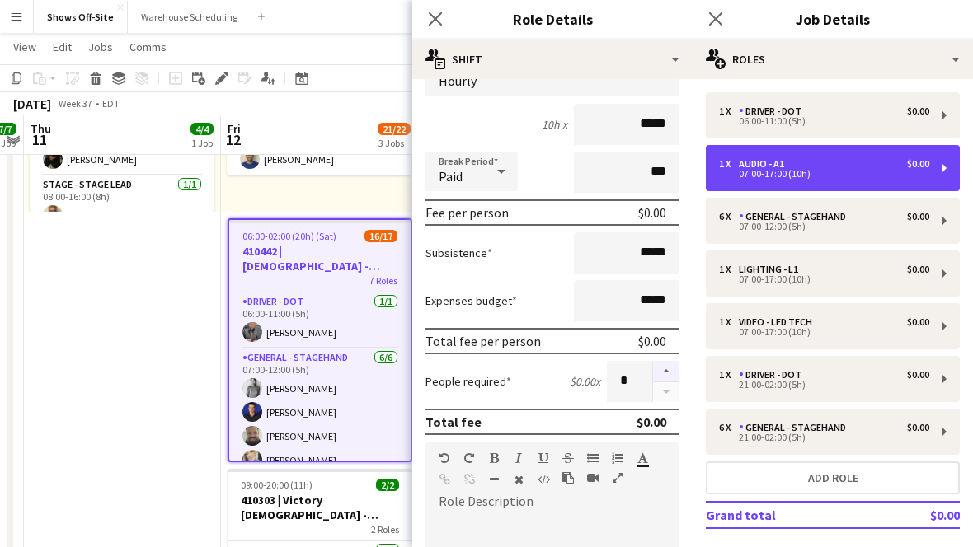
scroll to position [135, 0]
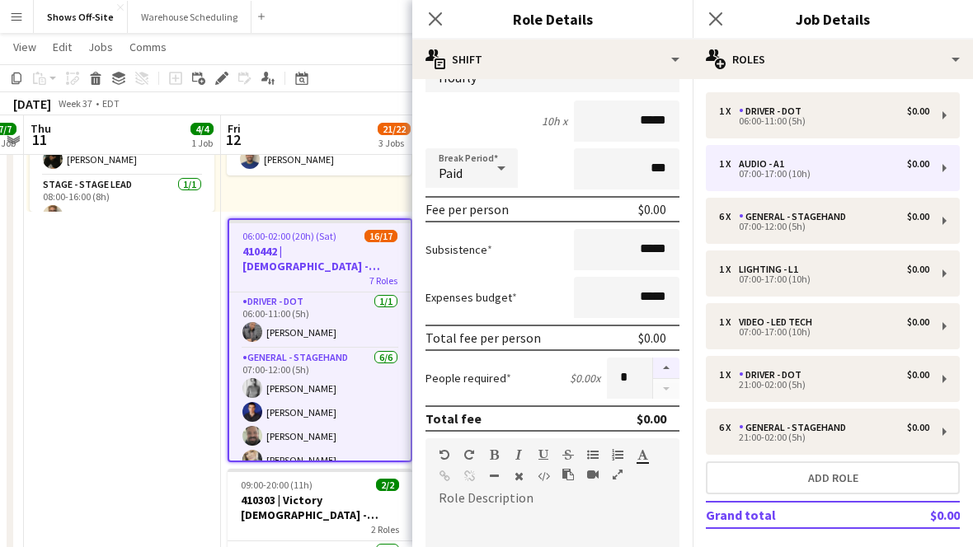
click at [666, 369] on button "button" at bounding box center [666, 368] width 26 height 21
type input "*"
click at [437, 13] on icon "Close pop-in" at bounding box center [435, 19] width 16 height 16
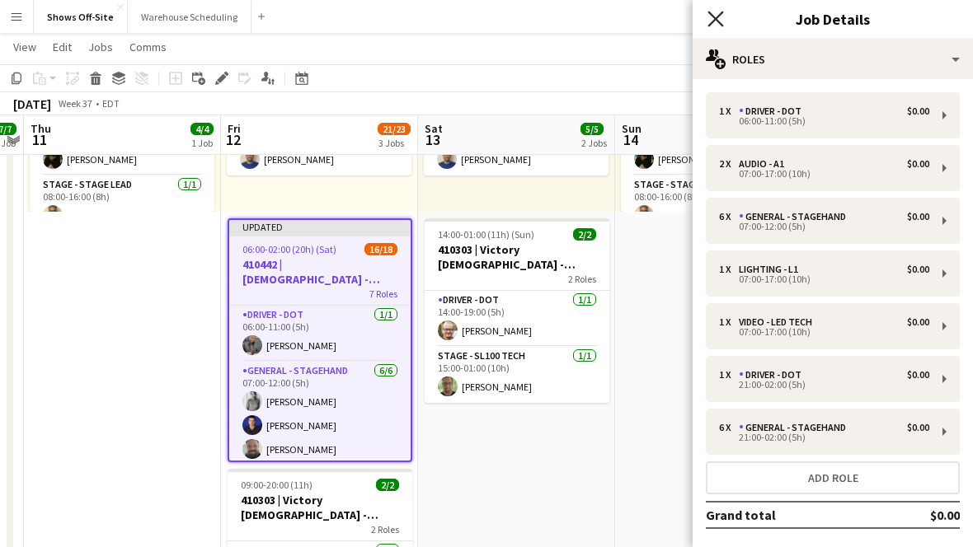
click at [712, 20] on icon "Close pop-in" at bounding box center [715, 19] width 16 height 16
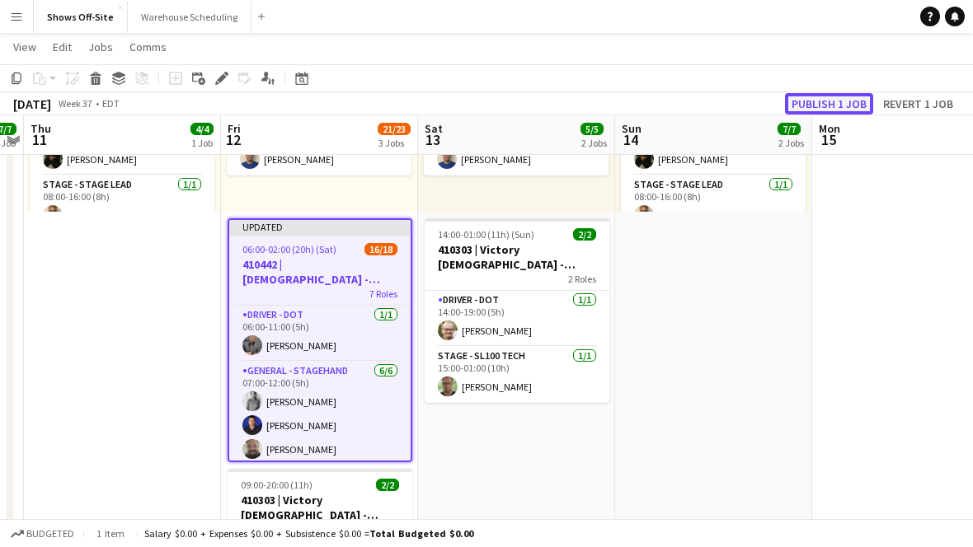
click at [831, 93] on button "Publish 1 job" at bounding box center [829, 103] width 88 height 21
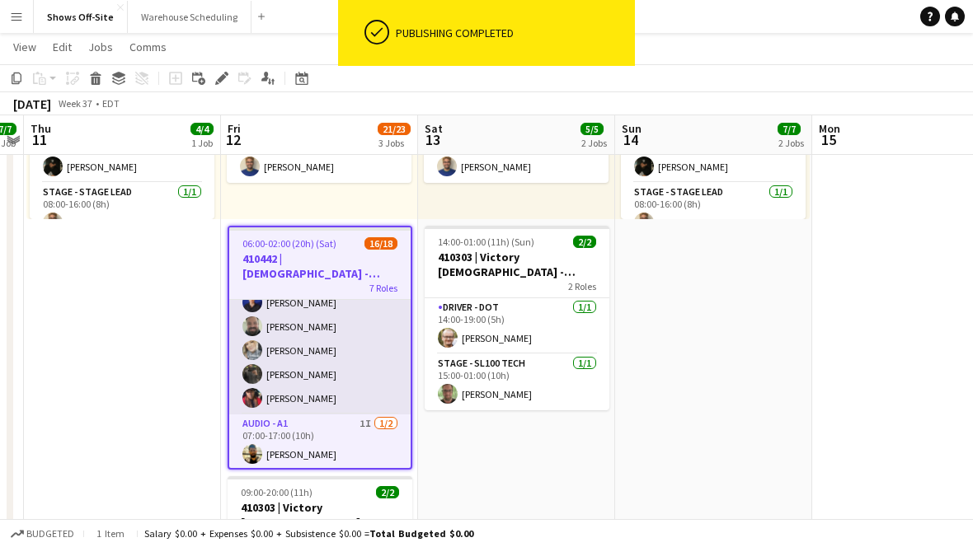
scroll to position [218, 0]
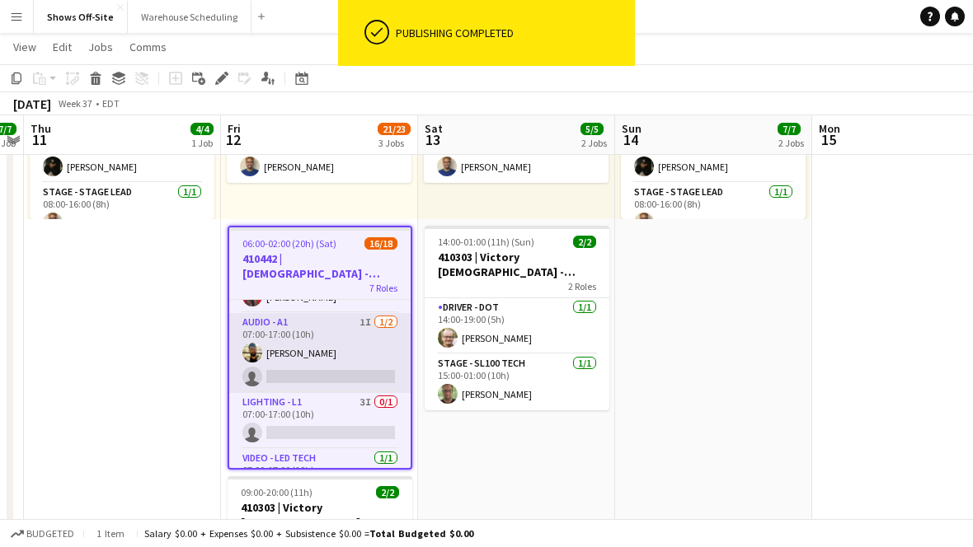
click at [335, 349] on app-card-role "Audio - A1 1I [DATE] 07:00-17:00 (10h) [PERSON_NAME] single-neutral-actions" at bounding box center [319, 353] width 181 height 80
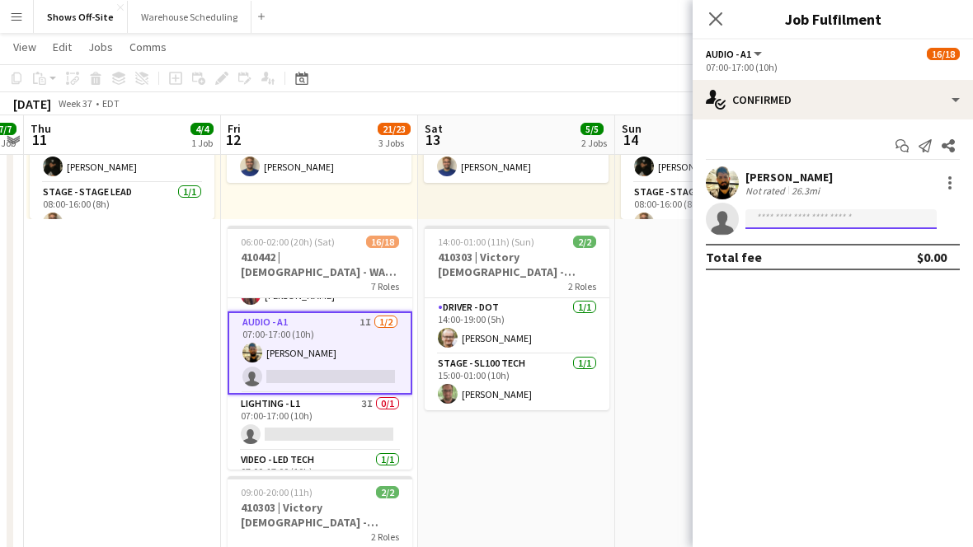
click at [783, 218] on input at bounding box center [840, 219] width 191 height 20
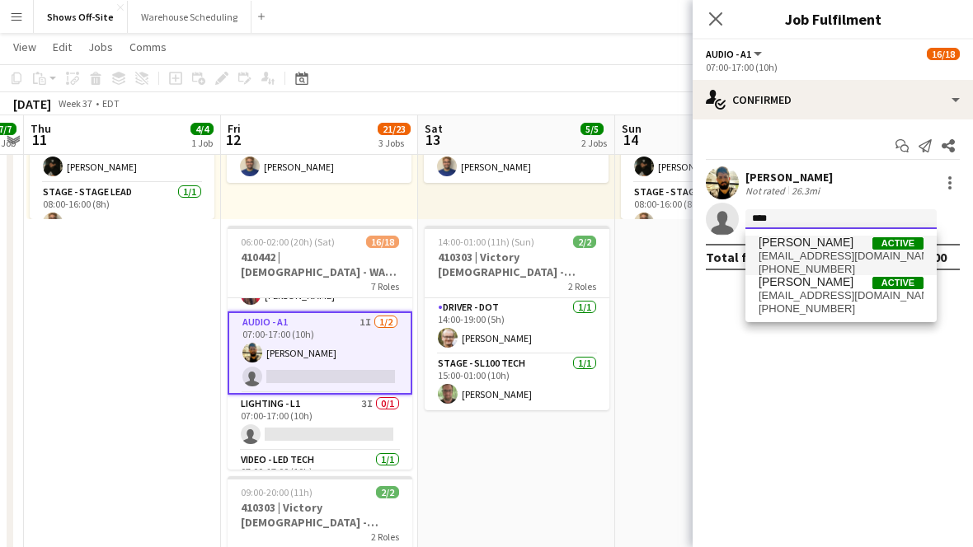
type input "****"
click at [815, 244] on span "[PERSON_NAME]" at bounding box center [805, 243] width 95 height 14
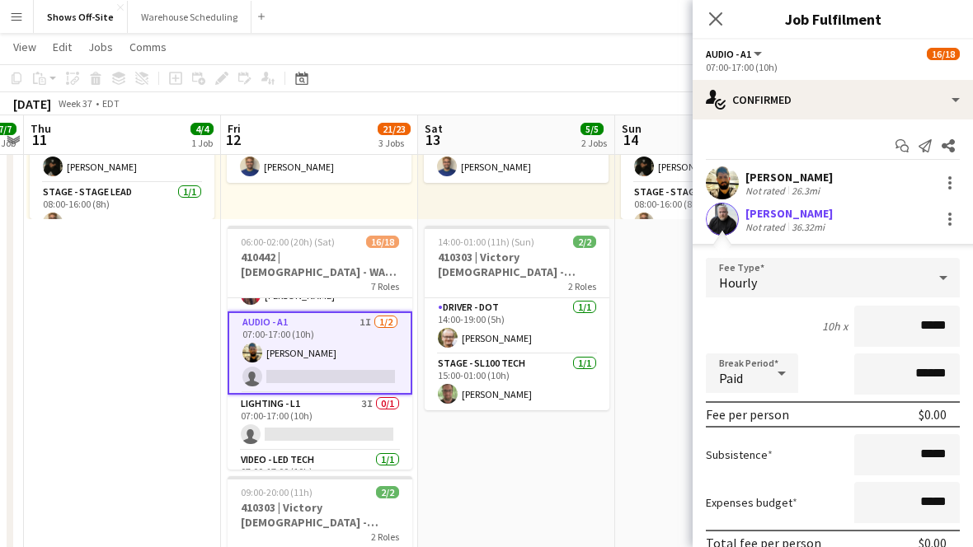
scroll to position [110, 0]
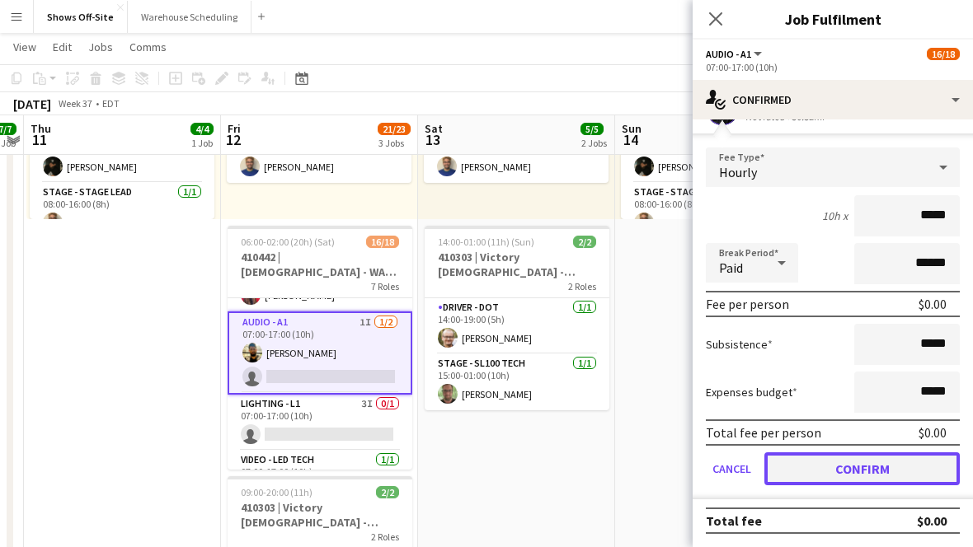
click at [870, 461] on button "Confirm" at bounding box center [861, 469] width 195 height 33
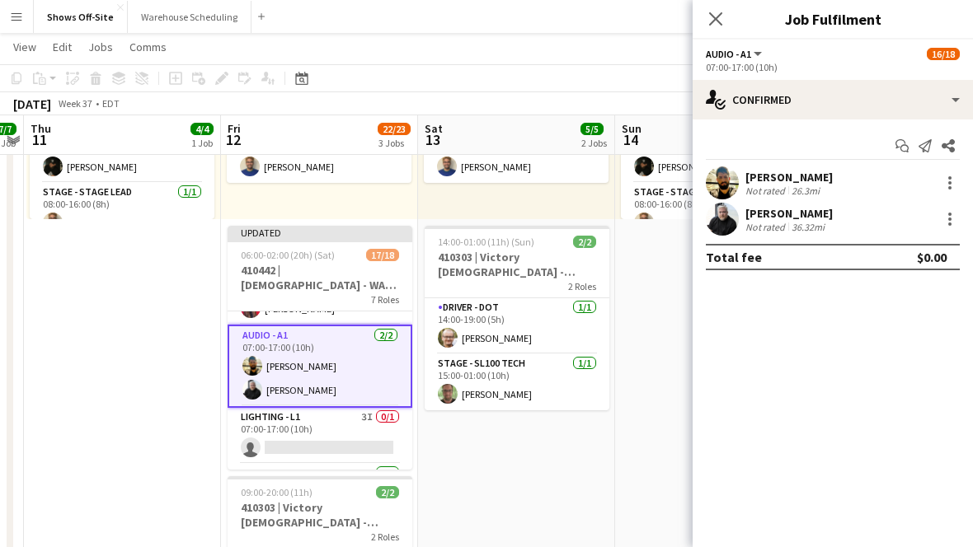
scroll to position [0, 0]
click at [712, 21] on icon at bounding box center [715, 19] width 16 height 16
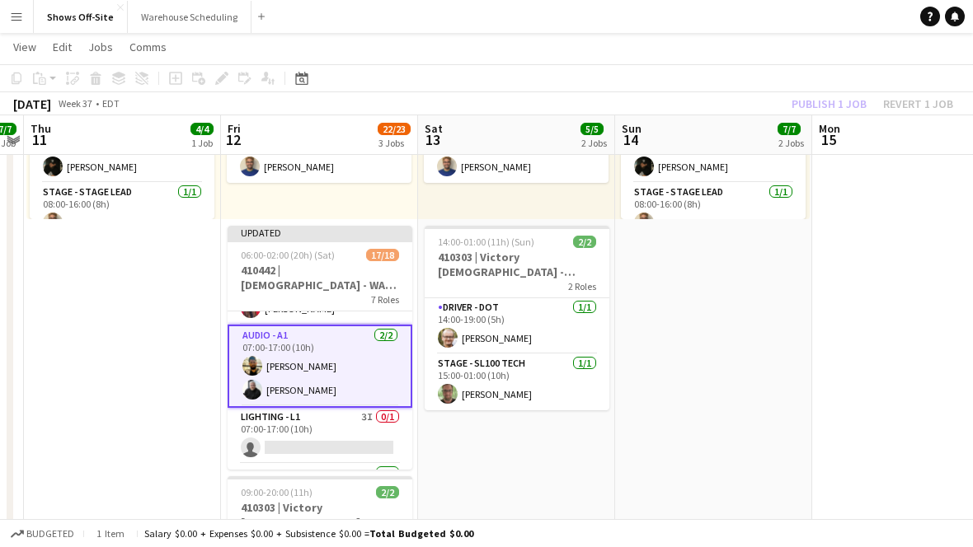
click at [826, 110] on div "Publish 1 job Revert 1 job" at bounding box center [871, 103] width 201 height 21
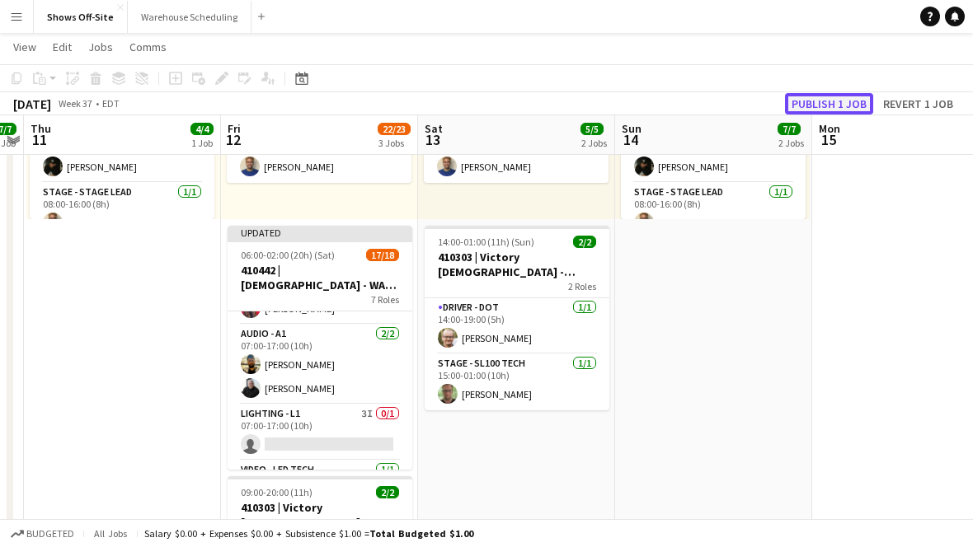
click at [826, 93] on button "Publish 1 job" at bounding box center [829, 103] width 88 height 21
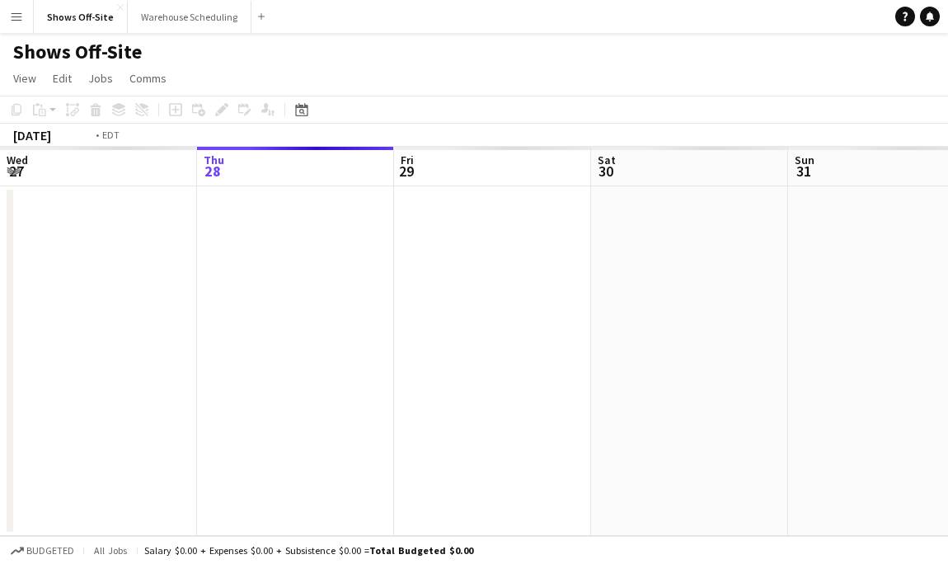
scroll to position [0, 567]
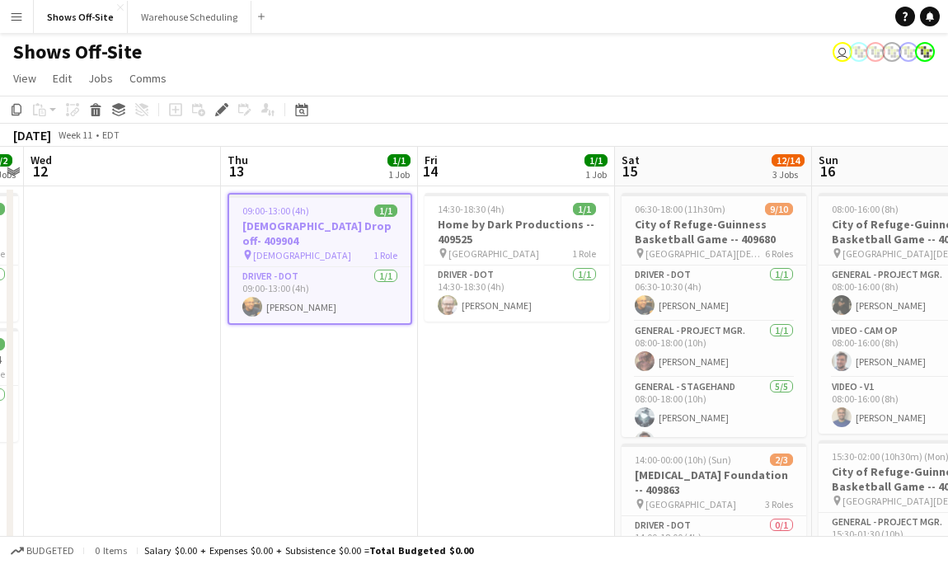
click at [13, 25] on button "Menu" at bounding box center [16, 16] width 33 height 33
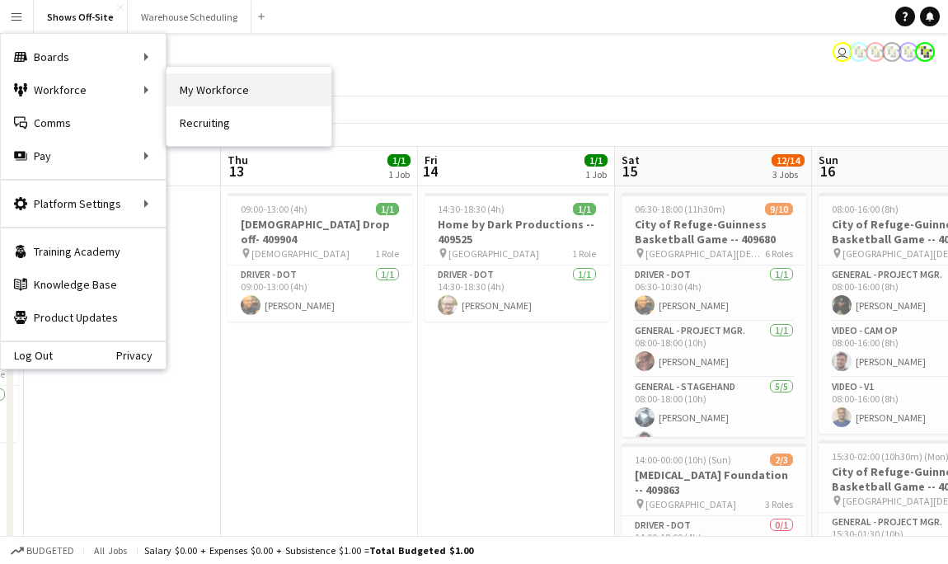
click at [291, 92] on link "My Workforce" at bounding box center [248, 89] width 165 height 33
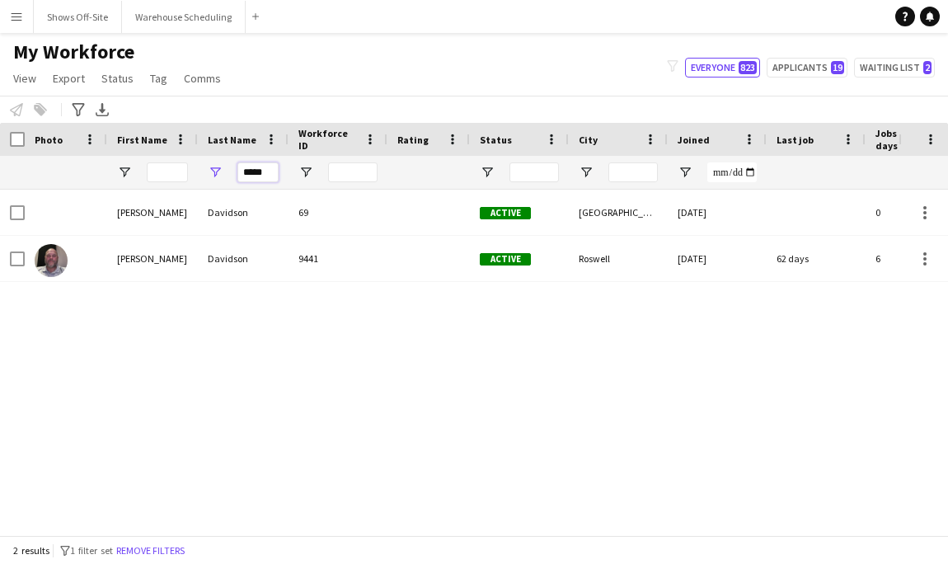
drag, startPoint x: 265, startPoint y: 170, endPoint x: 204, endPoint y: 170, distance: 60.2
click at [218, 170] on div "*****" at bounding box center [243, 172] width 91 height 33
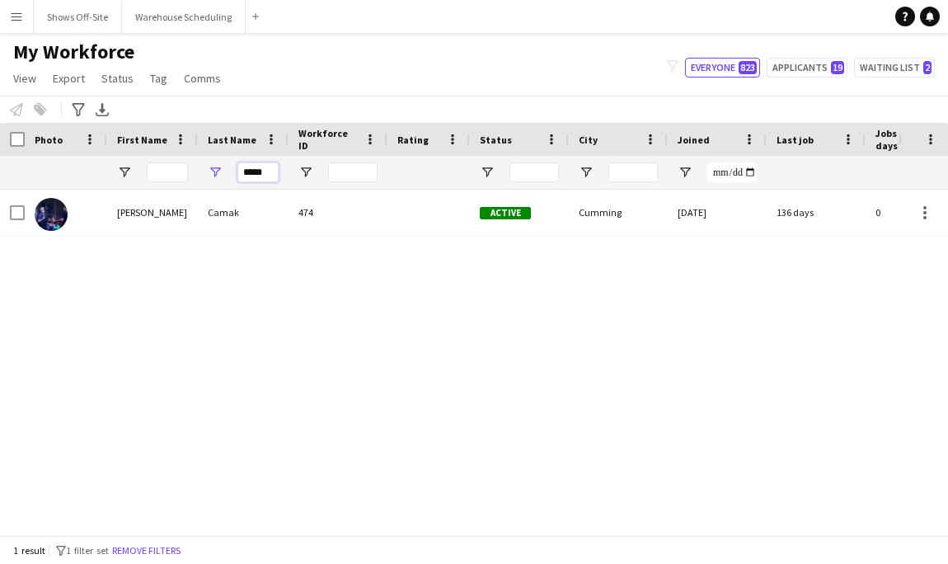
type input "*****"
click at [232, 195] on div "Camak" at bounding box center [243, 212] width 91 height 45
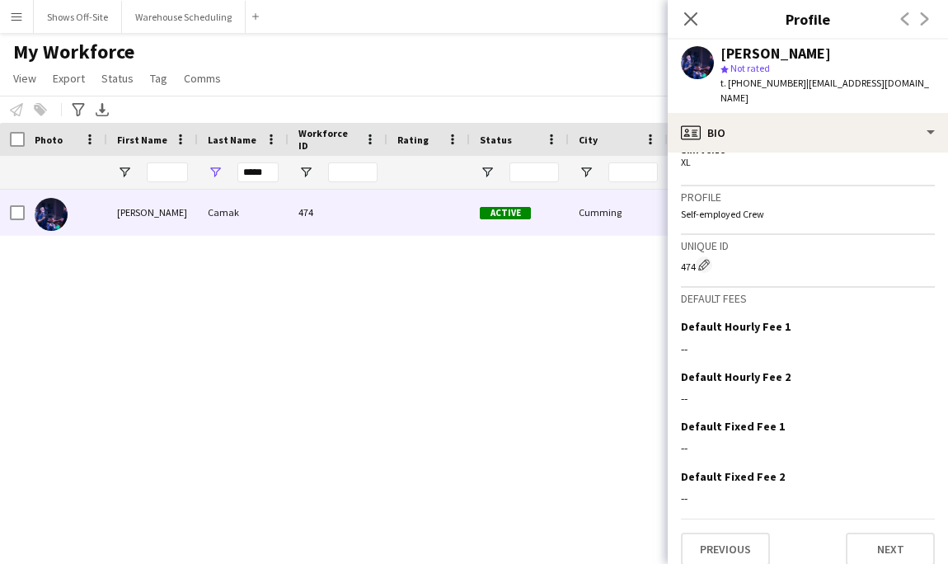
scroll to position [724, 0]
click at [344, 33] on main "My Workforce View Views Default view New view Update view Delete view Edit name…" at bounding box center [474, 287] width 948 height 509
drag, startPoint x: 273, startPoint y: 178, endPoint x: 212, endPoint y: 178, distance: 61.0
click at [212, 178] on div "*****" at bounding box center [243, 172] width 91 height 33
drag, startPoint x: 269, startPoint y: 171, endPoint x: 152, endPoint y: 171, distance: 117.0
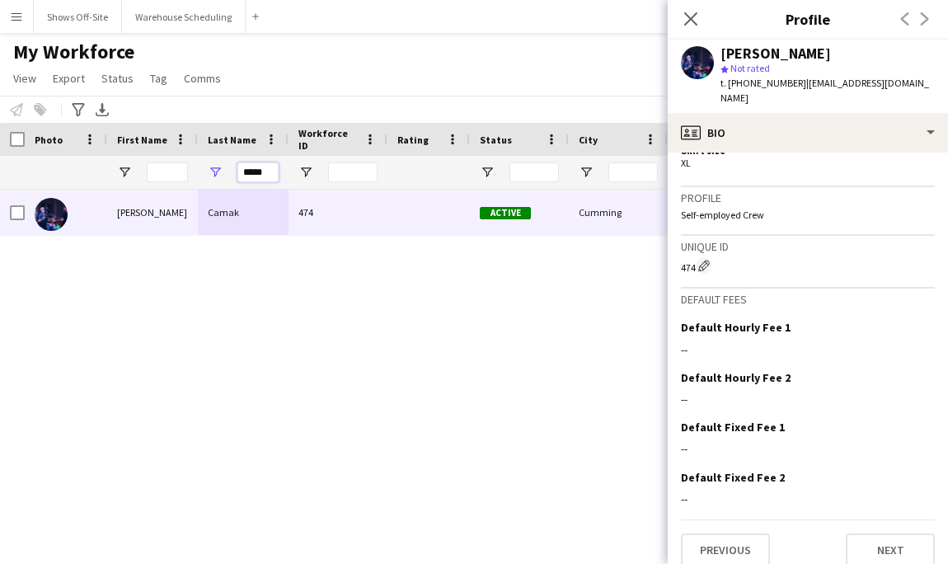
click at [161, 171] on div "*****" at bounding box center [893, 172] width 1787 height 33
